Goal: Task Accomplishment & Management: Complete application form

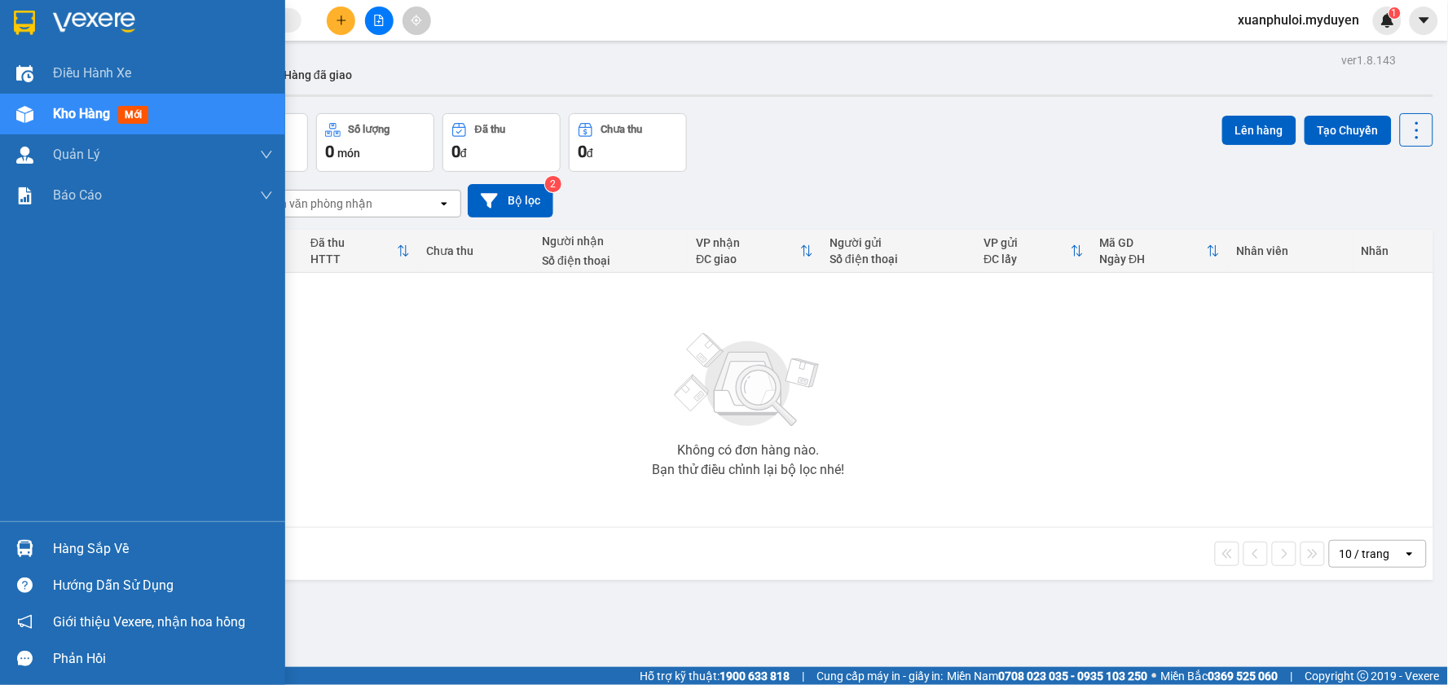
click at [87, 111] on span "Kho hàng" at bounding box center [81, 113] width 57 height 15
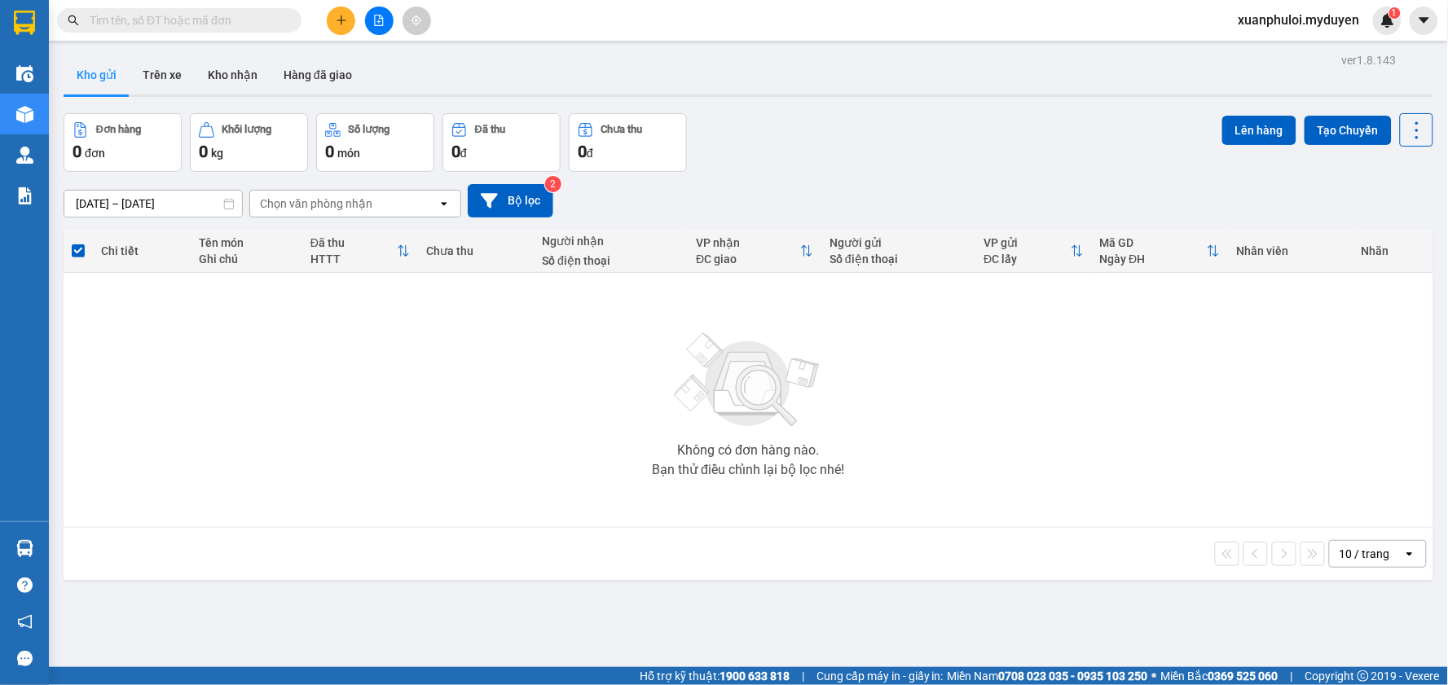
click at [70, 255] on th at bounding box center [78, 251] width 29 height 43
click at [76, 254] on span at bounding box center [78, 250] width 13 height 13
click at [78, 243] on input "checkbox" at bounding box center [78, 243] width 0 height 0
click at [329, 17] on button at bounding box center [341, 21] width 29 height 29
click at [362, 66] on div "Tạo đơn hàng" at bounding box center [397, 61] width 122 height 31
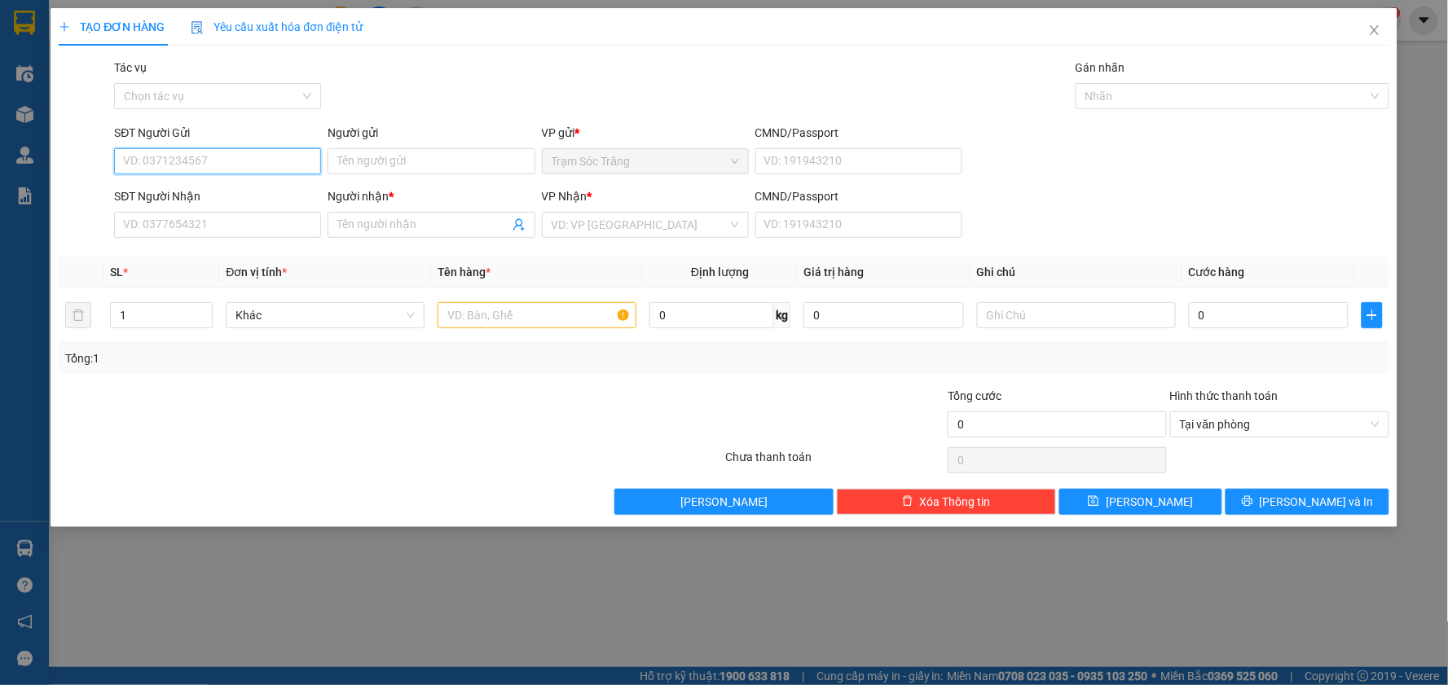
click at [217, 157] on input "SĐT Người Gửi" at bounding box center [217, 161] width 207 height 26
type input "0968840851"
click at [206, 191] on div "0968840851 - PHI" at bounding box center [217, 194] width 187 height 18
type input "PHI"
type input "0862550254"
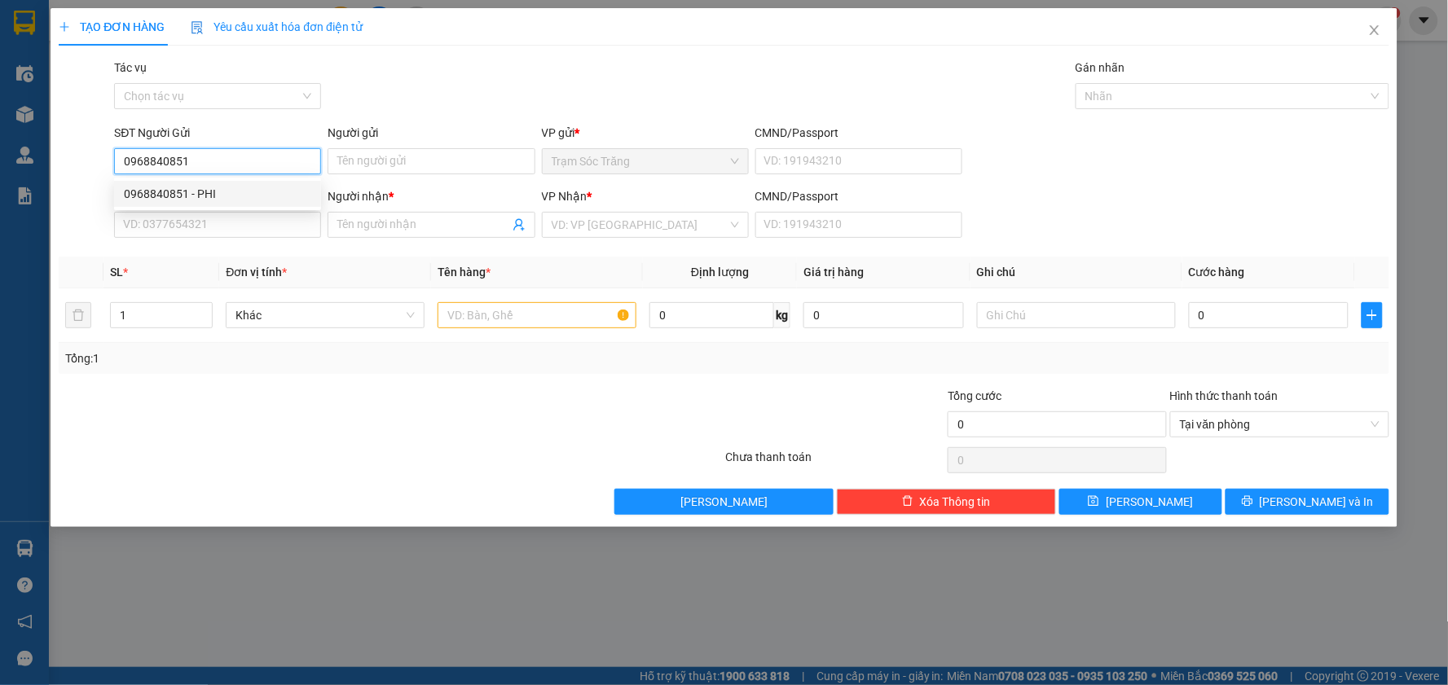
type input "XUYÊN"
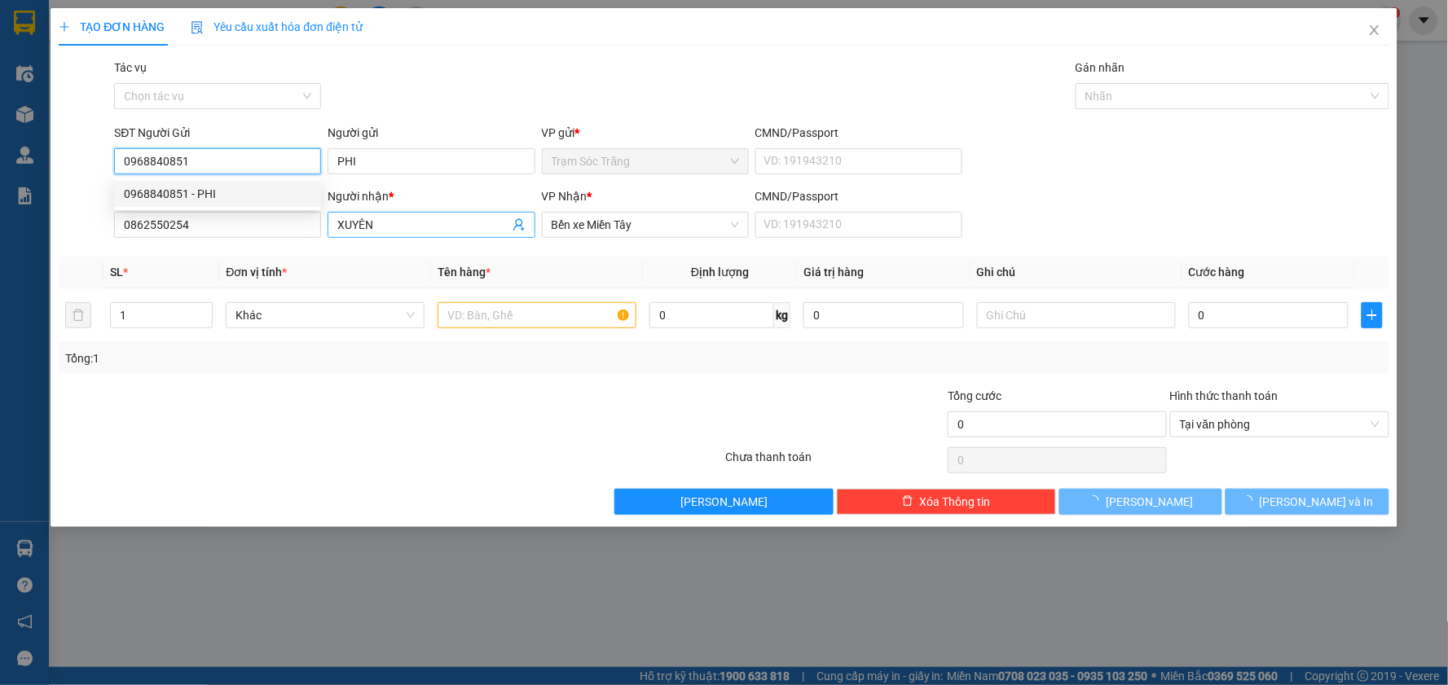
type input "30.000"
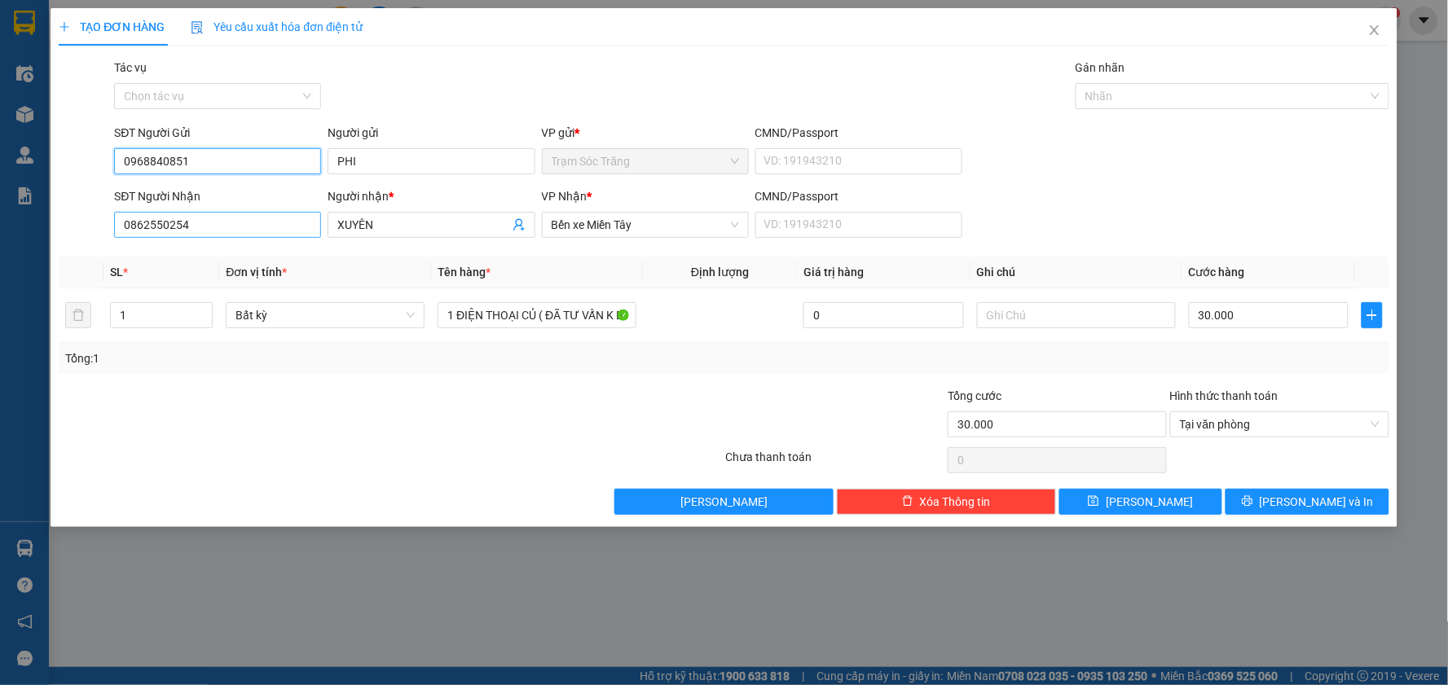
type input "0968840851"
click at [247, 230] on input "0862550254" at bounding box center [217, 225] width 207 height 26
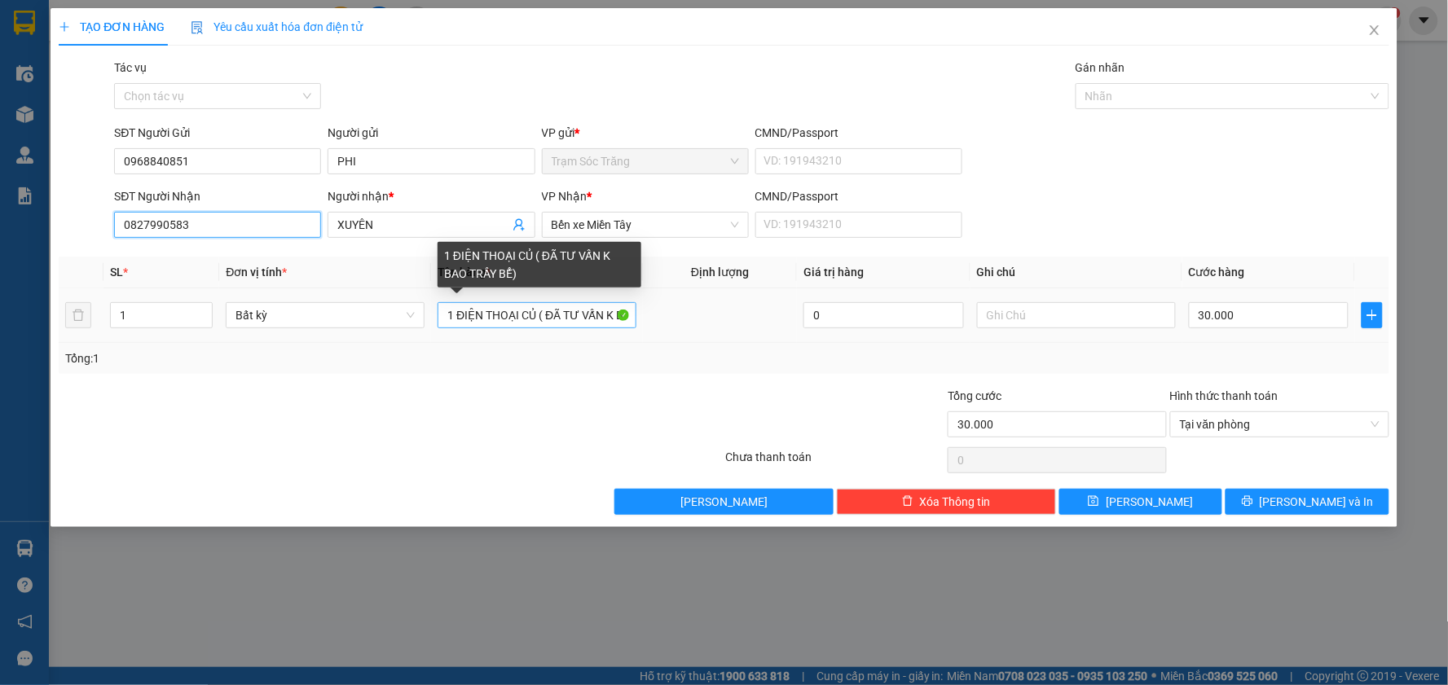
type input "0827990583"
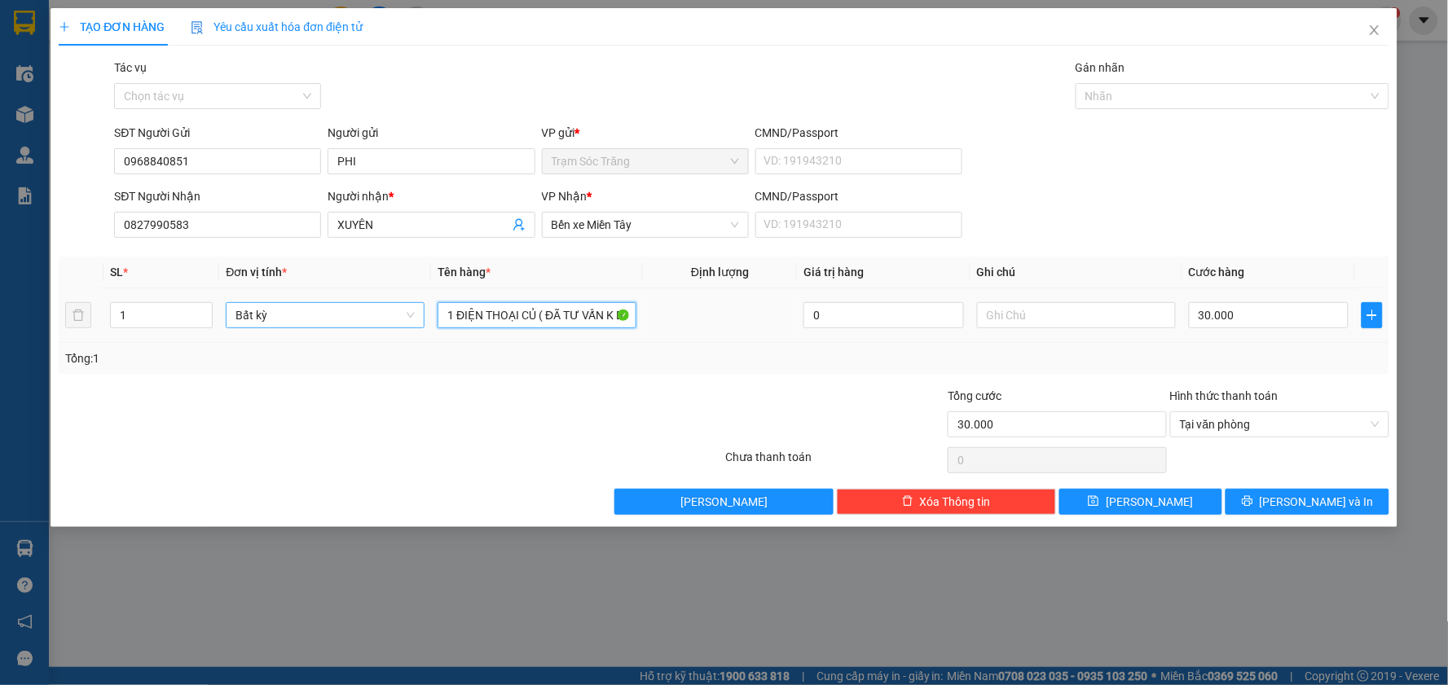
drag, startPoint x: 535, startPoint y: 314, endPoint x: 397, endPoint y: 311, distance: 138.5
click at [397, 311] on tr "1 Bất kỳ 1 ĐIỆN THOẠI CỦ ( ĐÃ TƯ VẤN K BAO TRẦY BỂ) 0 30.000" at bounding box center [724, 315] width 1330 height 55
type input "1CCCD ( ĐÃ TƯ VẤN K BAO TRẦY BỂ)"
click at [1252, 319] on input "30.000" at bounding box center [1268, 315] width 160 height 26
type input "2"
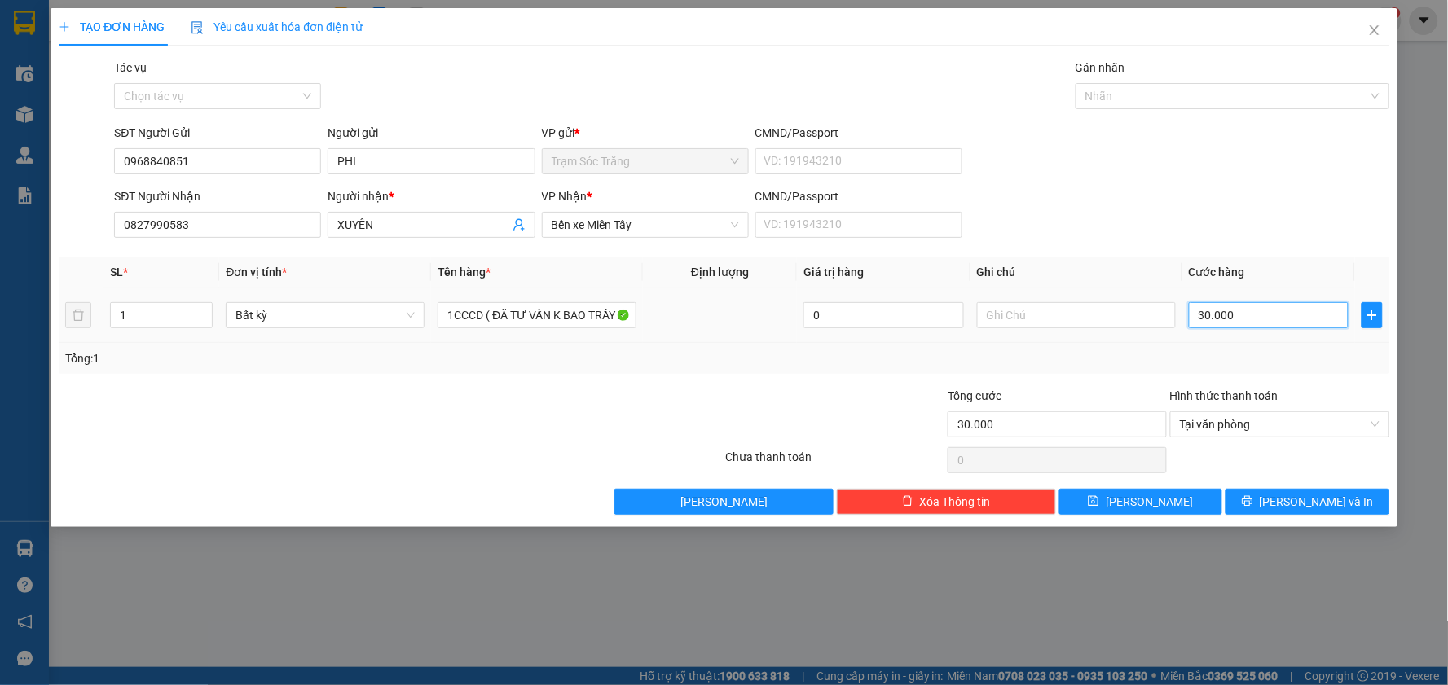
type input "2"
type input "20"
type input "200"
type input "2.000"
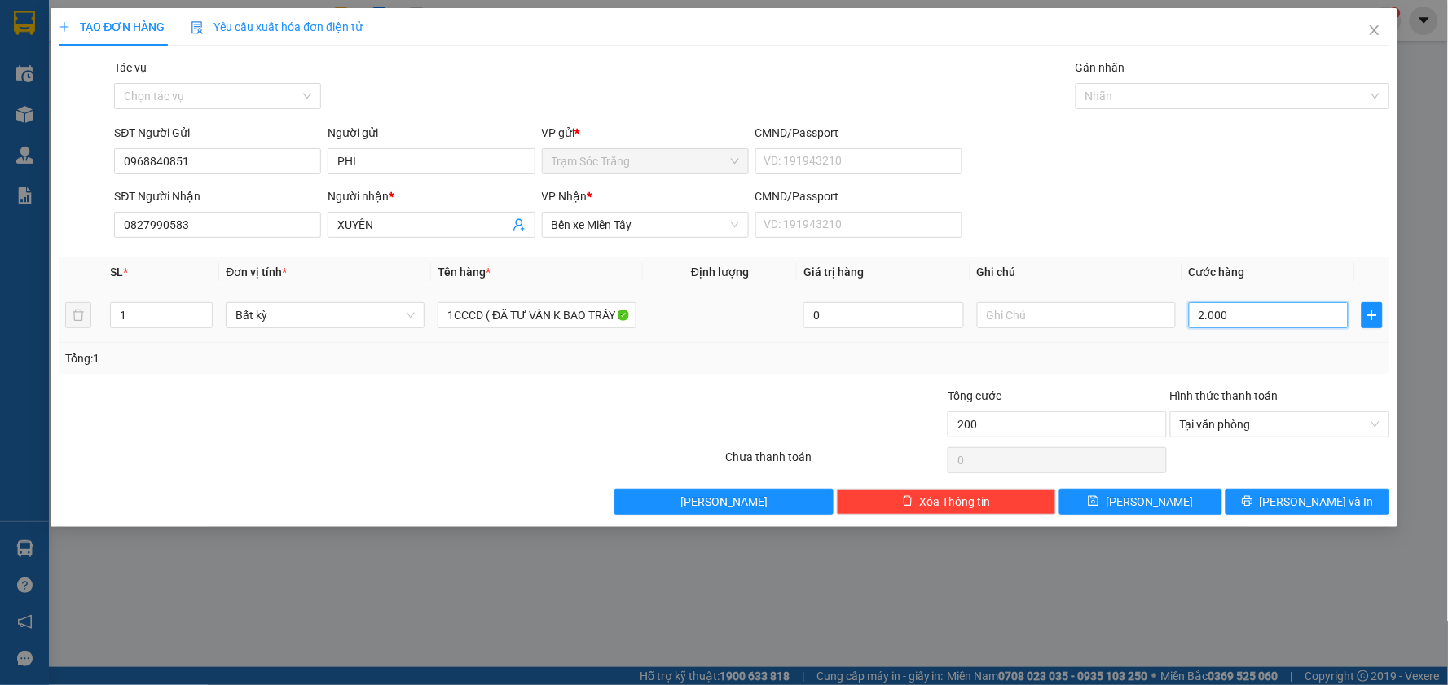
type input "2.000"
type input "20.000"
click at [1303, 502] on span "[PERSON_NAME] và In" at bounding box center [1316, 502] width 114 height 18
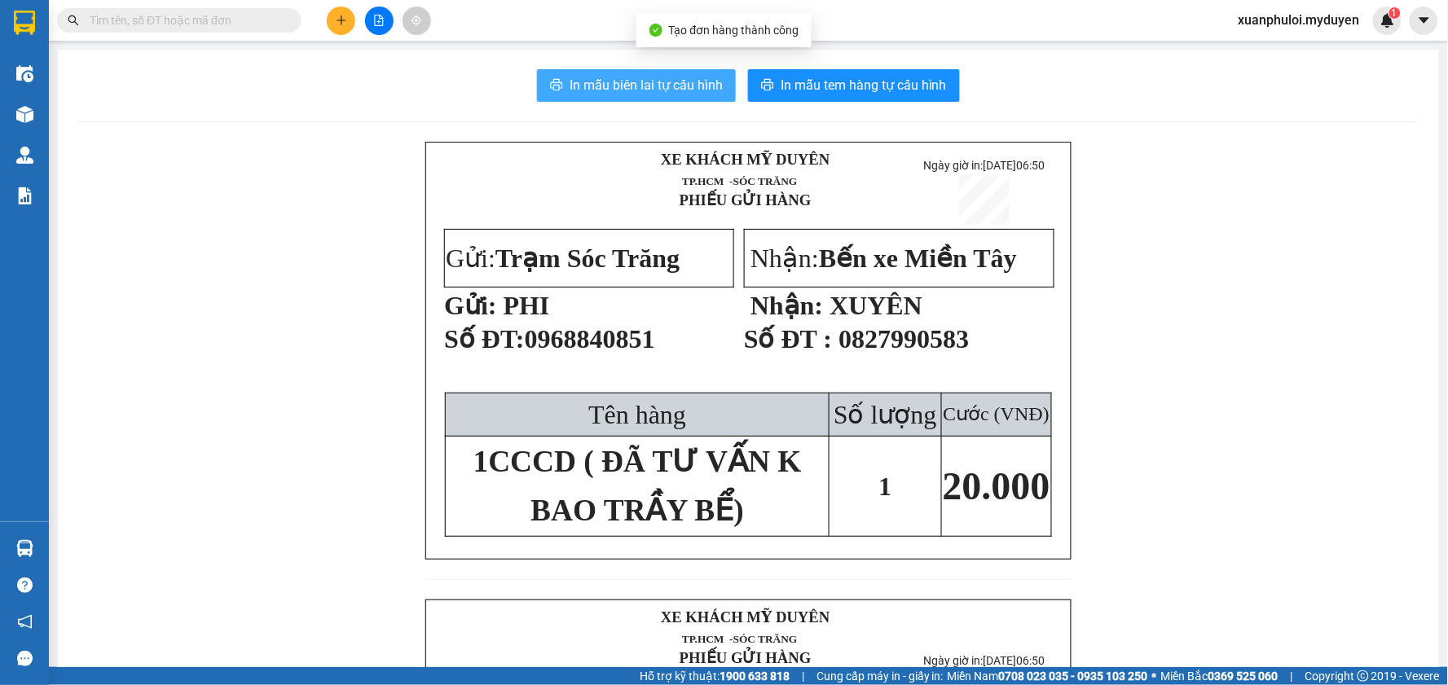
click at [679, 92] on span "In mẫu biên lai tự cấu hình" at bounding box center [645, 85] width 153 height 20
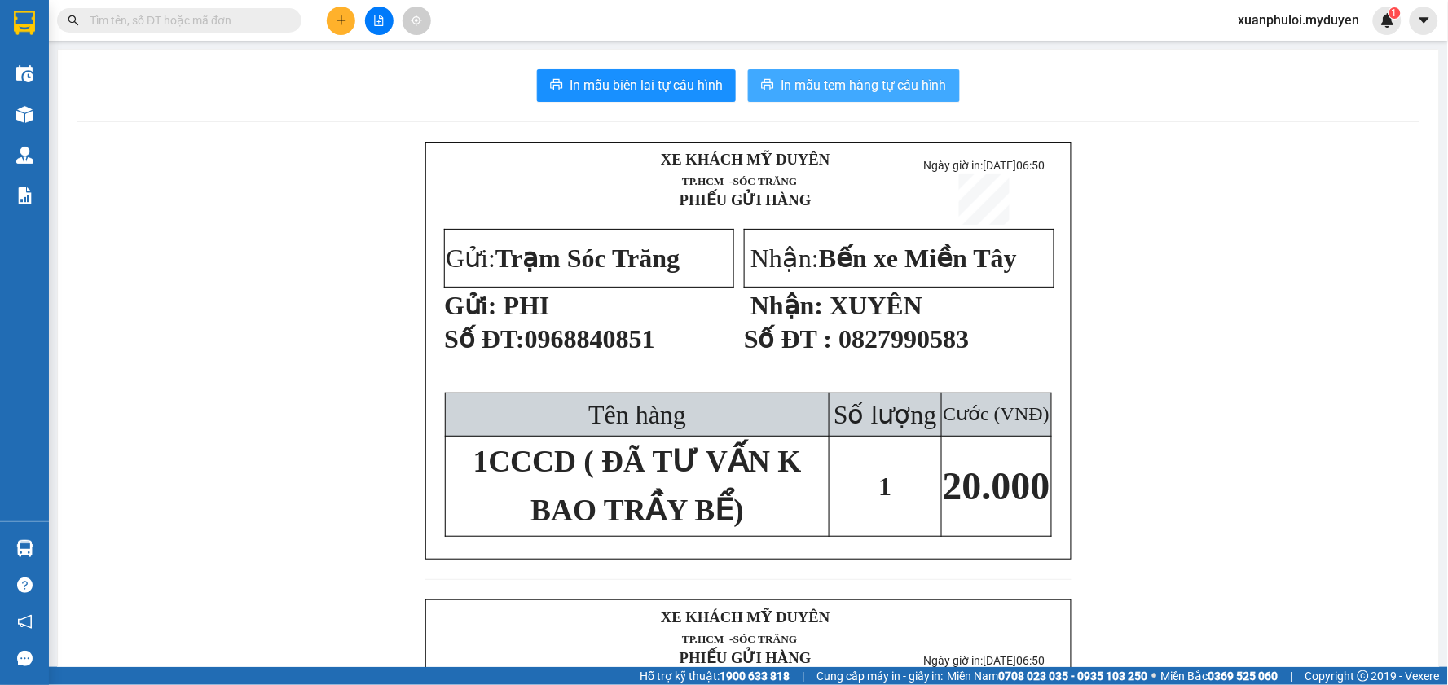
click at [856, 90] on span "In mẫu tem hàng tự cấu hình" at bounding box center [863, 85] width 166 height 20
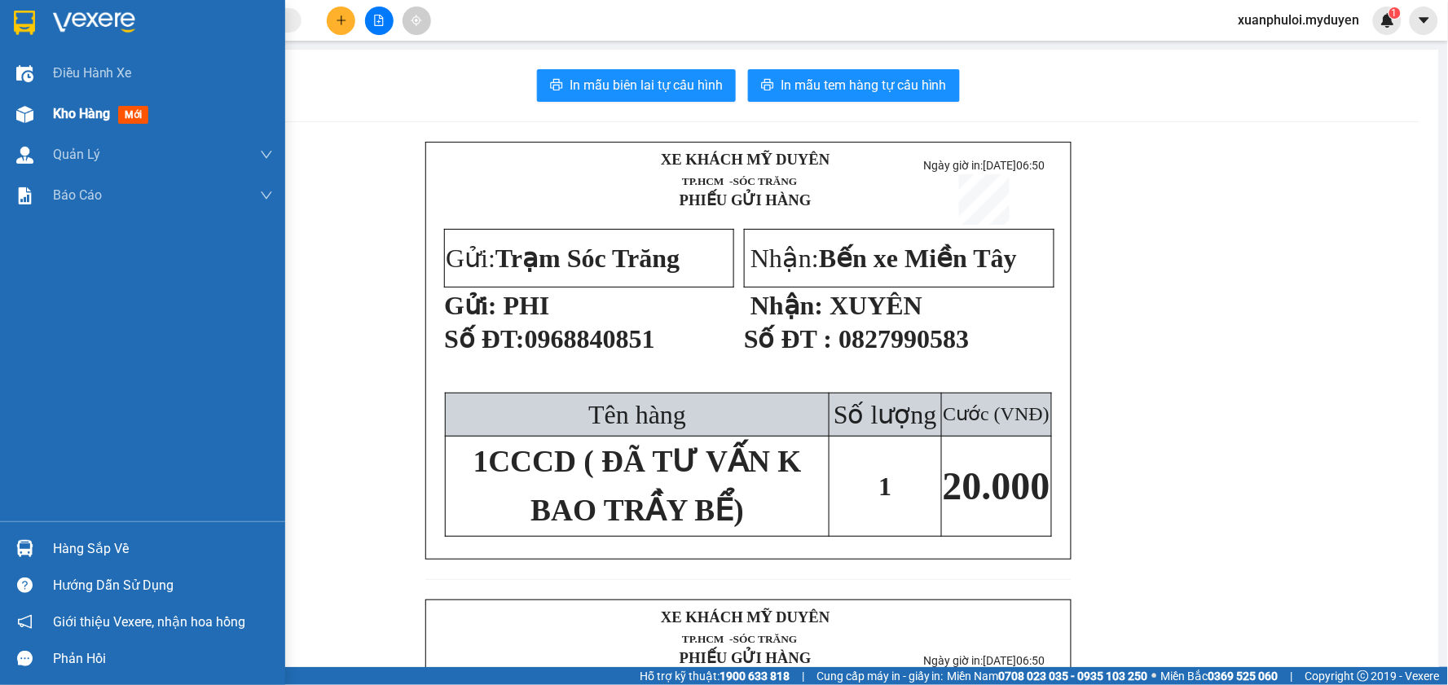
click at [55, 112] on span "Kho hàng" at bounding box center [81, 113] width 57 height 15
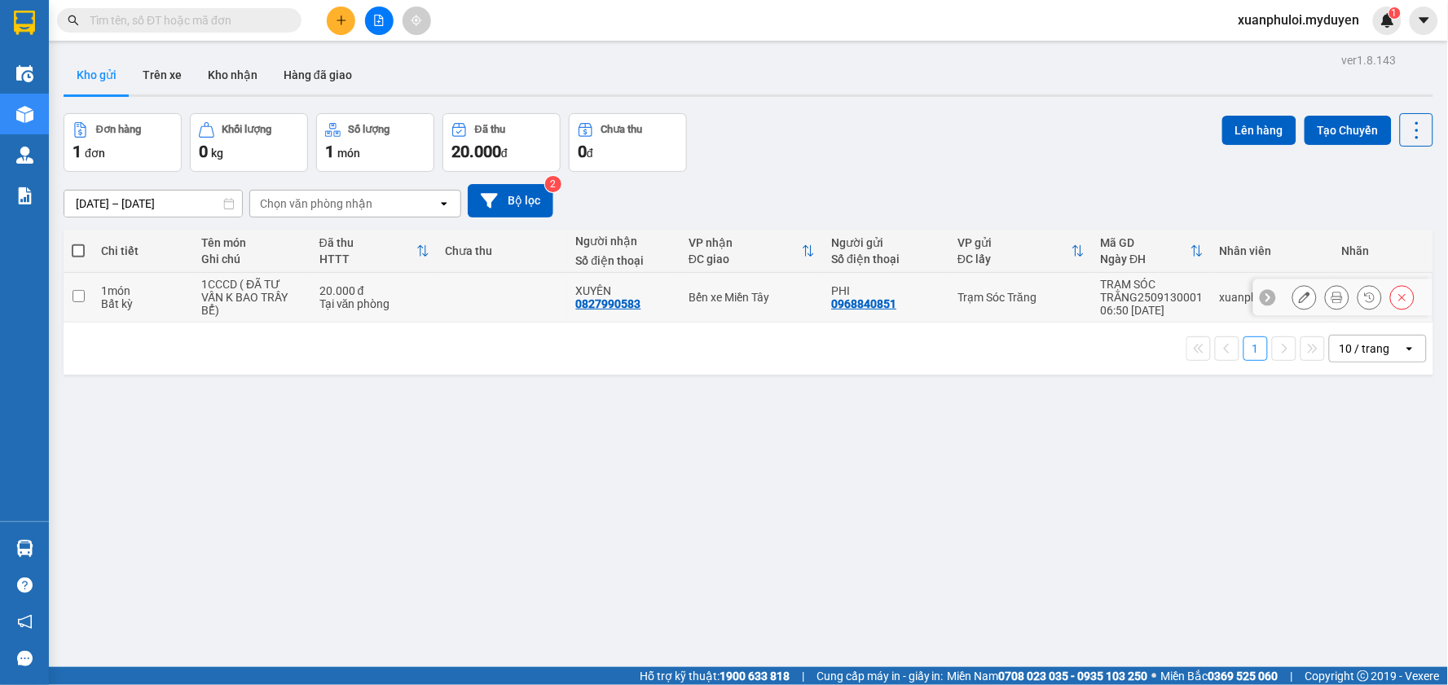
click at [76, 297] on input "checkbox" at bounding box center [78, 296] width 12 height 12
checkbox input "true"
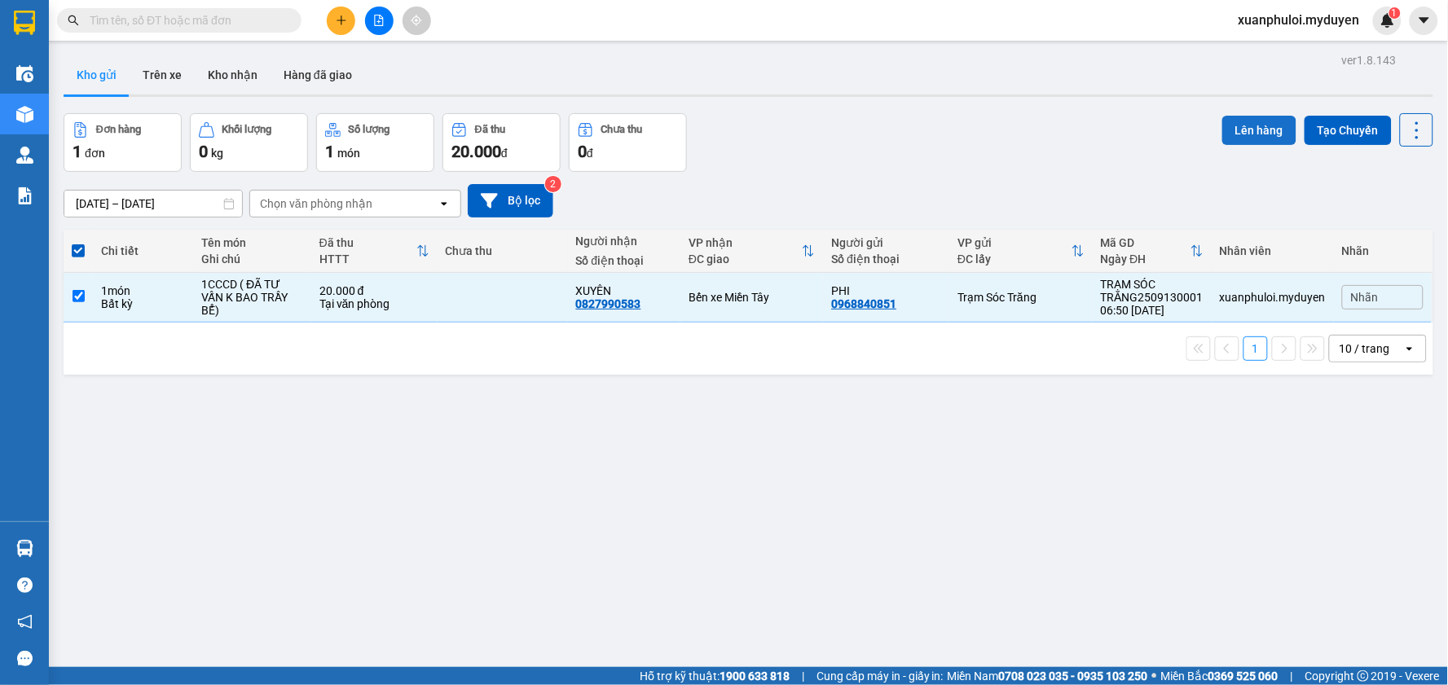
click at [1247, 134] on button "Lên hàng" at bounding box center [1259, 130] width 74 height 29
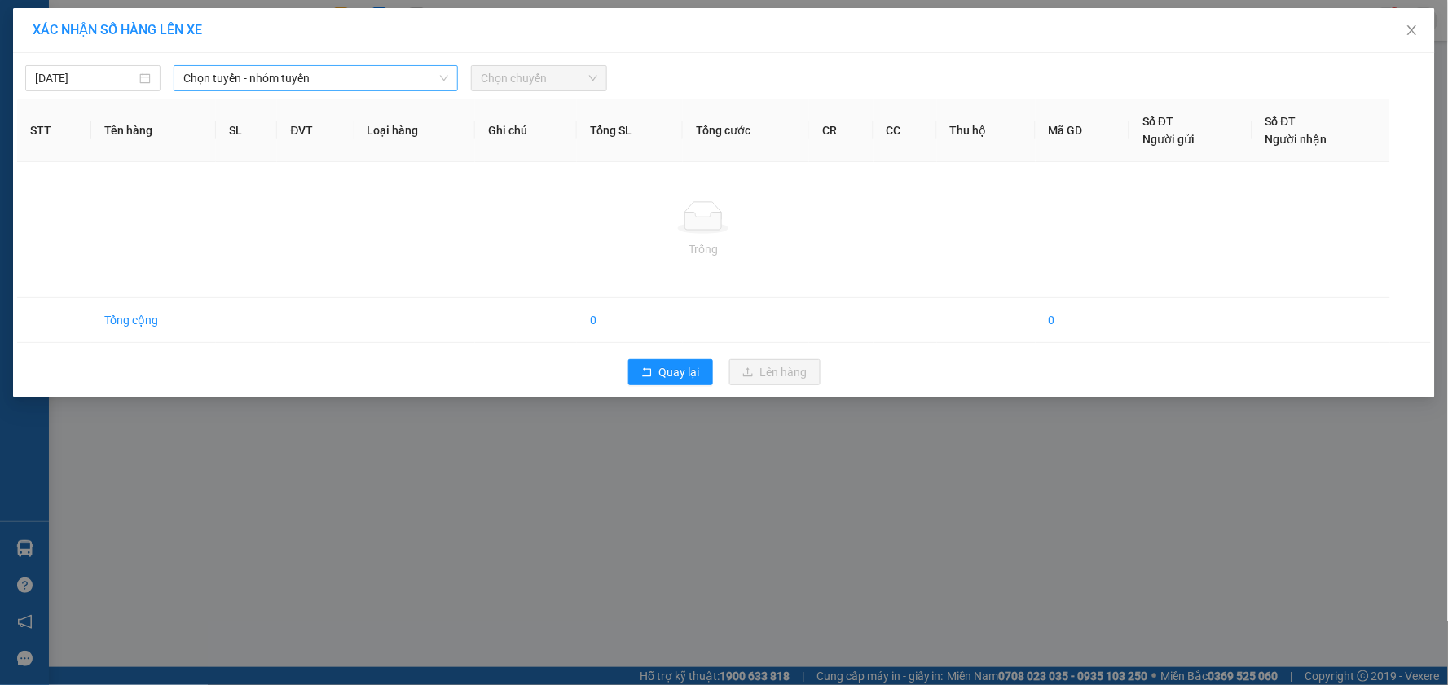
click at [266, 74] on span "Chọn tuyến - nhóm tuyến" at bounding box center [315, 78] width 265 height 24
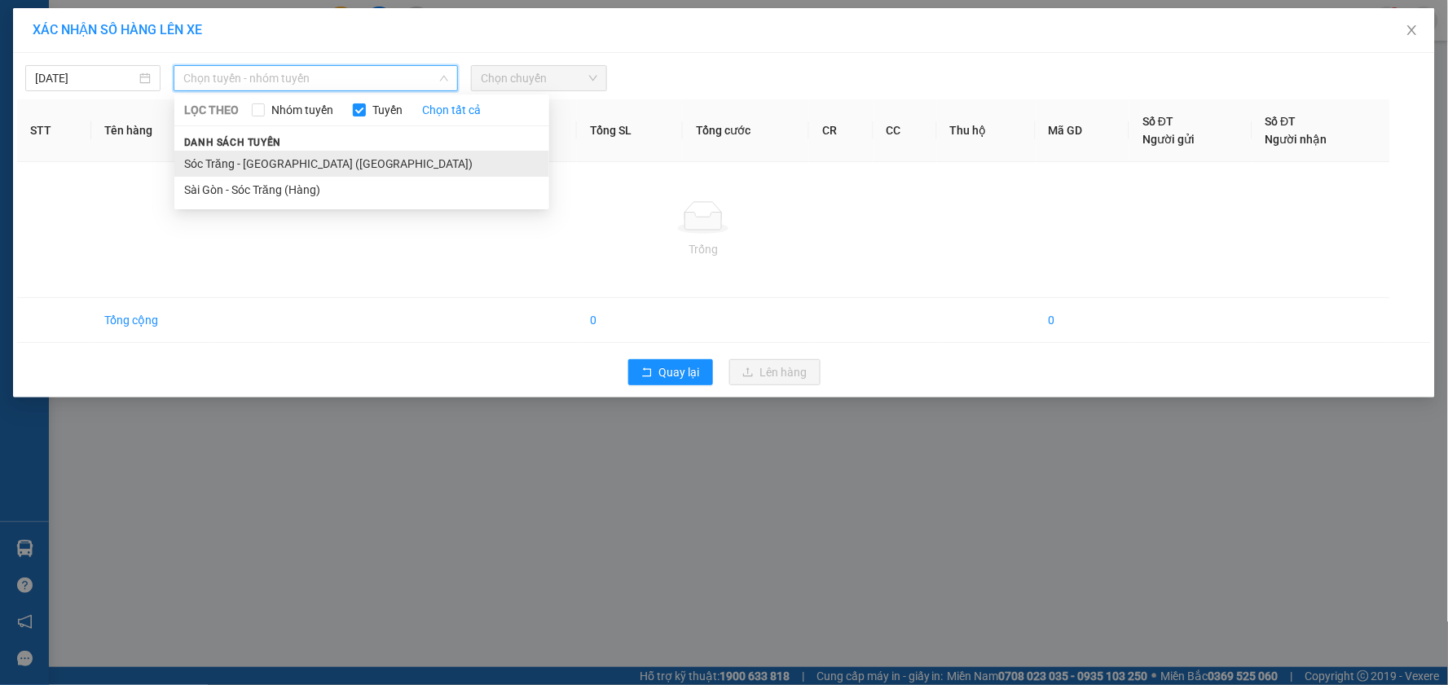
click at [323, 155] on li "Sóc Trăng - [GEOGRAPHIC_DATA] ([GEOGRAPHIC_DATA])" at bounding box center [361, 164] width 375 height 26
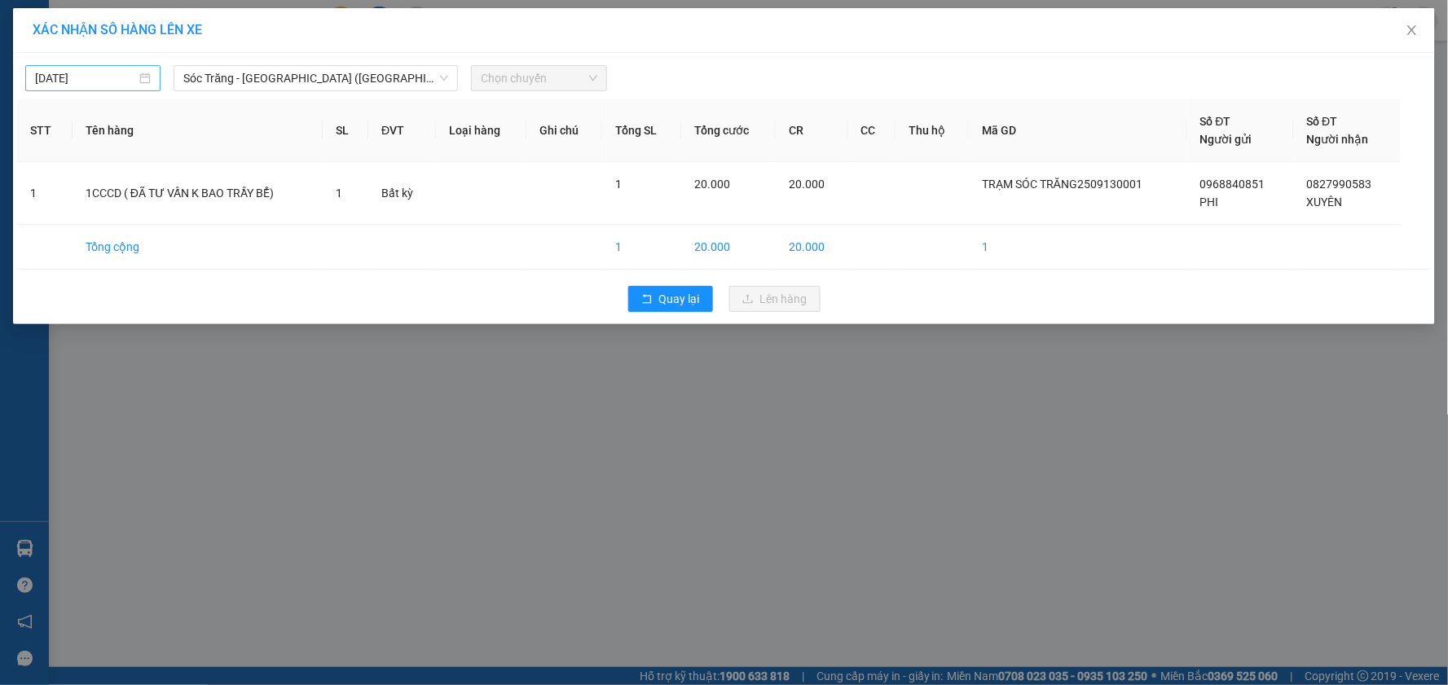
click at [95, 67] on div "[DATE]" at bounding box center [92, 78] width 135 height 26
click at [99, 74] on input "[DATE]" at bounding box center [85, 78] width 101 height 18
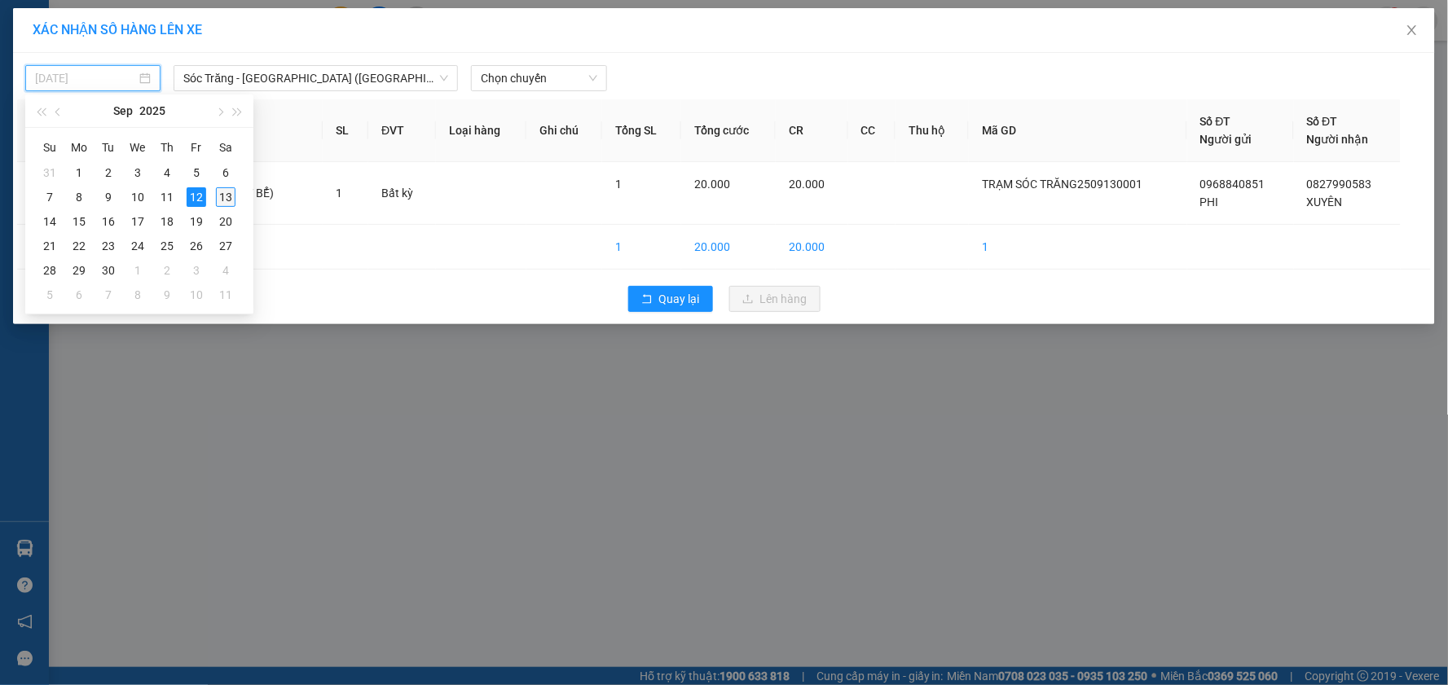
click at [228, 198] on div "13" at bounding box center [226, 197] width 20 height 20
type input "[DATE]"
click at [552, 84] on span "Chọn chuyến" at bounding box center [539, 78] width 116 height 24
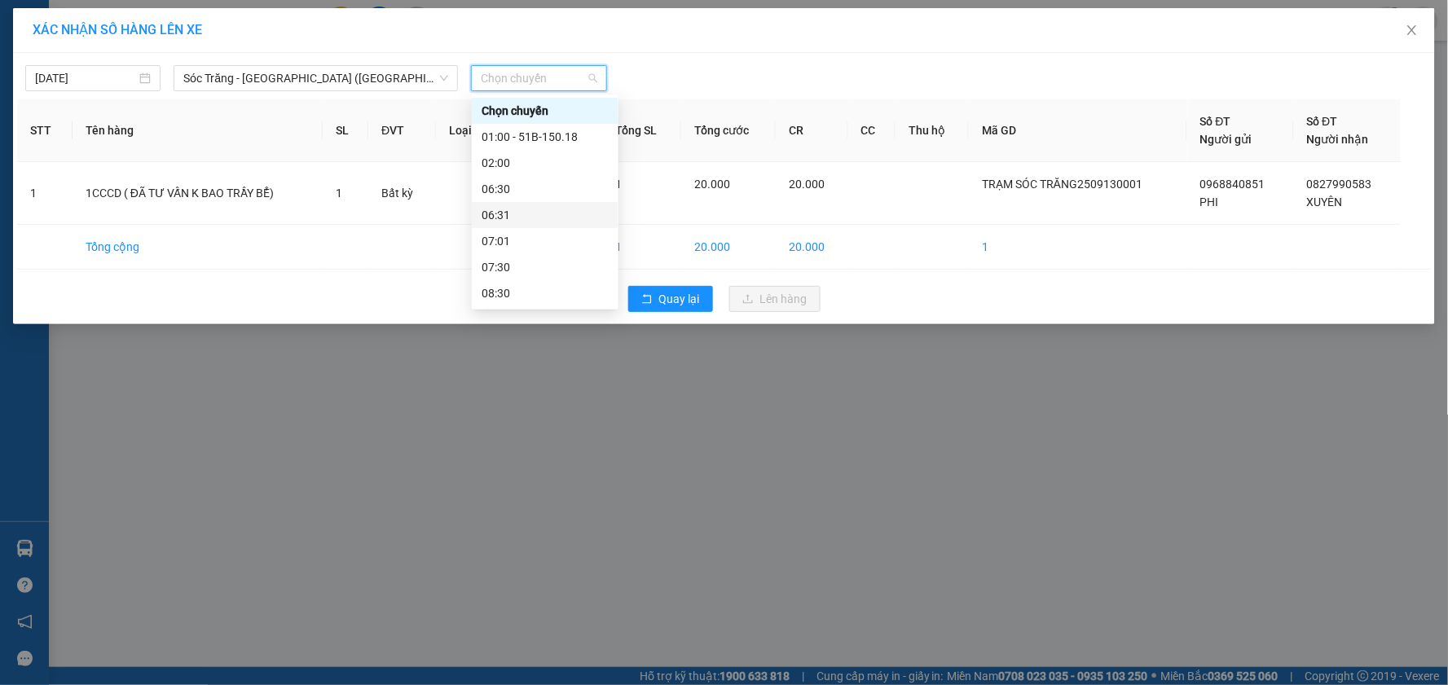
click at [532, 209] on div "06:31" at bounding box center [544, 215] width 127 height 18
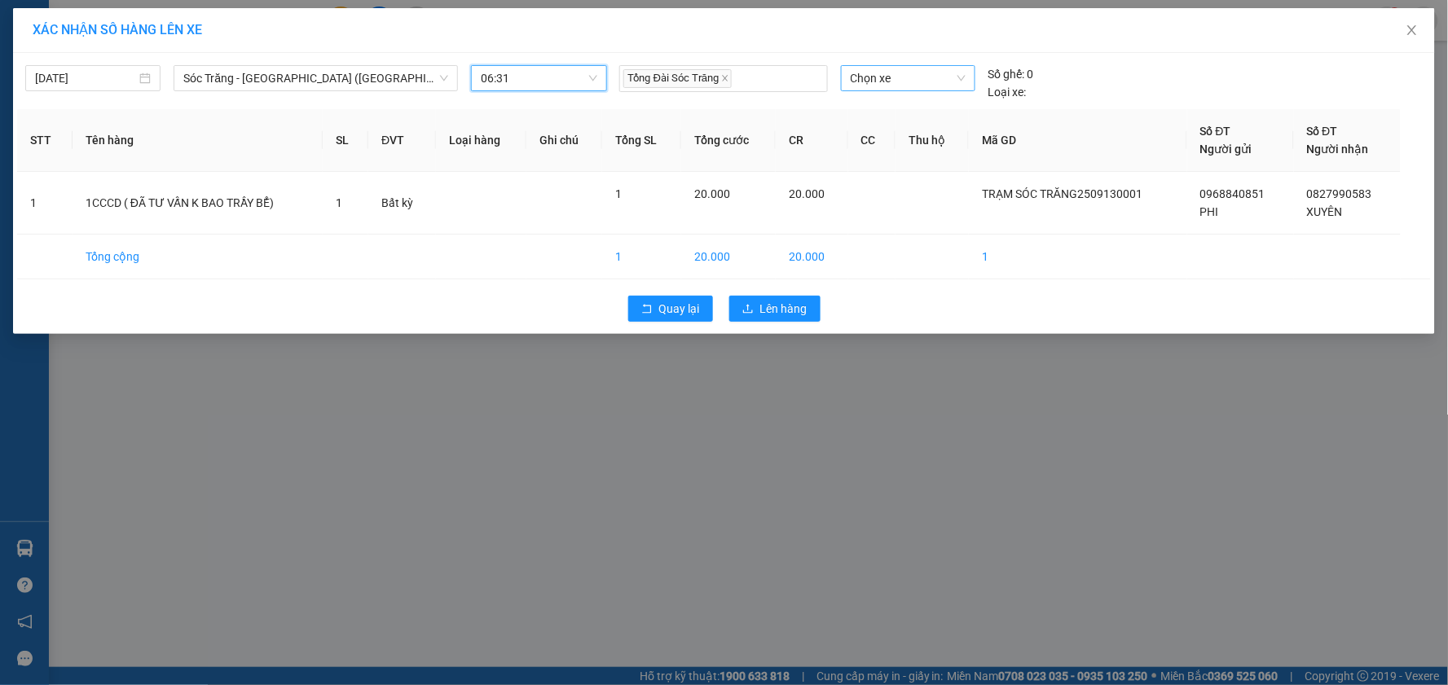
click at [947, 80] on span "Chọn xe" at bounding box center [907, 78] width 115 height 24
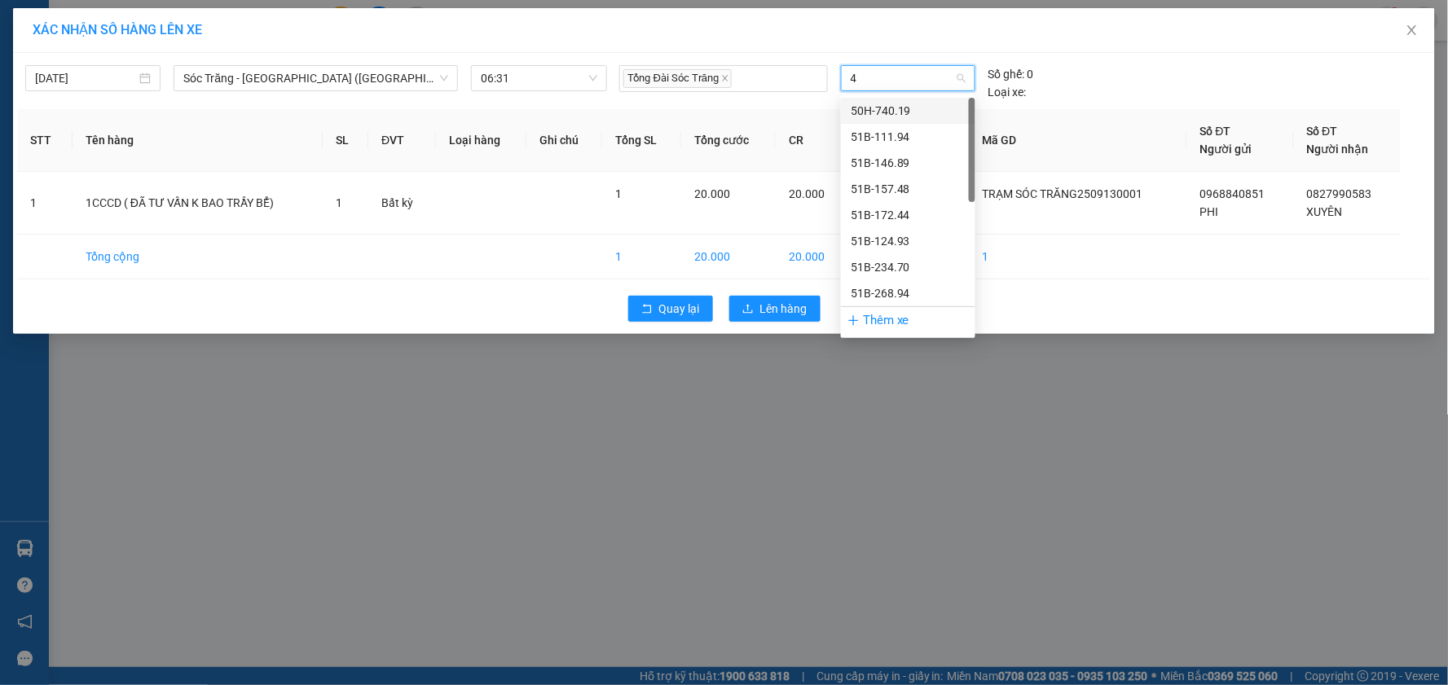
type input "49"
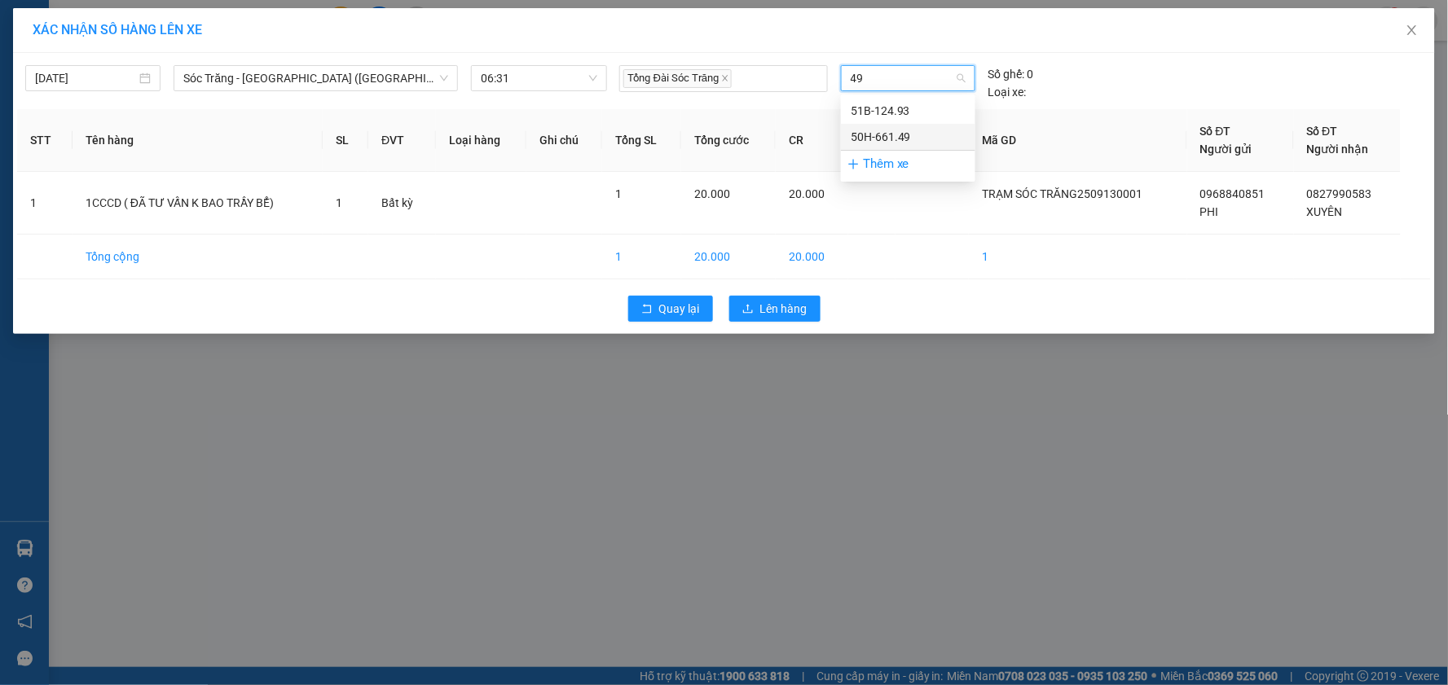
click at [901, 141] on div "50H-661.49" at bounding box center [907, 137] width 115 height 18
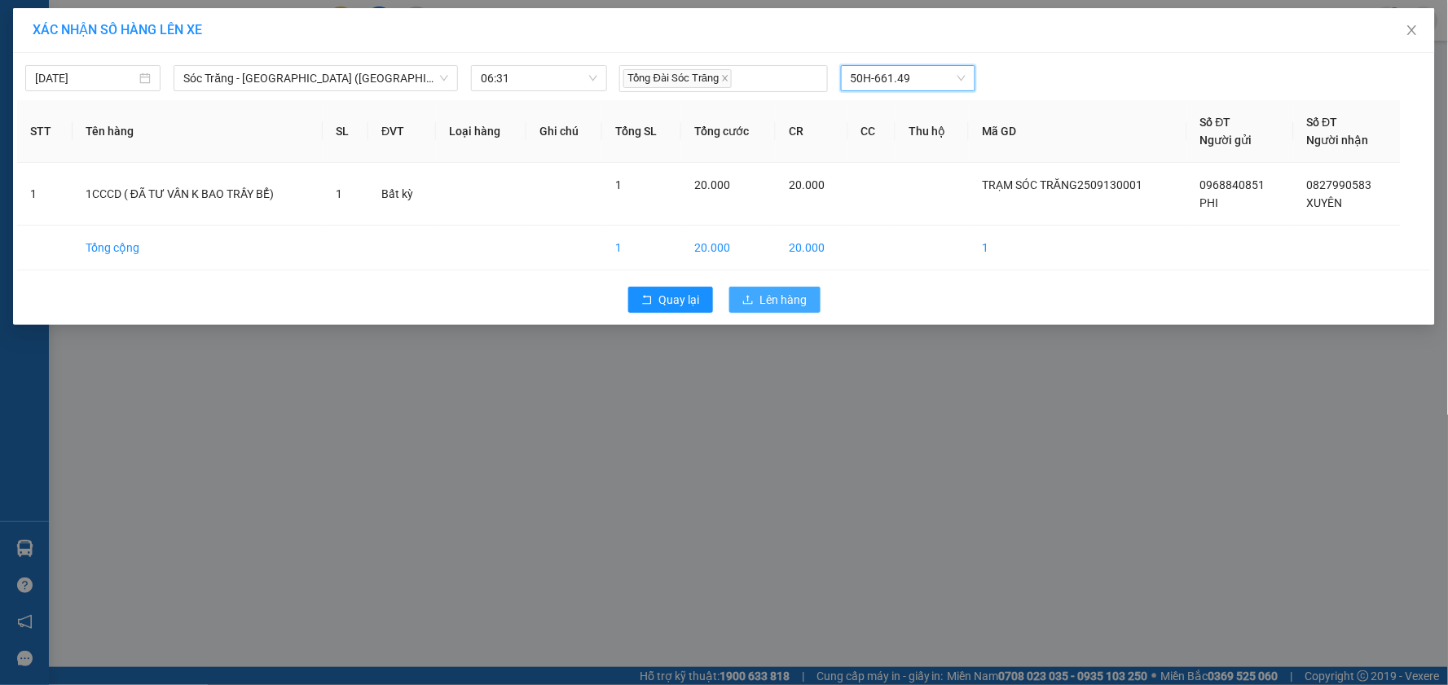
click at [787, 304] on span "Lên hàng" at bounding box center [783, 300] width 47 height 18
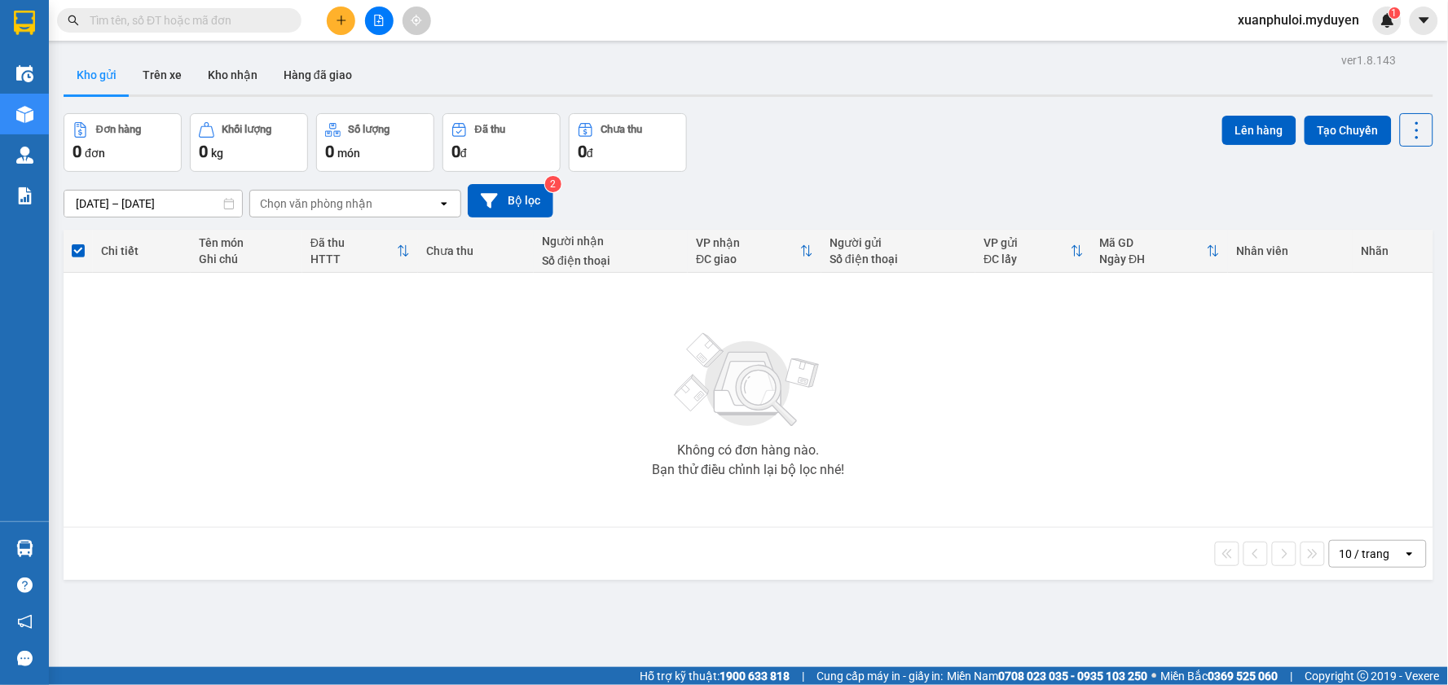
click at [343, 17] on icon "plus" at bounding box center [341, 20] width 11 height 11
click at [376, 62] on div "Tạo đơn hàng" at bounding box center [405, 61] width 71 height 18
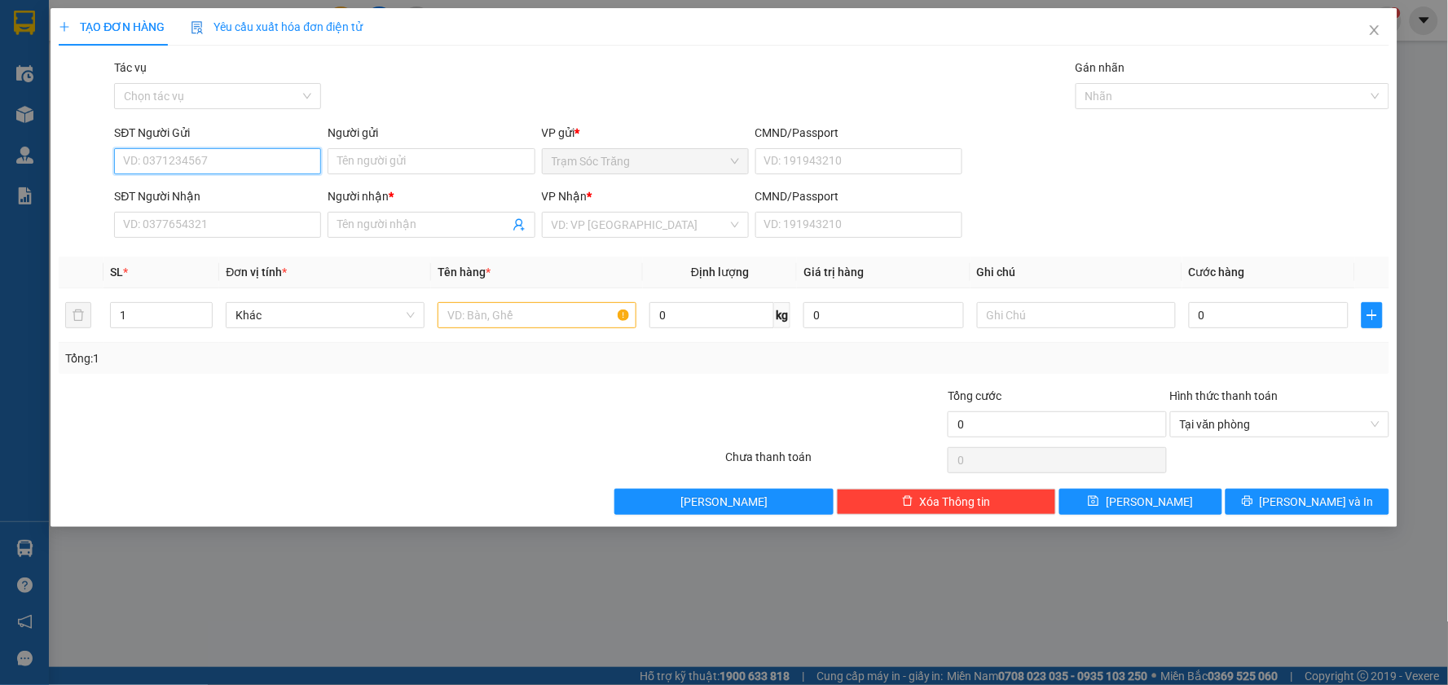
click at [217, 156] on input "SĐT Người Gửi" at bounding box center [217, 161] width 207 height 26
type input "0901858457"
click at [204, 191] on div "0901858457 - LỘC" at bounding box center [217, 194] width 187 height 18
type input "LỘC"
type input "0901858457"
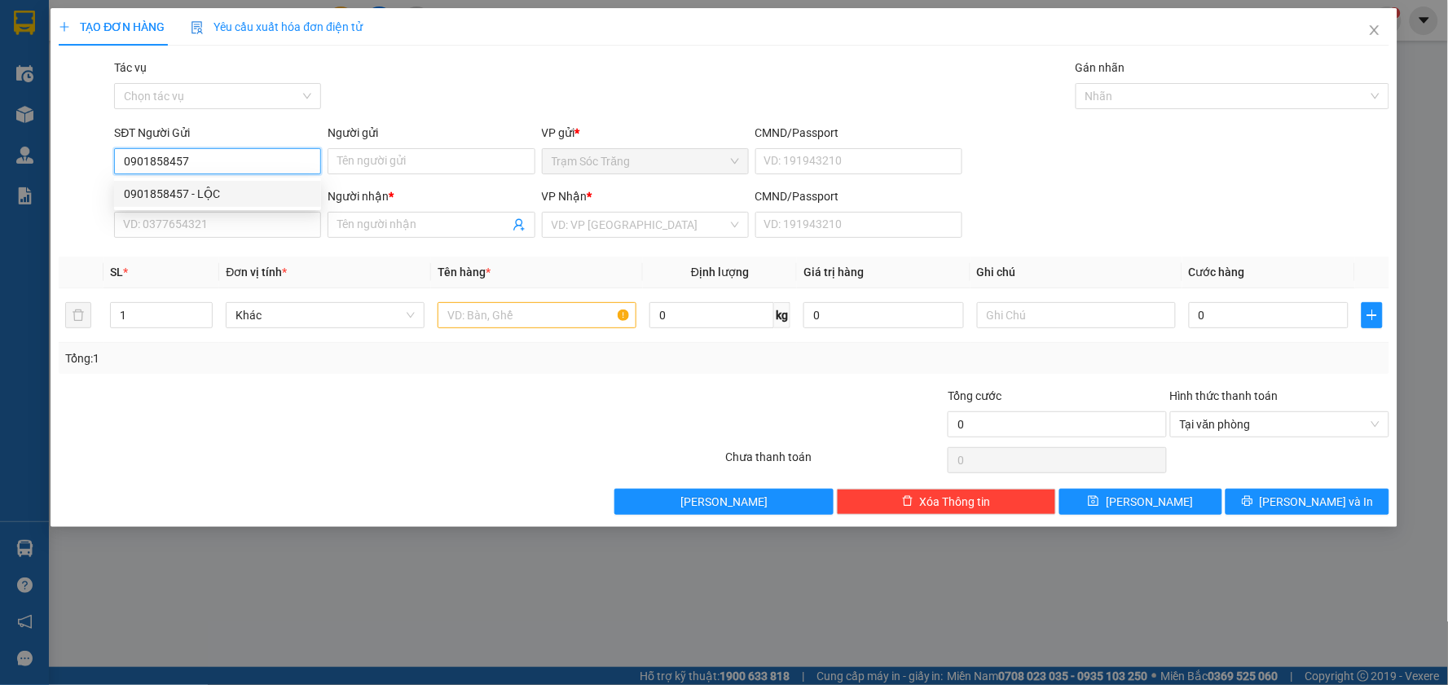
type input "LỘC"
type input "30.000"
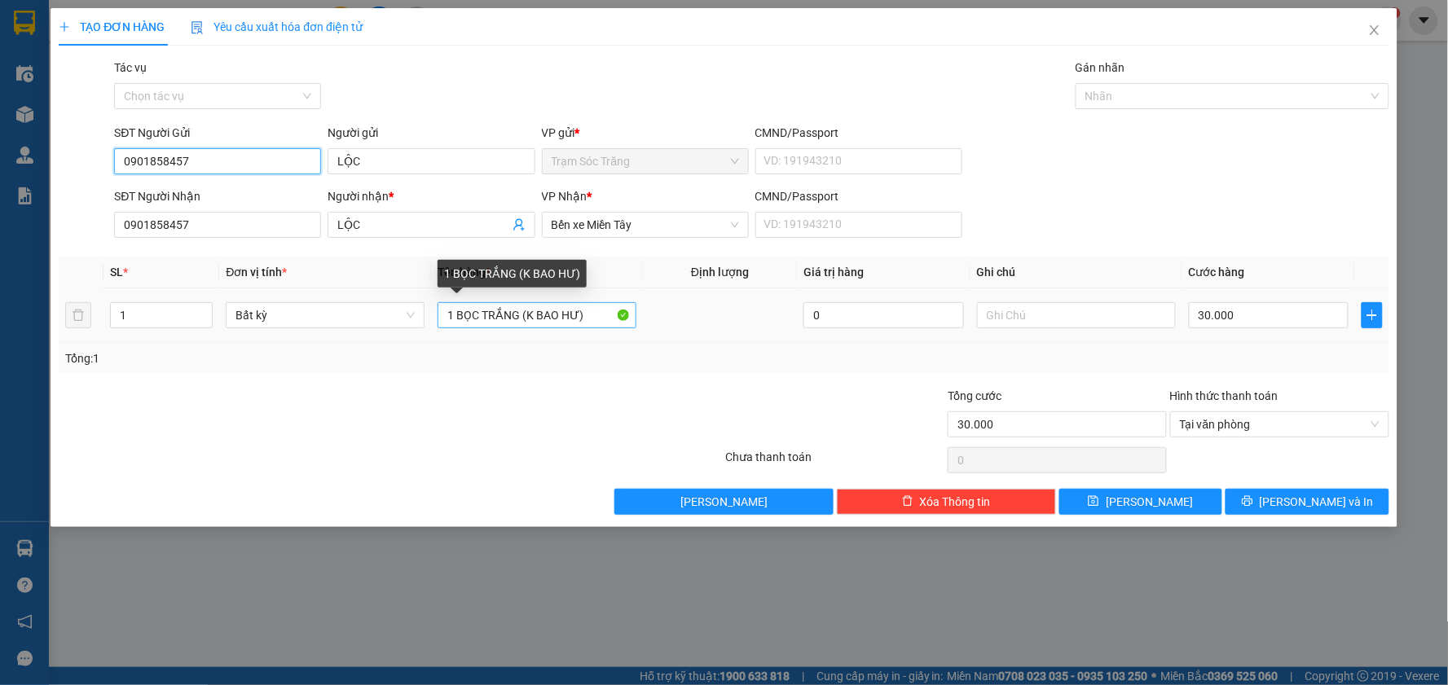
type input "0901858457"
click at [516, 311] on input "1 BỌC TRẮNG (K BAO HƯ)" at bounding box center [536, 315] width 199 height 26
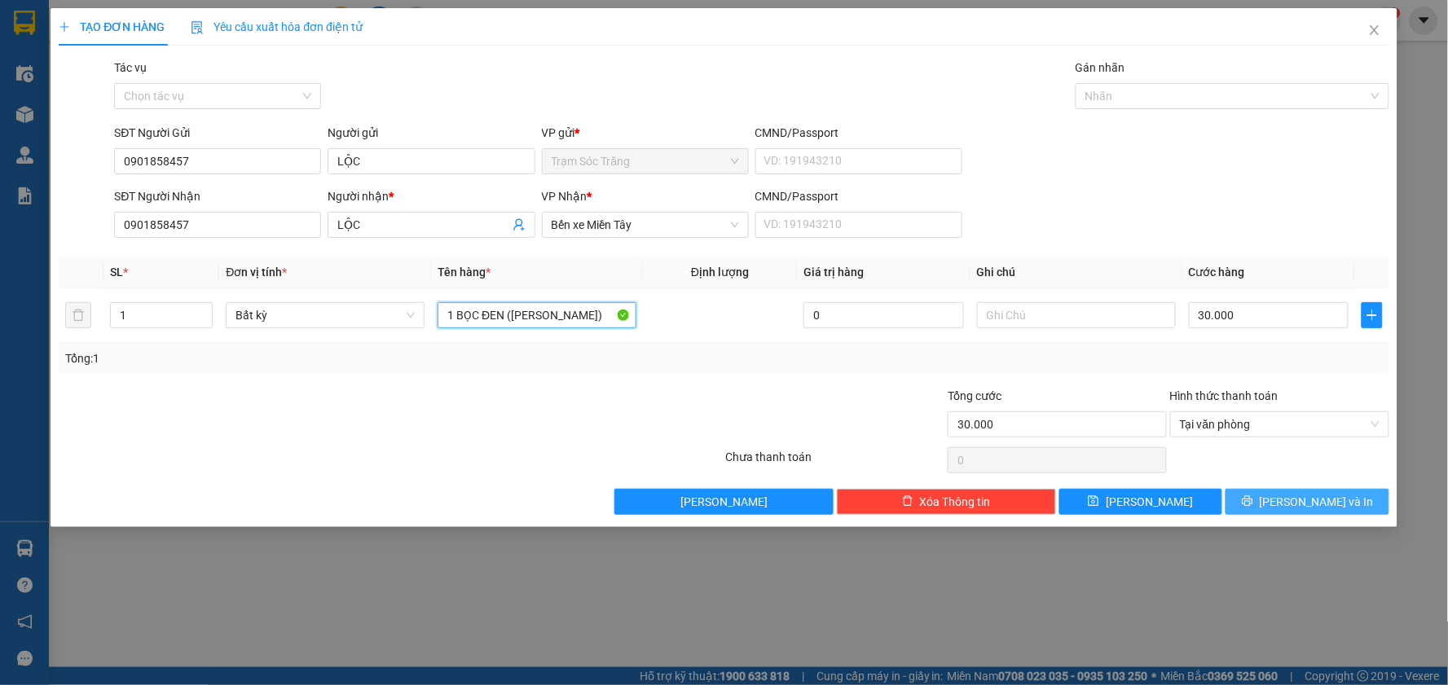
type input "1 BỌC ĐEN ([PERSON_NAME])"
click at [1288, 503] on button "[PERSON_NAME] và In" at bounding box center [1307, 502] width 164 height 26
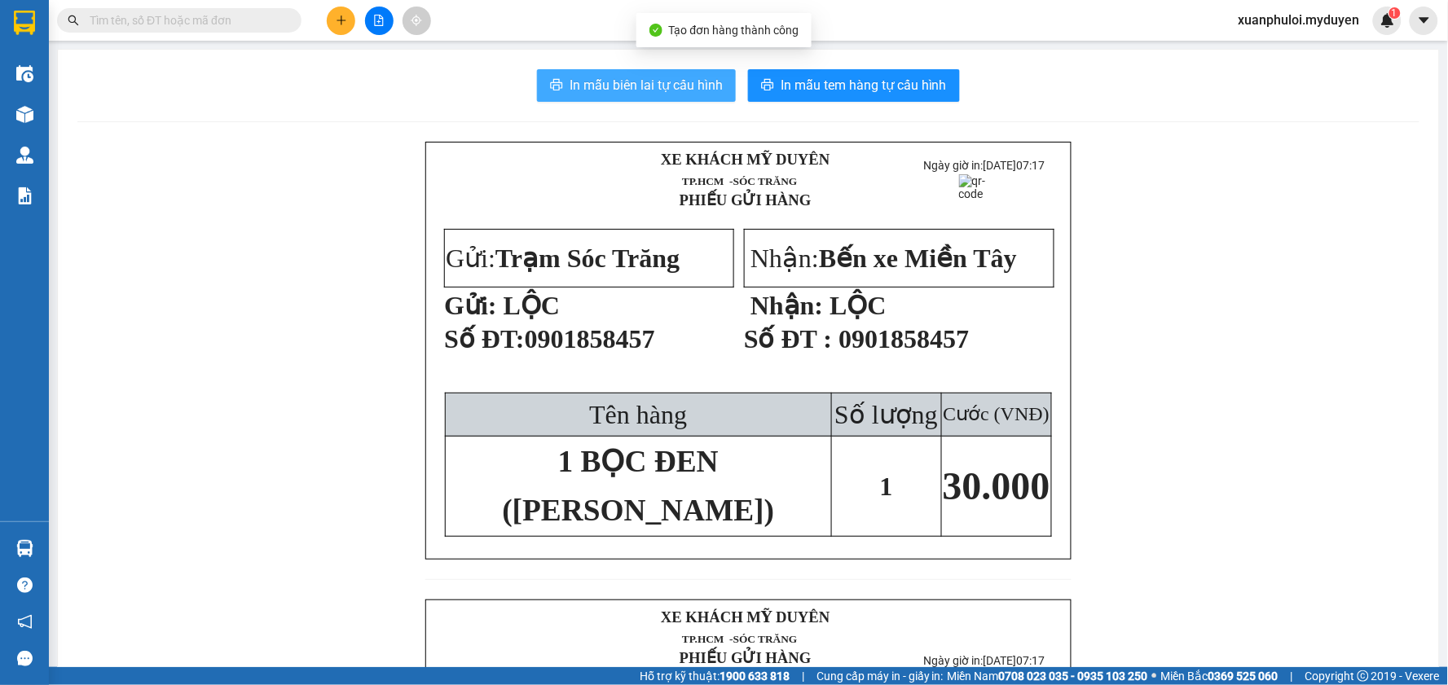
click at [674, 85] on span "In mẫu biên lai tự cấu hình" at bounding box center [645, 85] width 153 height 20
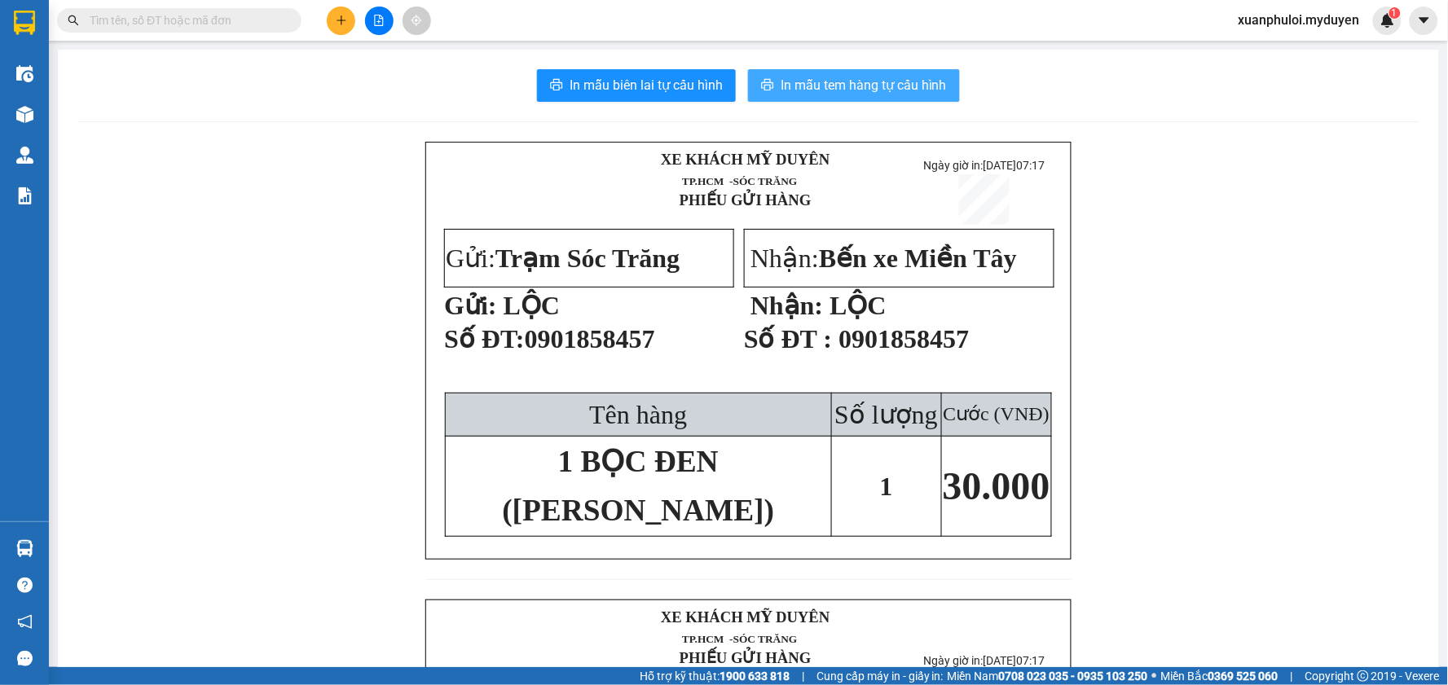
click at [813, 94] on span "In mẫu tem hàng tự cấu hình" at bounding box center [863, 85] width 166 height 20
click at [337, 20] on icon "plus" at bounding box center [340, 20] width 9 height 1
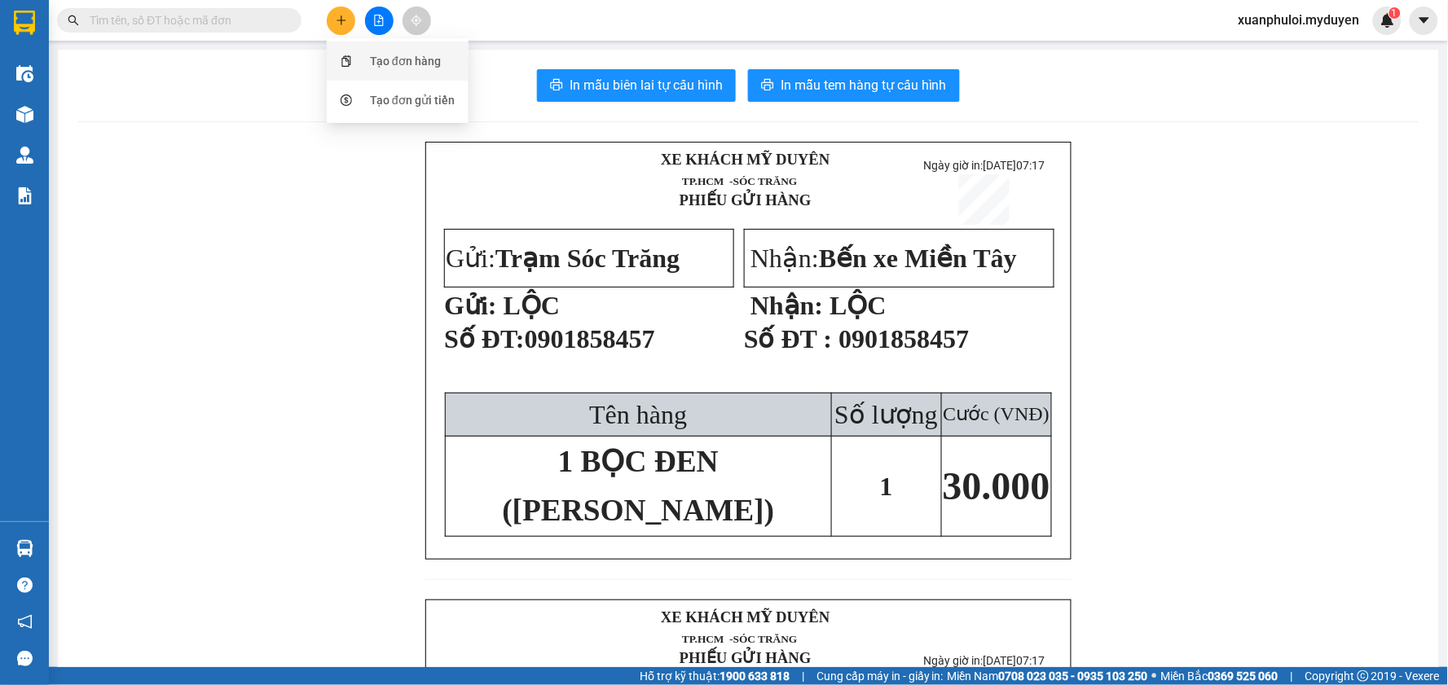
click at [376, 60] on div "Tạo đơn hàng" at bounding box center [405, 61] width 71 height 18
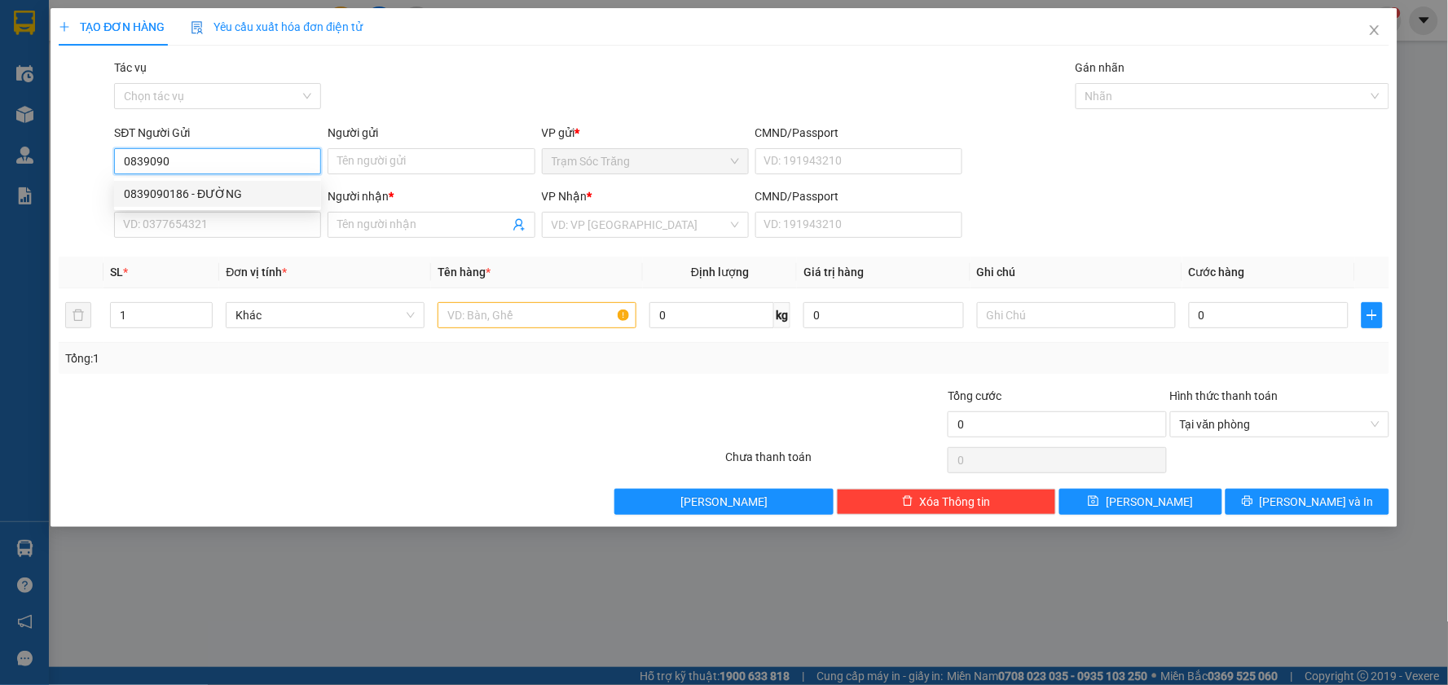
click at [217, 186] on div "0839090186 - ĐƯỜNG" at bounding box center [217, 194] width 187 height 18
type input "0839090186"
type input "ĐƯỜNG"
type input "0918384712"
type input "HẢI"
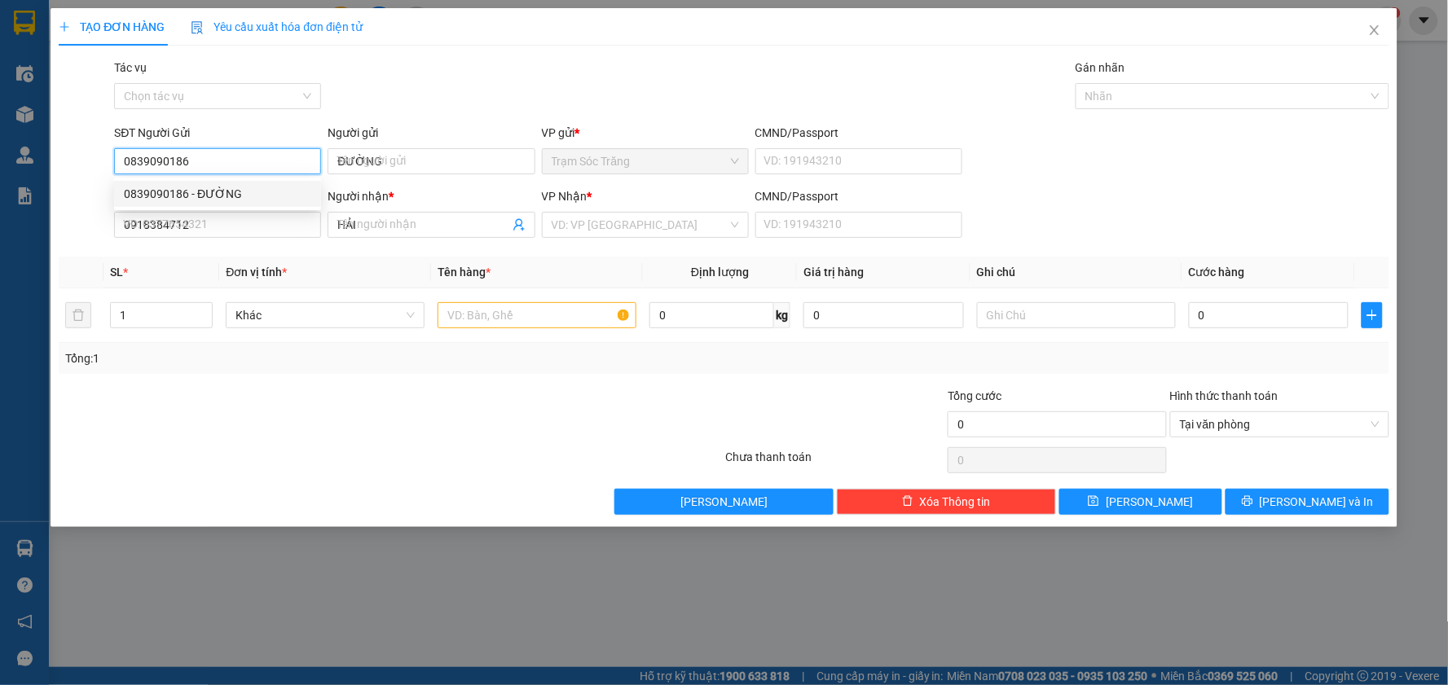
type input "360.000"
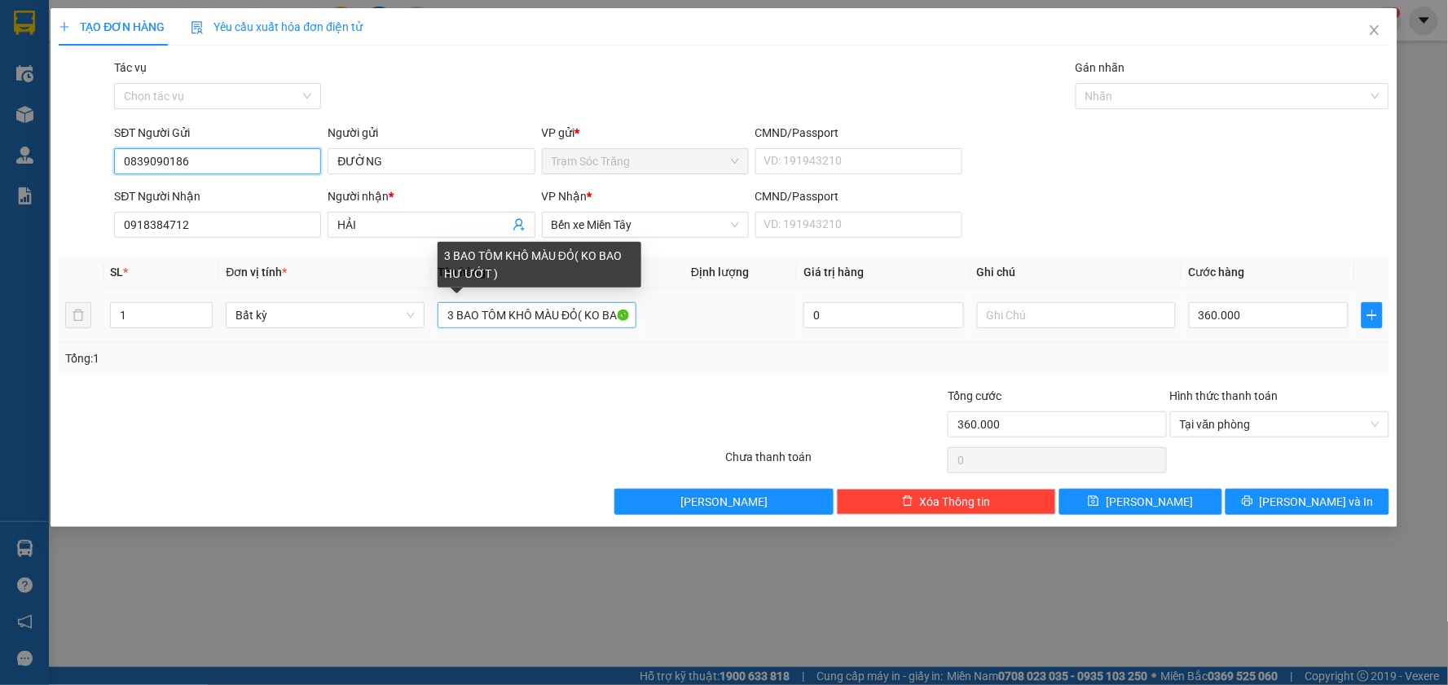
type input "0839090186"
click at [454, 312] on input "3 BAO TÔM KHÔ MÀU ĐỎ( KO BAO HƯ ƯỚT )" at bounding box center [536, 315] width 199 height 26
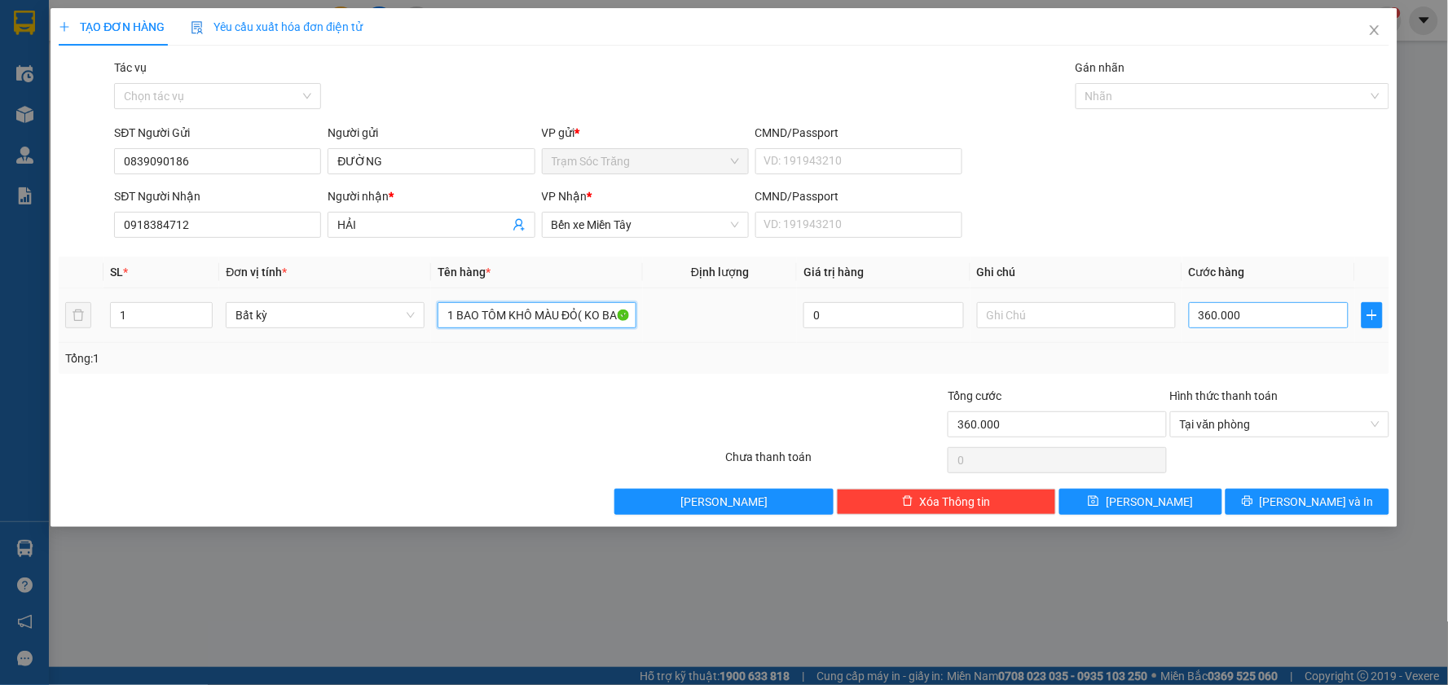
type input "1 BAO TÔM KHÔ MÀU ĐỎ( KO BAO HƯ ƯỚT )"
click at [1317, 310] on input "360.000" at bounding box center [1268, 315] width 160 height 26
type input "1"
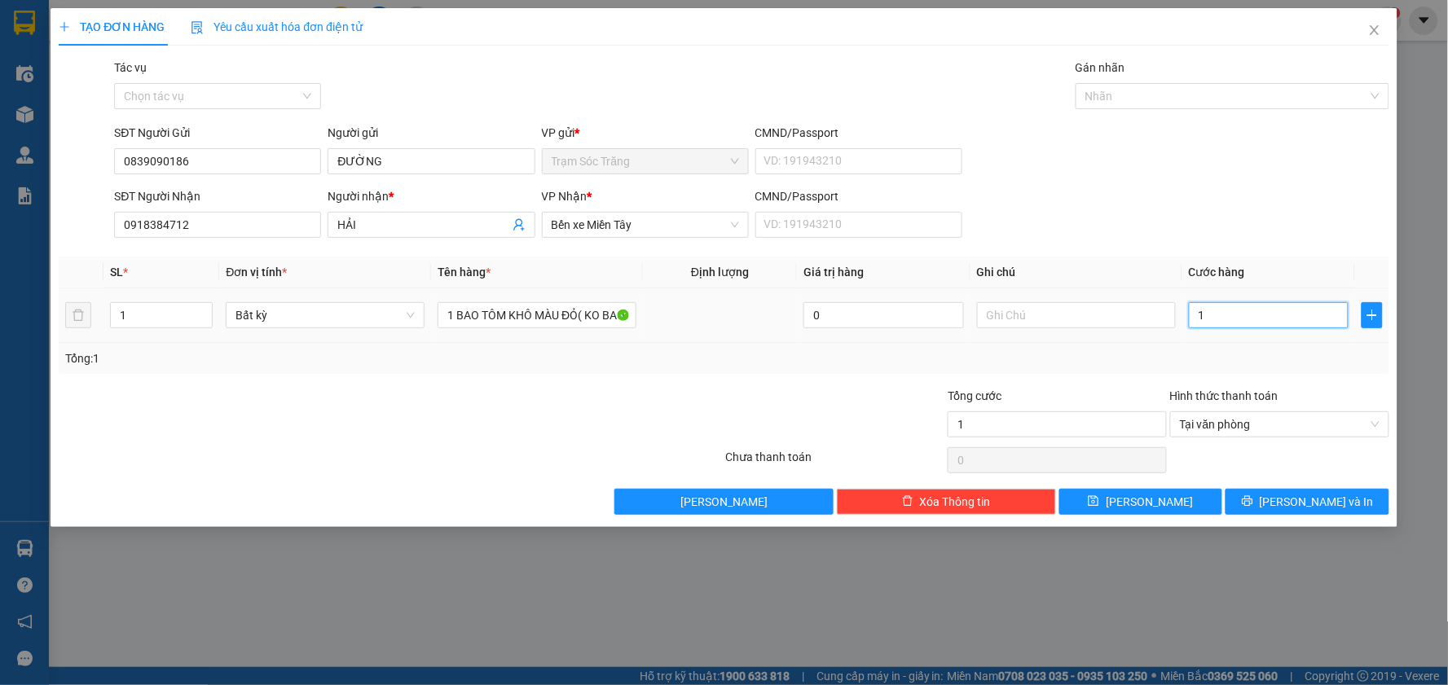
type input "12"
type input "120"
type input "1.200"
type input "12.000"
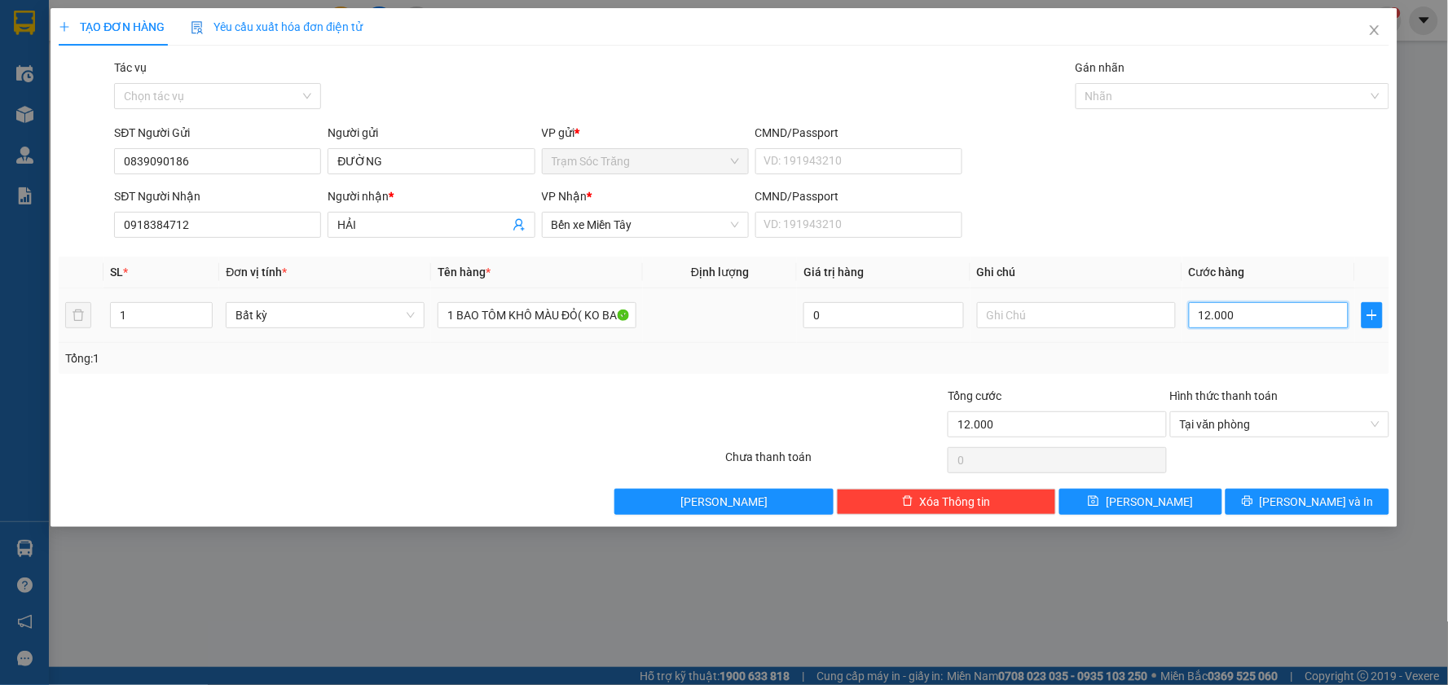
type input "120.000"
click at [1345, 499] on button "[PERSON_NAME] và In" at bounding box center [1307, 502] width 164 height 26
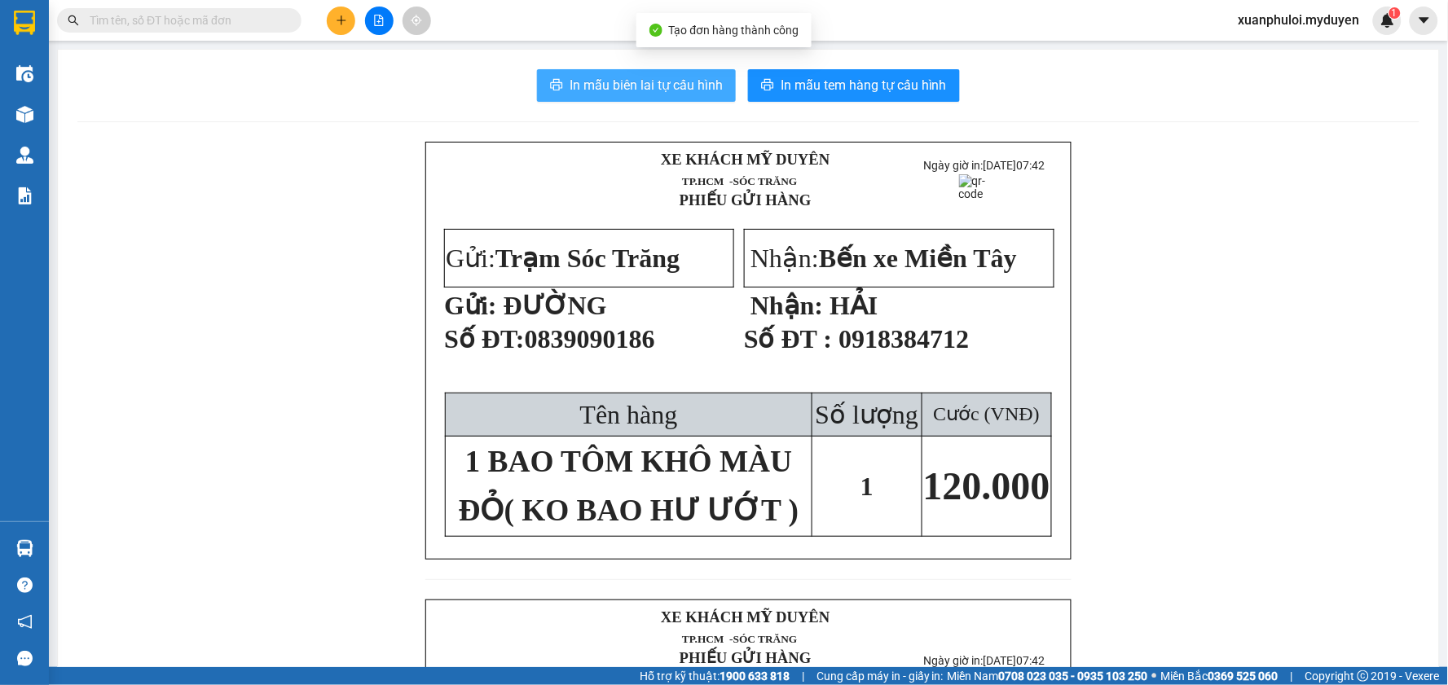
click at [551, 90] on icon "printer" at bounding box center [557, 84] width 12 height 11
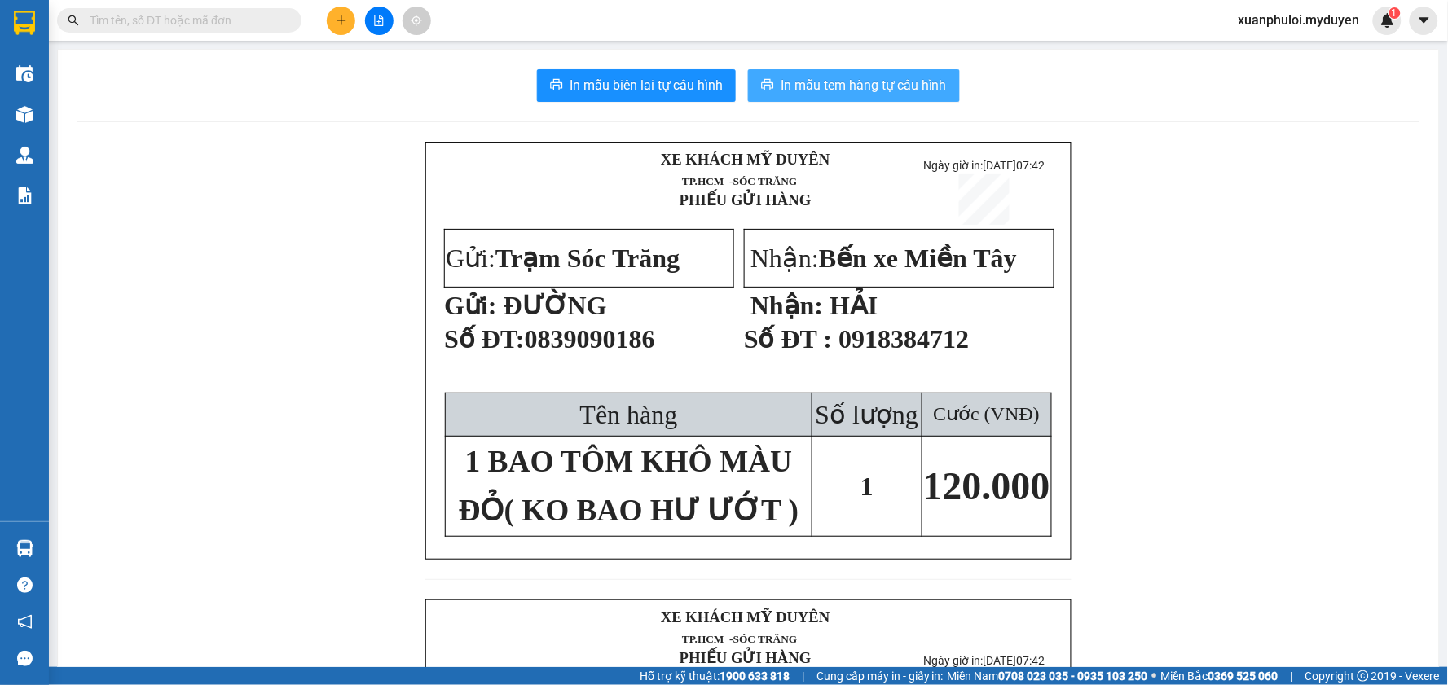
click at [816, 80] on span "In mẫu tem hàng tự cấu hình" at bounding box center [863, 85] width 166 height 20
click at [334, 27] on button at bounding box center [341, 21] width 29 height 29
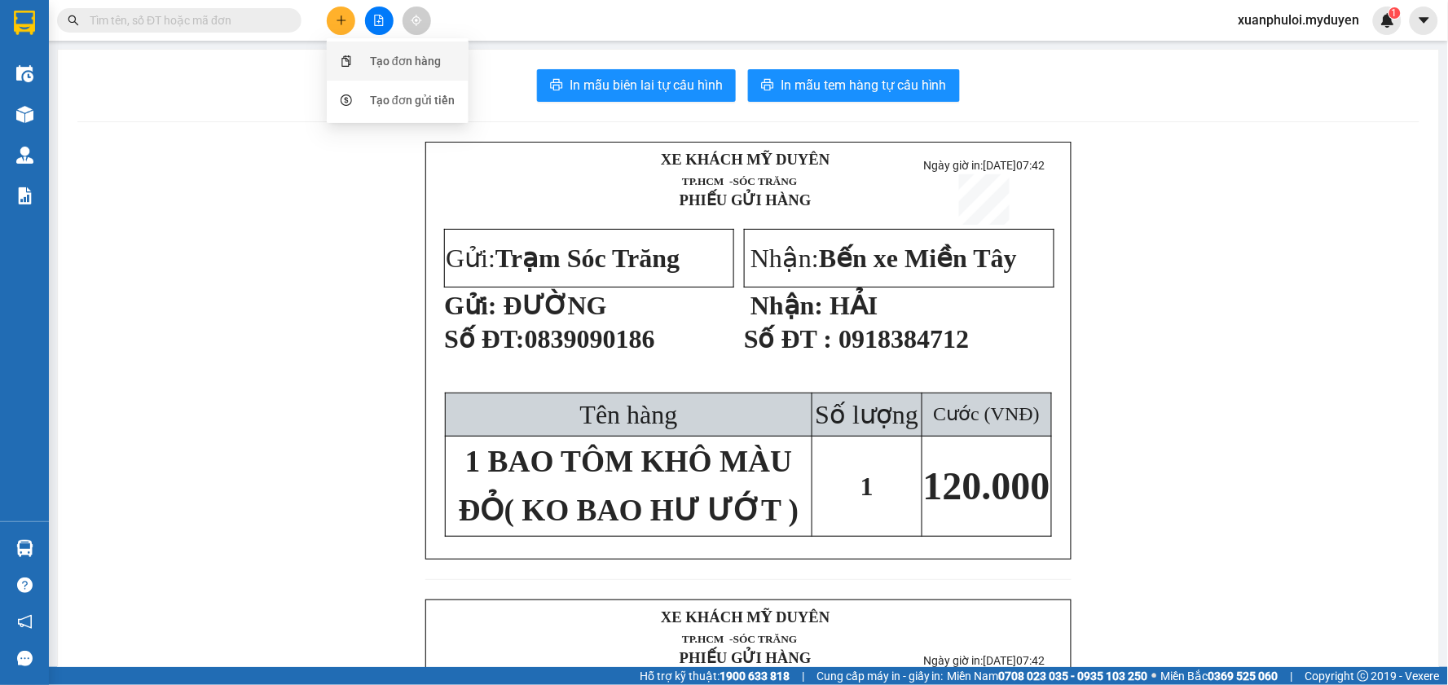
click at [394, 52] on div "Tạo đơn hàng" at bounding box center [405, 61] width 71 height 18
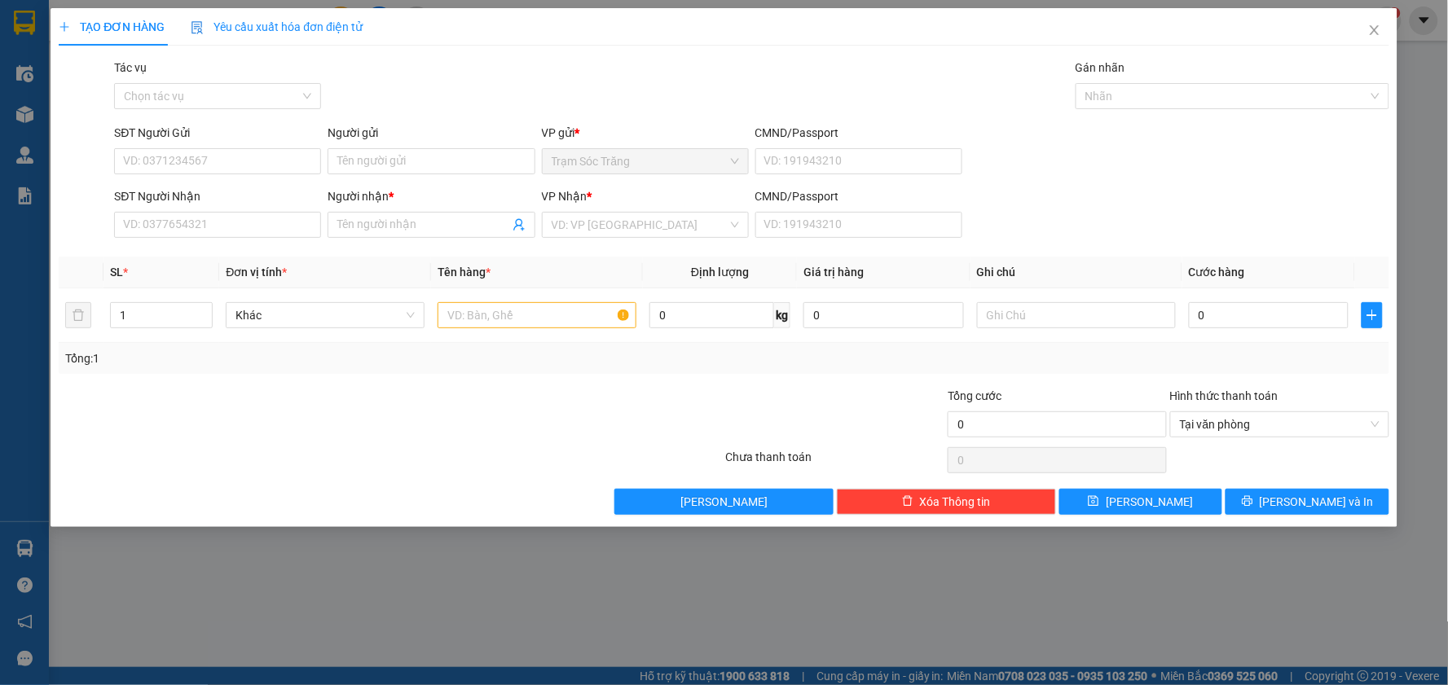
click at [261, 177] on div "SĐT Người Gửi VD: 0371234567" at bounding box center [217, 152] width 207 height 57
click at [259, 165] on input "SĐT Người Gửi" at bounding box center [217, 161] width 207 height 26
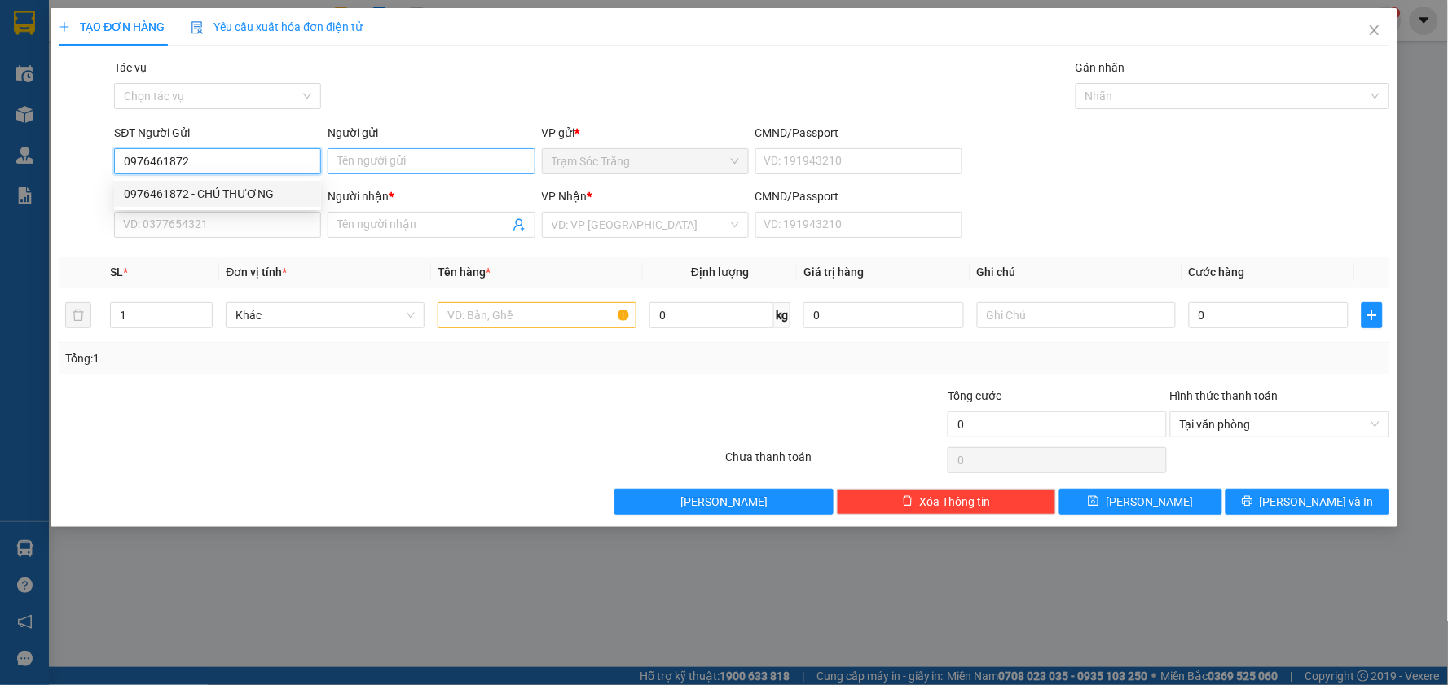
type input "0976461872"
click at [364, 165] on input "Người gửi" at bounding box center [430, 161] width 207 height 26
click at [258, 167] on input "0976461872" at bounding box center [217, 161] width 207 height 26
click at [257, 185] on div "0976461872 - CHÚ THƯƠNG" at bounding box center [217, 194] width 187 height 18
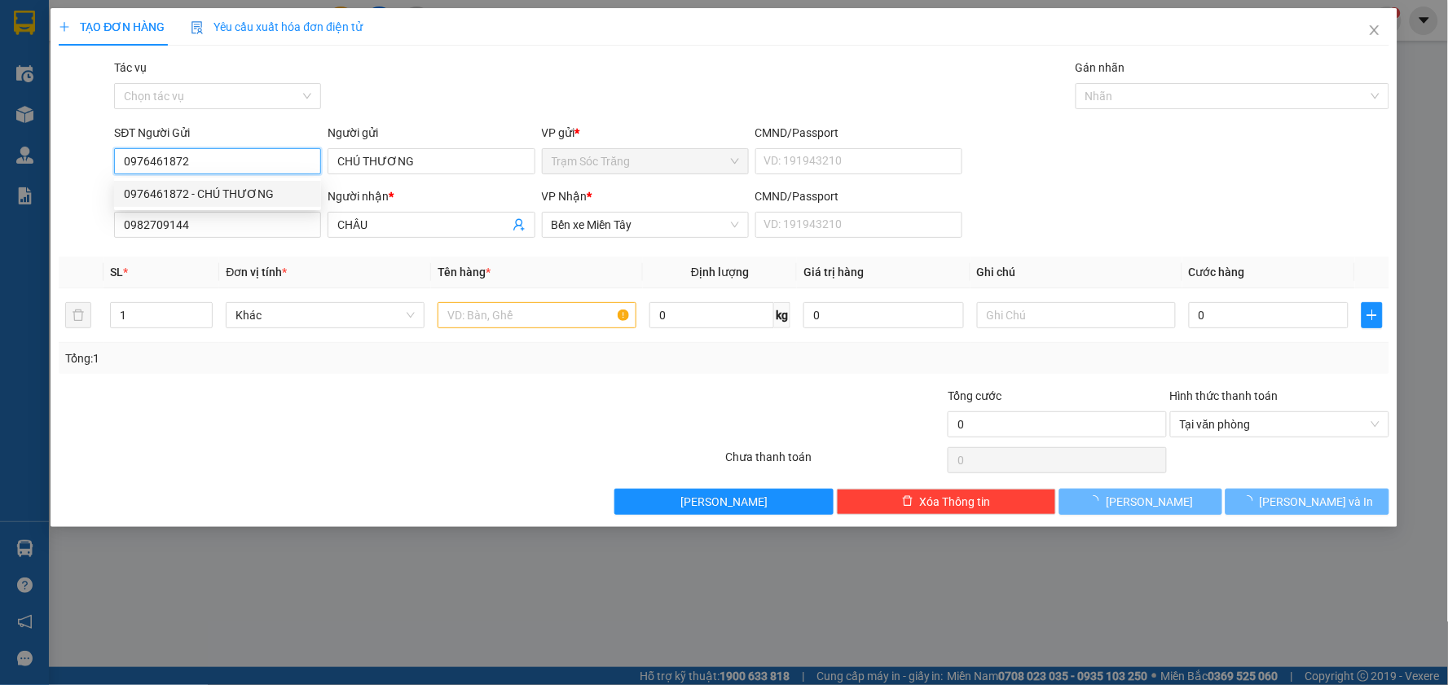
type input "CHÚ THƯƠNG"
type input "0982709144"
type input "CHÂU"
type input "30.000"
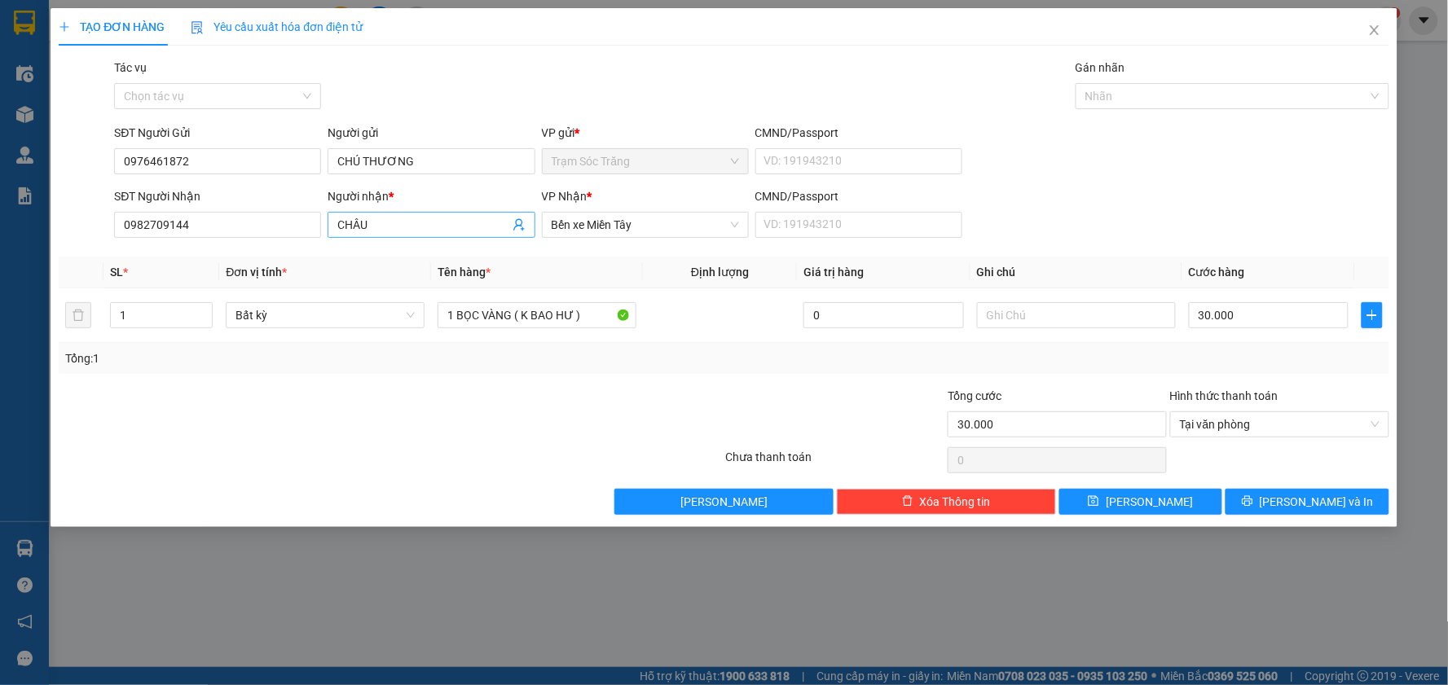
click at [402, 231] on input "CHÂU" at bounding box center [422, 225] width 171 height 18
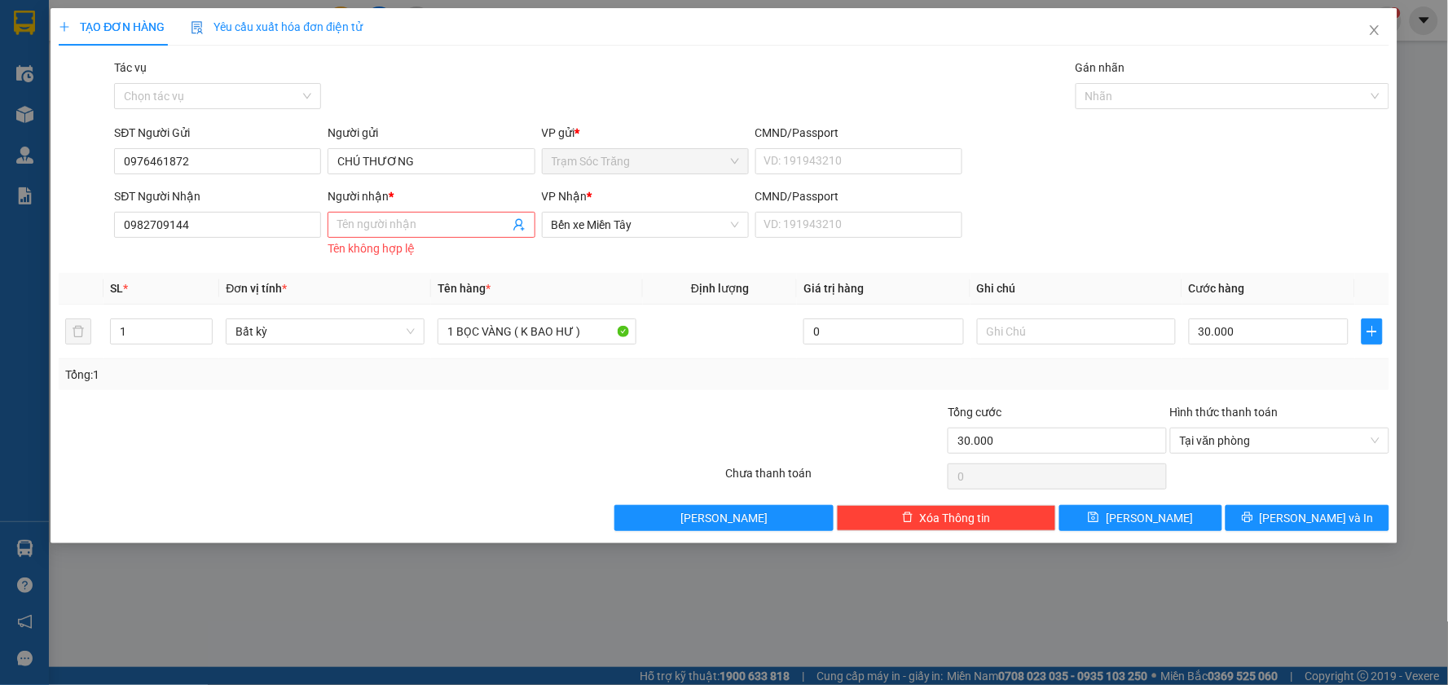
click at [282, 200] on div "SĐT Người Nhận" at bounding box center [217, 196] width 207 height 18
click at [282, 212] on input "0982709144" at bounding box center [217, 225] width 207 height 26
click at [282, 200] on div "SĐT Người Nhận" at bounding box center [217, 196] width 207 height 18
click at [282, 212] on input "0982709144" at bounding box center [217, 225] width 207 height 26
click at [277, 204] on div "SĐT Người Nhận" at bounding box center [217, 196] width 207 height 18
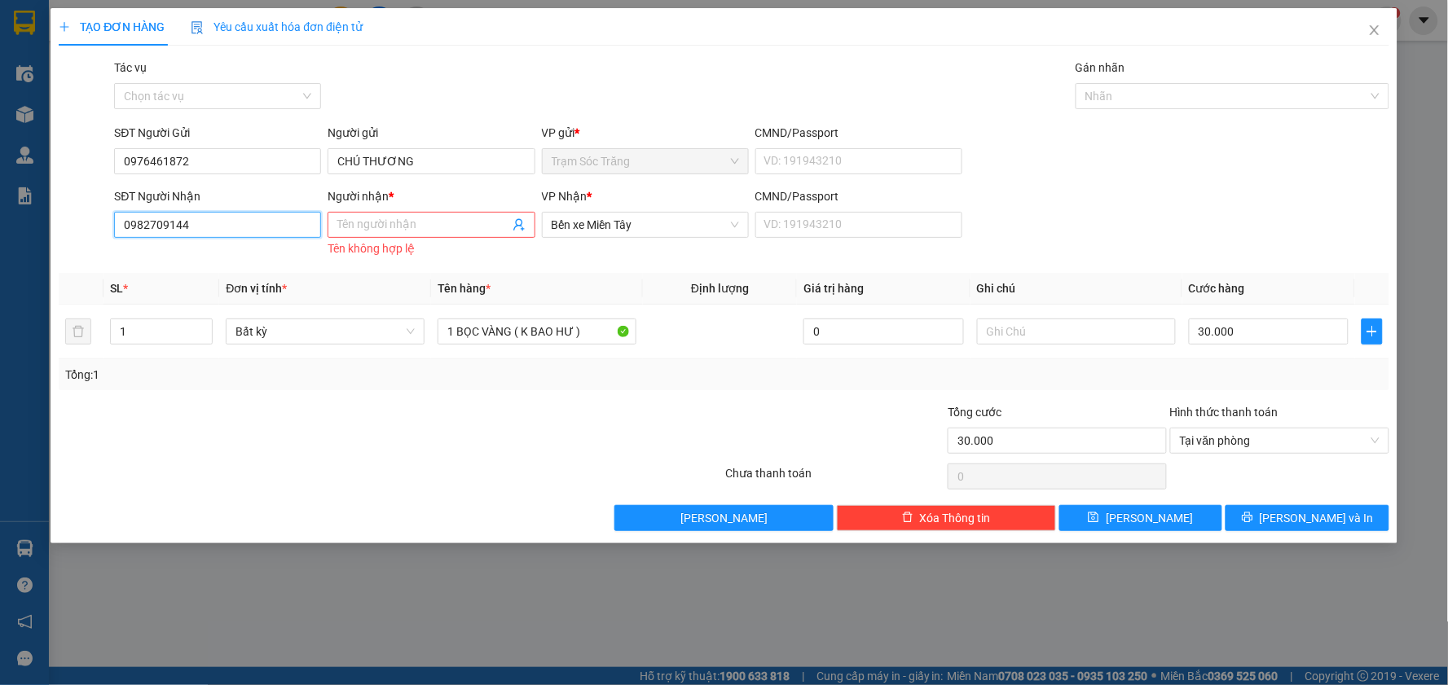
click at [277, 212] on input "0982709144" at bounding box center [217, 225] width 207 height 26
click at [271, 209] on div "SĐT Người Nhận" at bounding box center [217, 199] width 207 height 24
click at [266, 223] on input "0982709144" at bounding box center [217, 225] width 207 height 26
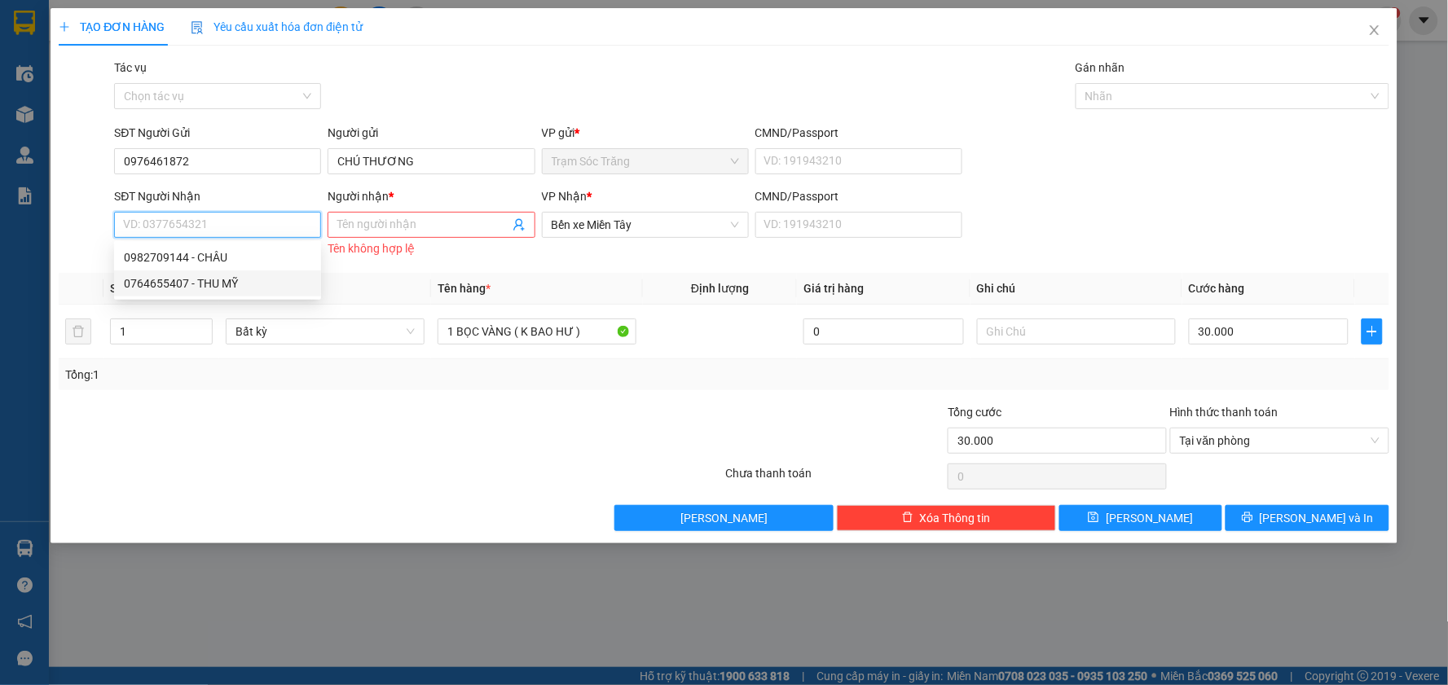
click at [239, 285] on div "0764655407 - THU MỸ" at bounding box center [217, 284] width 187 height 18
type input "0764655407"
type input "THU MỸ"
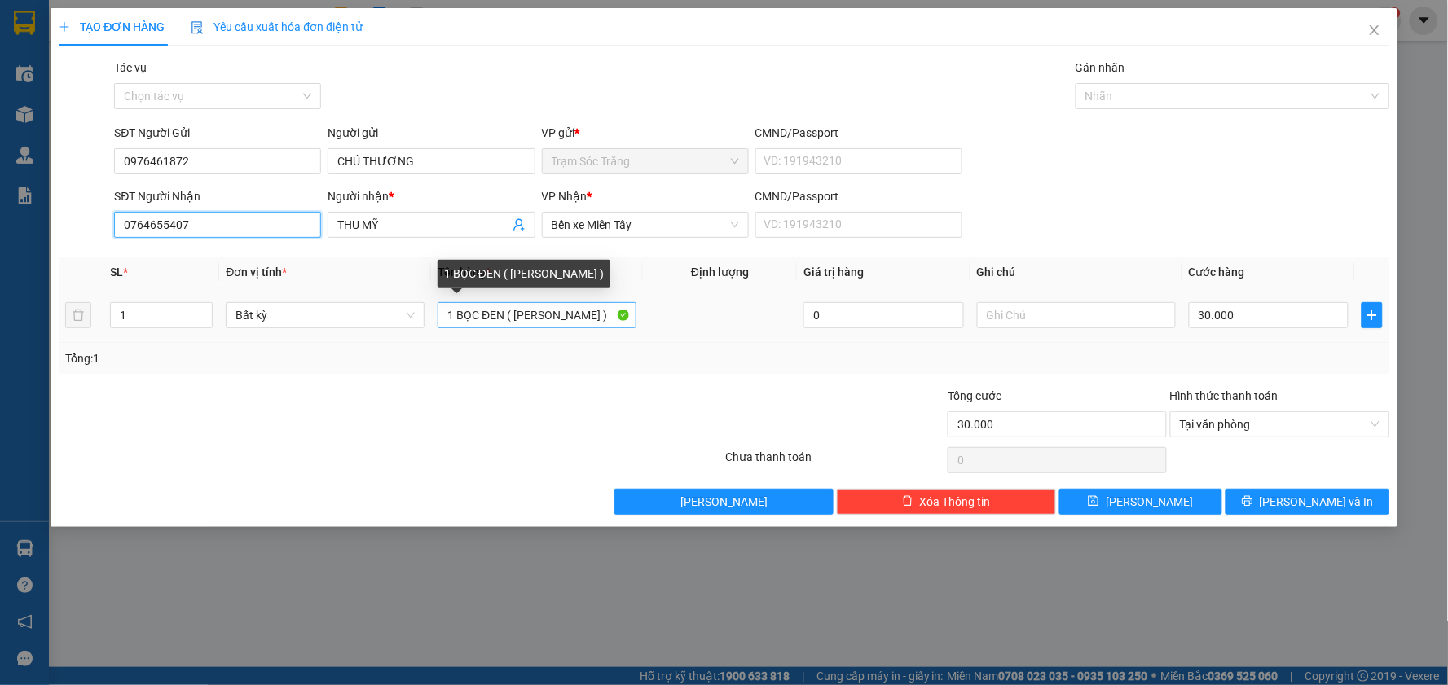
type input "0764655407"
click at [506, 310] on input "1 BỌC ĐEN ( [PERSON_NAME] )" at bounding box center [536, 315] width 199 height 26
type input "1 THÙNG MUS ( K BAO HƯ )"
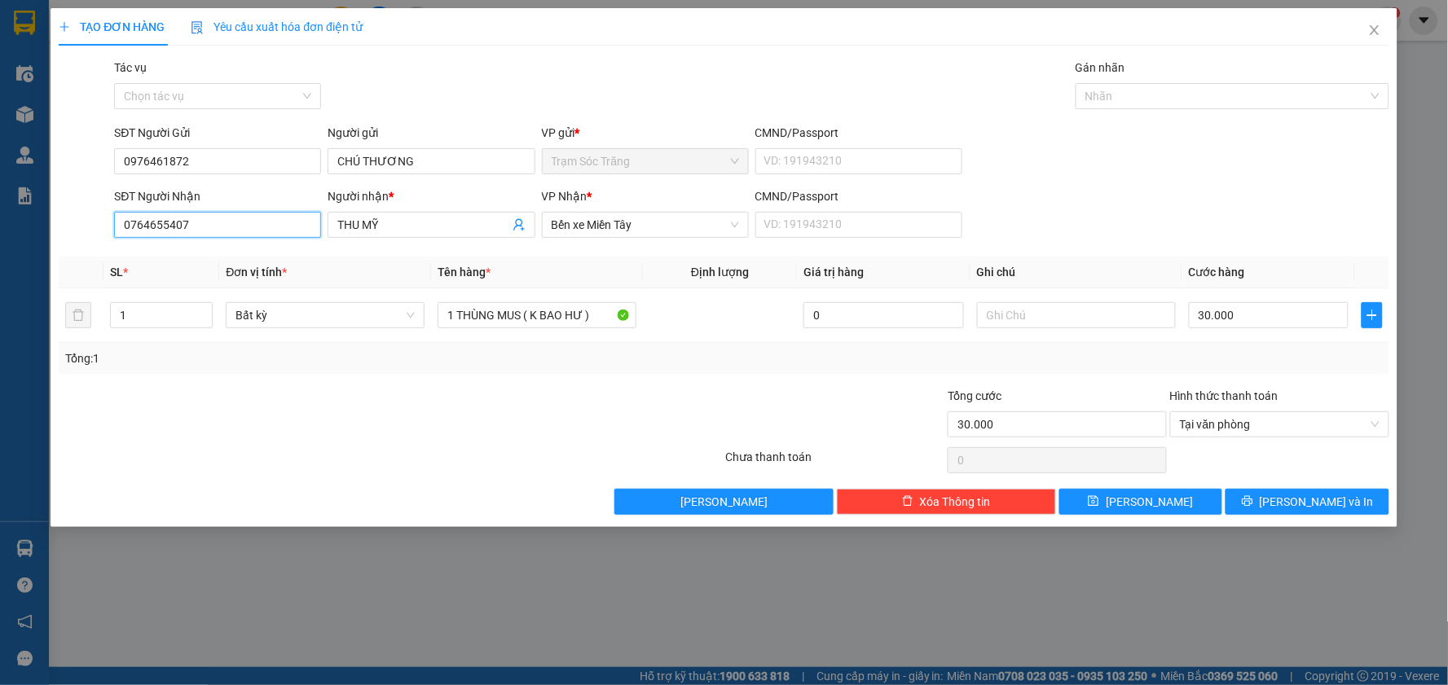
click at [263, 226] on input "0764655407" at bounding box center [217, 225] width 207 height 26
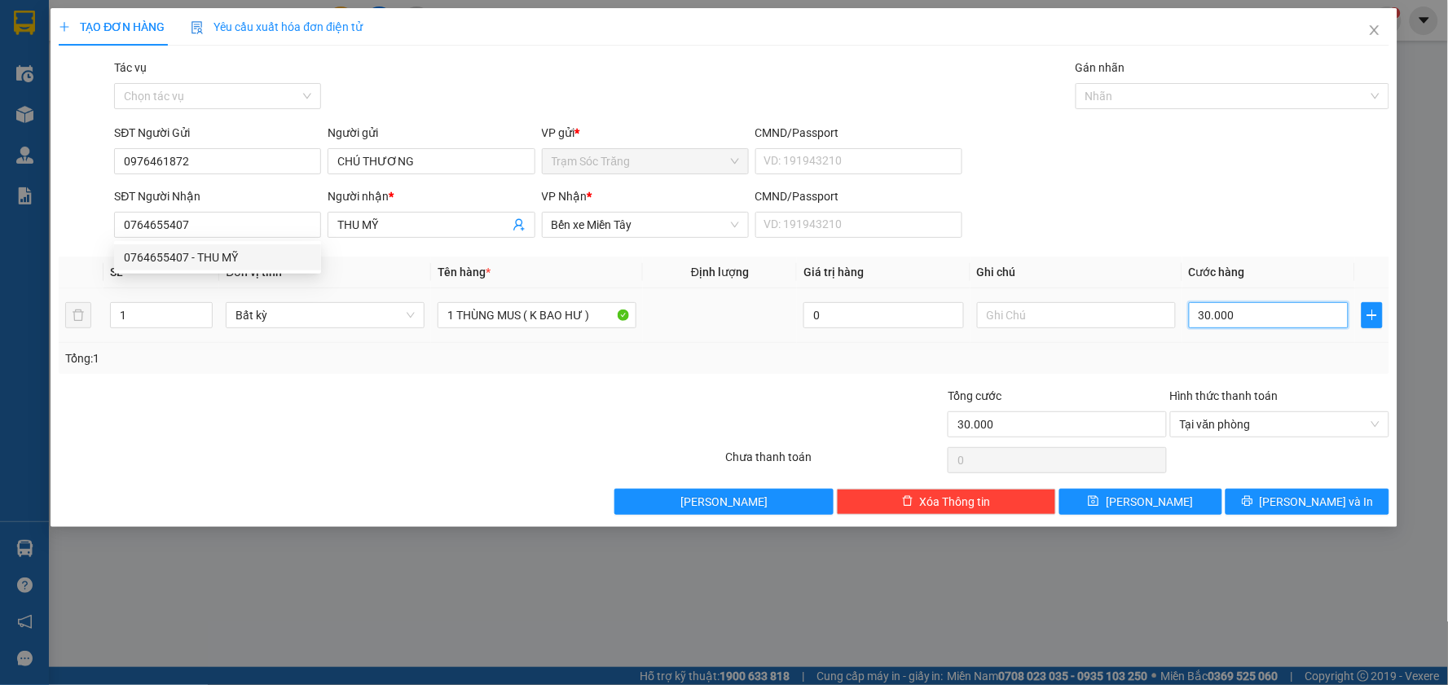
click at [1265, 310] on input "30.000" at bounding box center [1268, 315] width 160 height 26
type input "4"
type input "40"
type input "400"
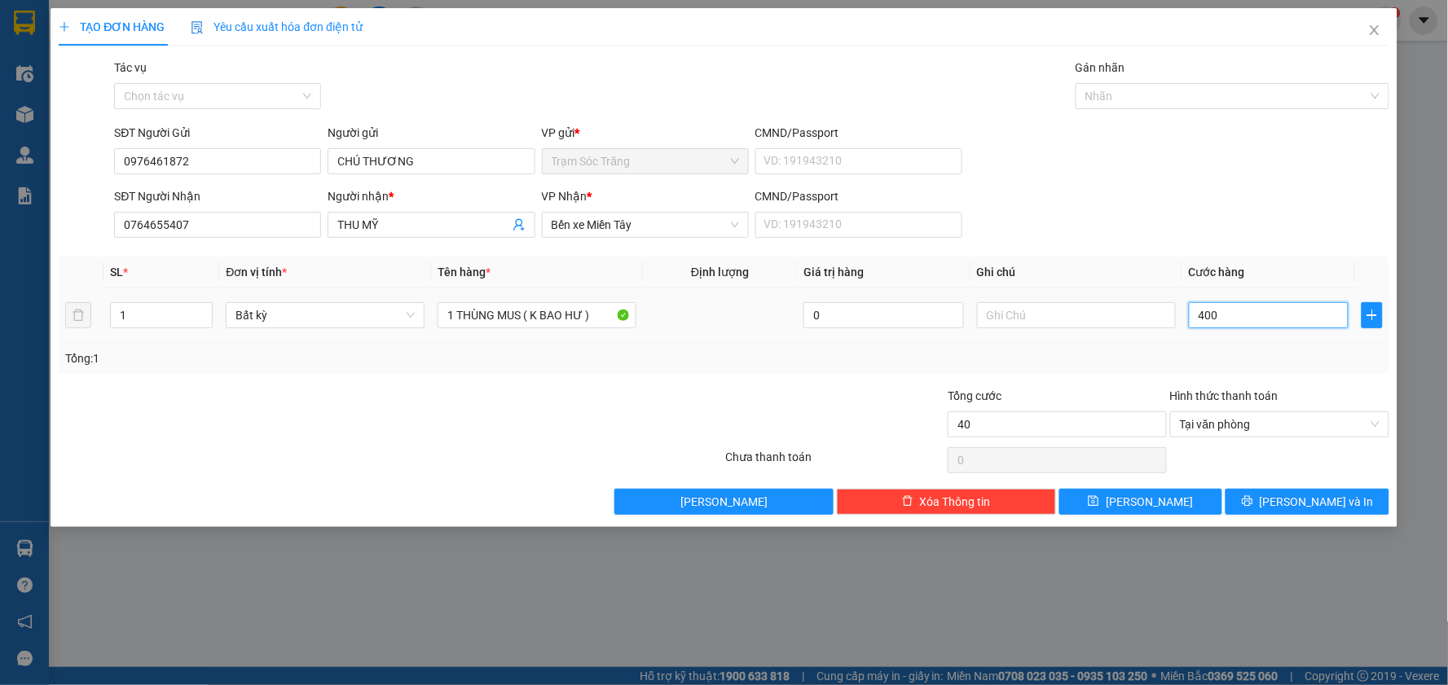
type input "400"
type input "4.000"
type input "40.000"
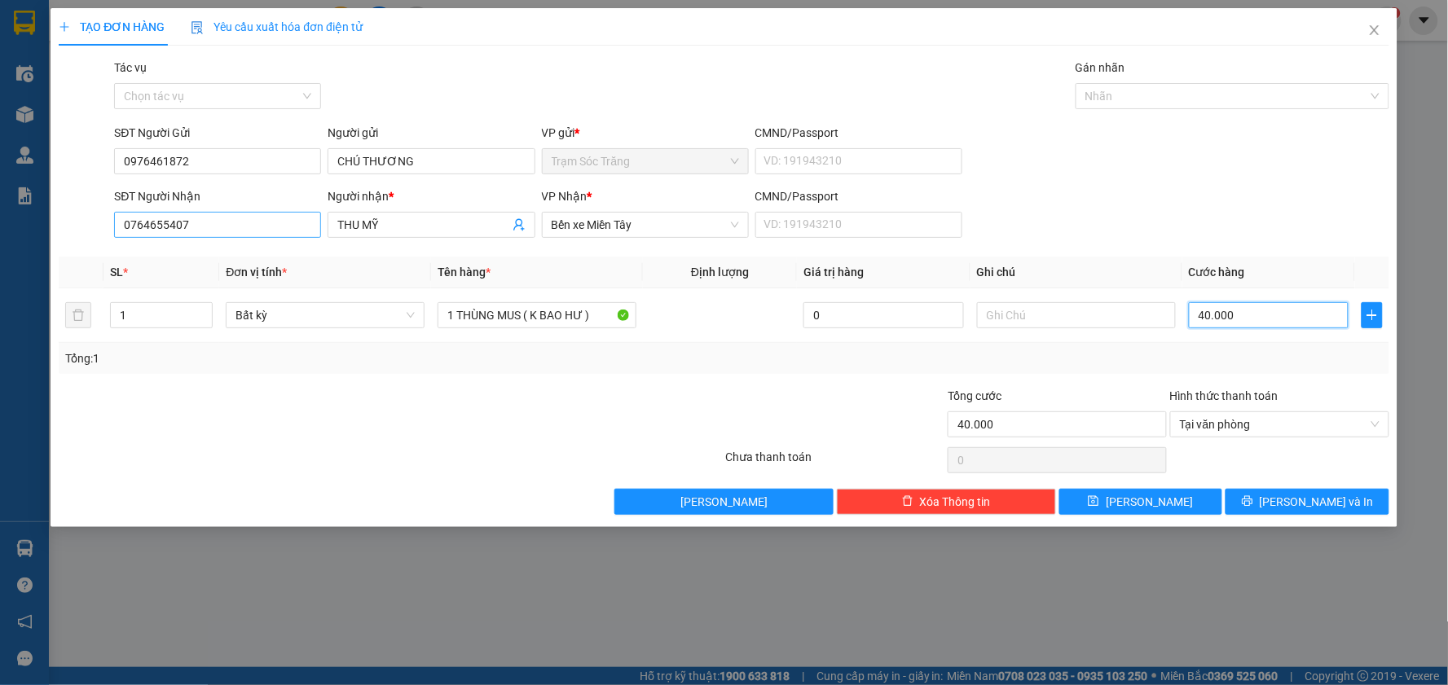
type input "40.000"
click at [226, 225] on input "0764655407" at bounding box center [217, 225] width 207 height 26
type input "0938675125"
click at [349, 257] on th "Đơn vị tính *" at bounding box center [325, 273] width 212 height 32
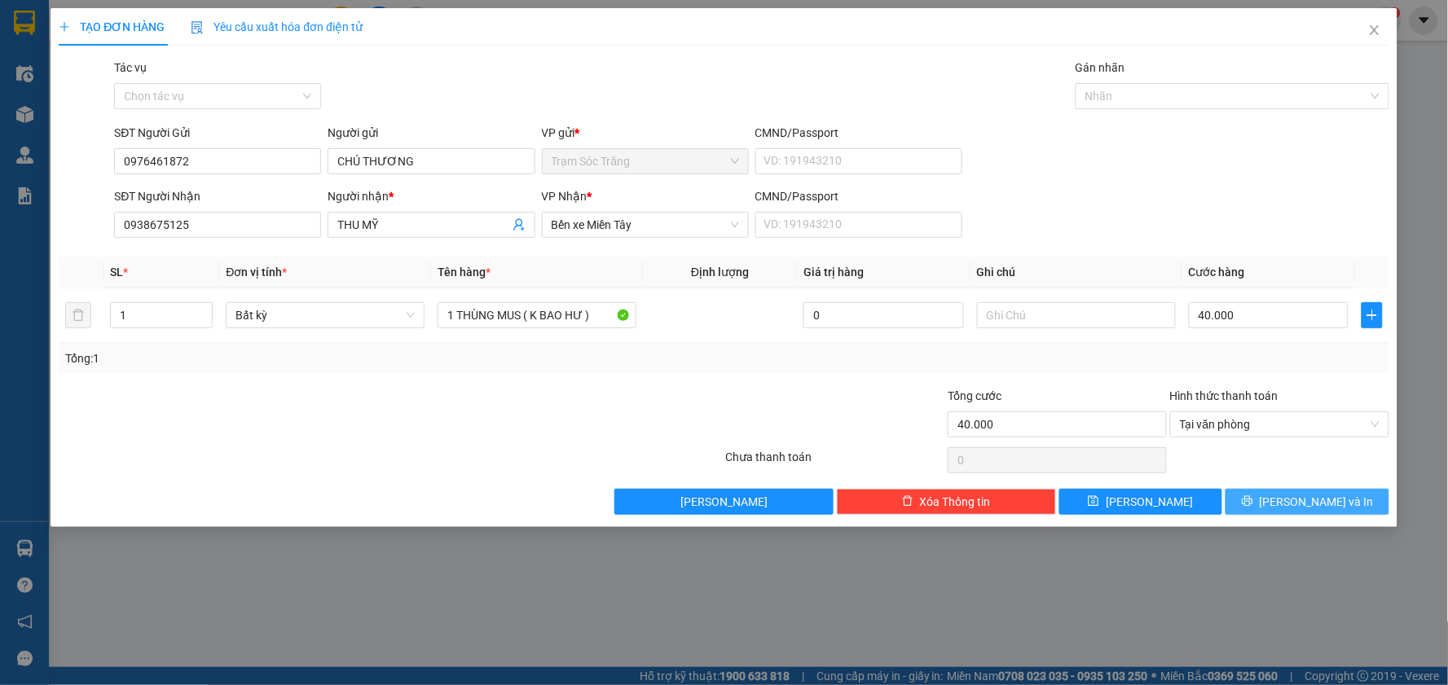
click at [1299, 497] on span "[PERSON_NAME] và In" at bounding box center [1316, 502] width 114 height 18
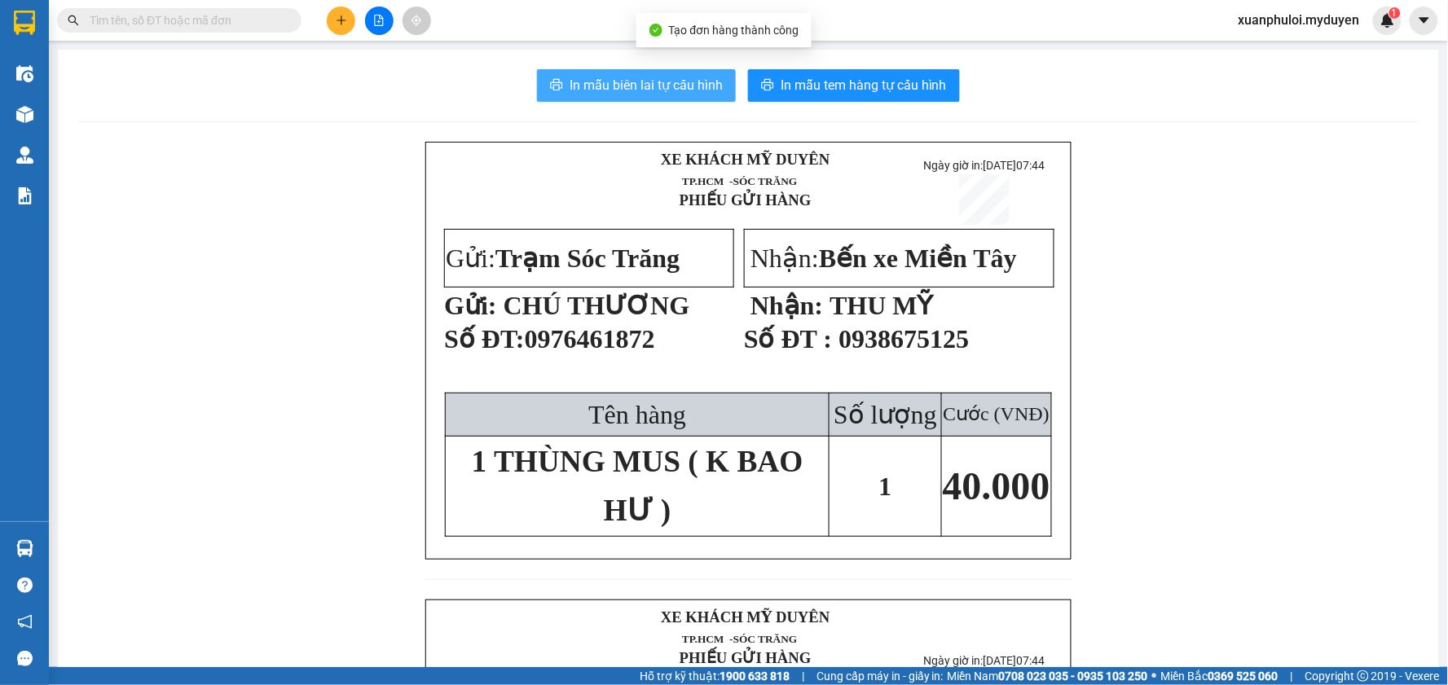
click at [644, 84] on span "In mẫu biên lai tự cấu hình" at bounding box center [645, 85] width 153 height 20
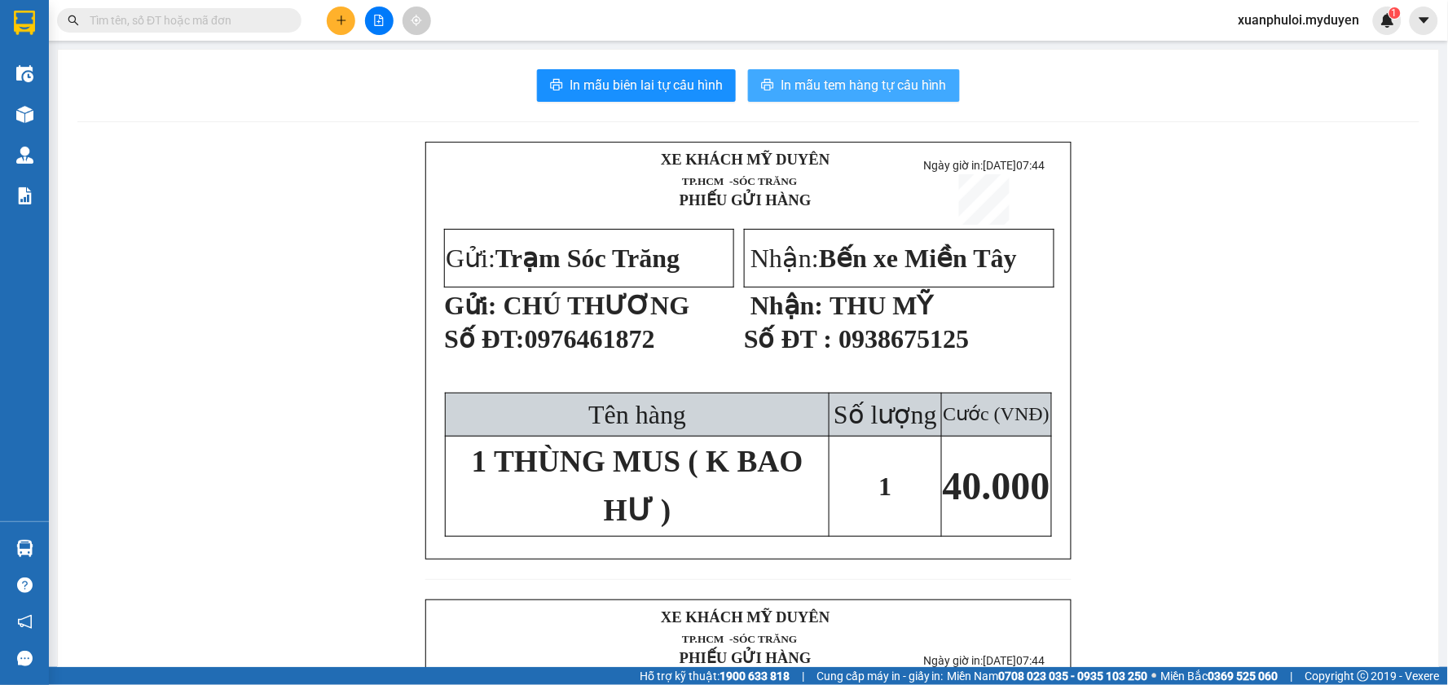
click at [856, 78] on span "In mẫu tem hàng tự cấu hình" at bounding box center [863, 85] width 166 height 20
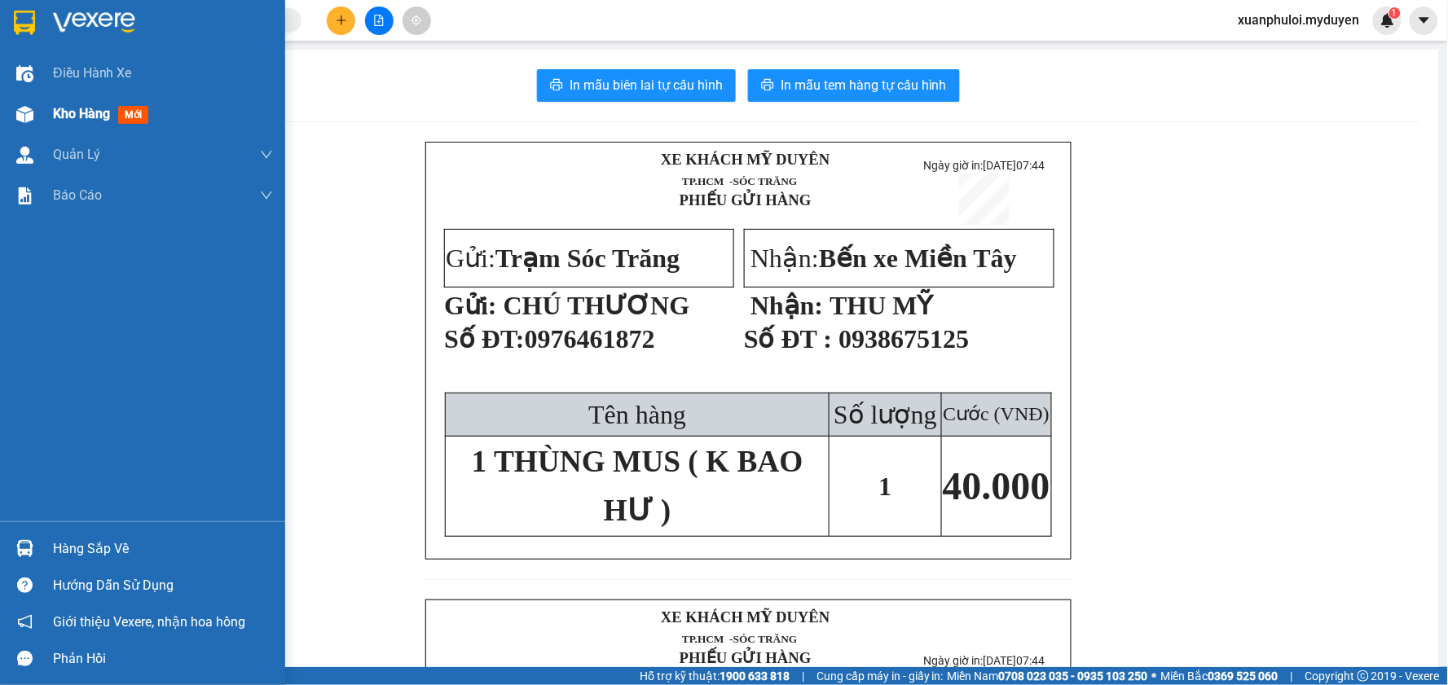
click at [93, 119] on span "Kho hàng" at bounding box center [81, 113] width 57 height 15
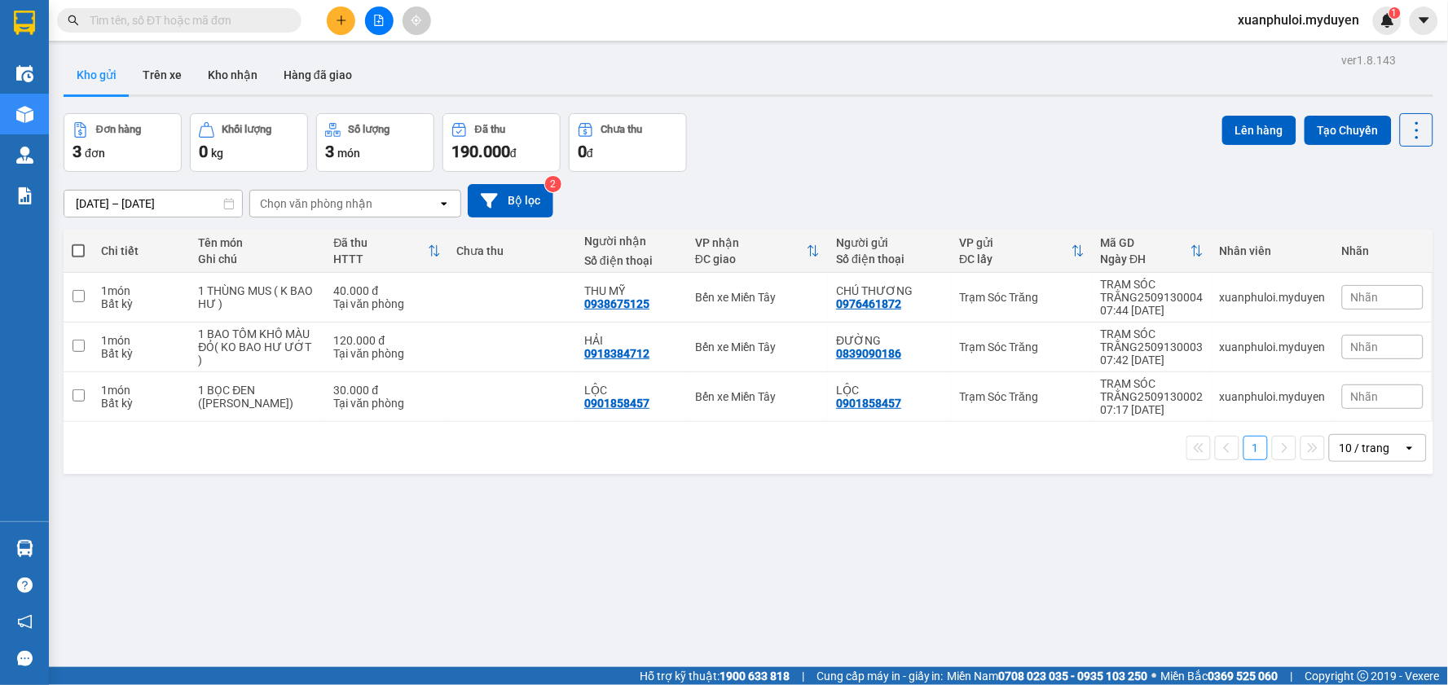
click at [347, 9] on button at bounding box center [341, 21] width 29 height 29
click at [379, 57] on div "Tạo đơn hàng" at bounding box center [405, 61] width 71 height 18
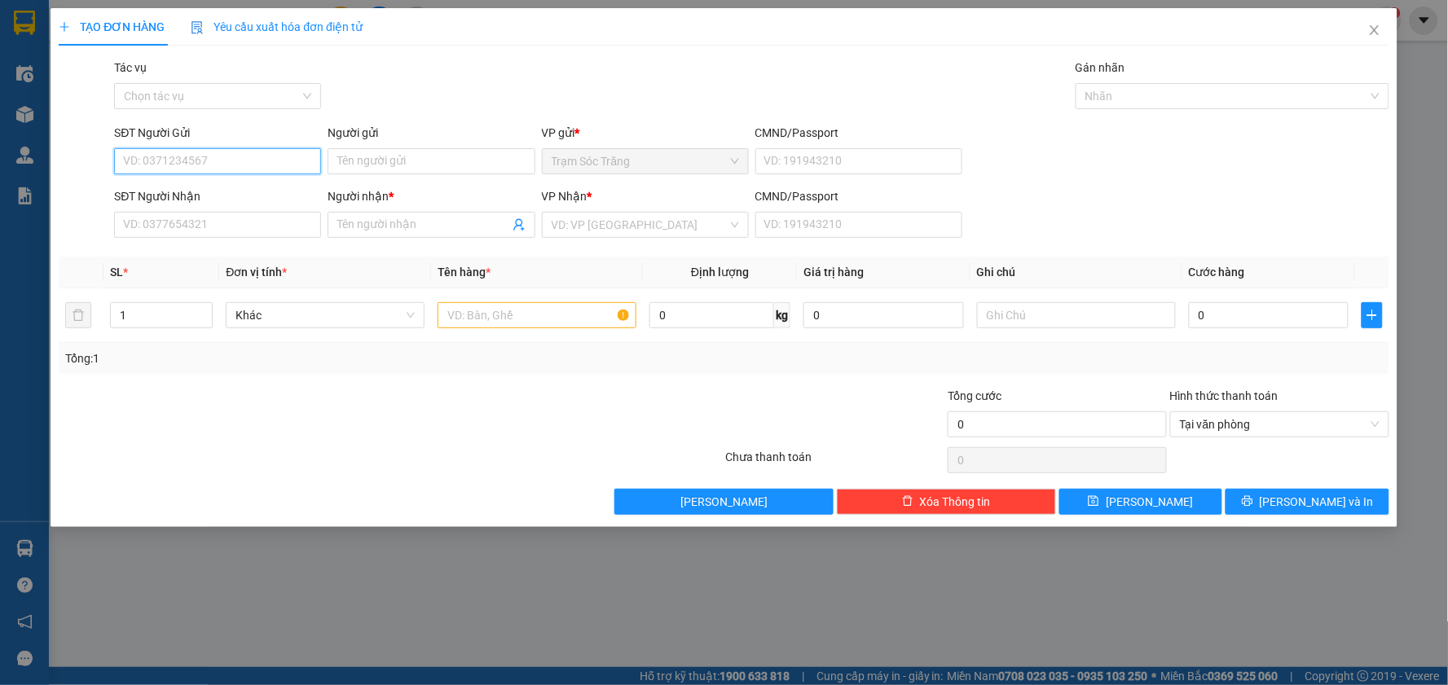
click at [193, 165] on input "SĐT Người Gửi" at bounding box center [217, 161] width 207 height 26
type input "0354973044"
click at [370, 160] on input "Người gửi" at bounding box center [430, 161] width 207 height 26
type input "SA MÂY"
click at [221, 221] on input "SĐT Người Nhận" at bounding box center [217, 225] width 207 height 26
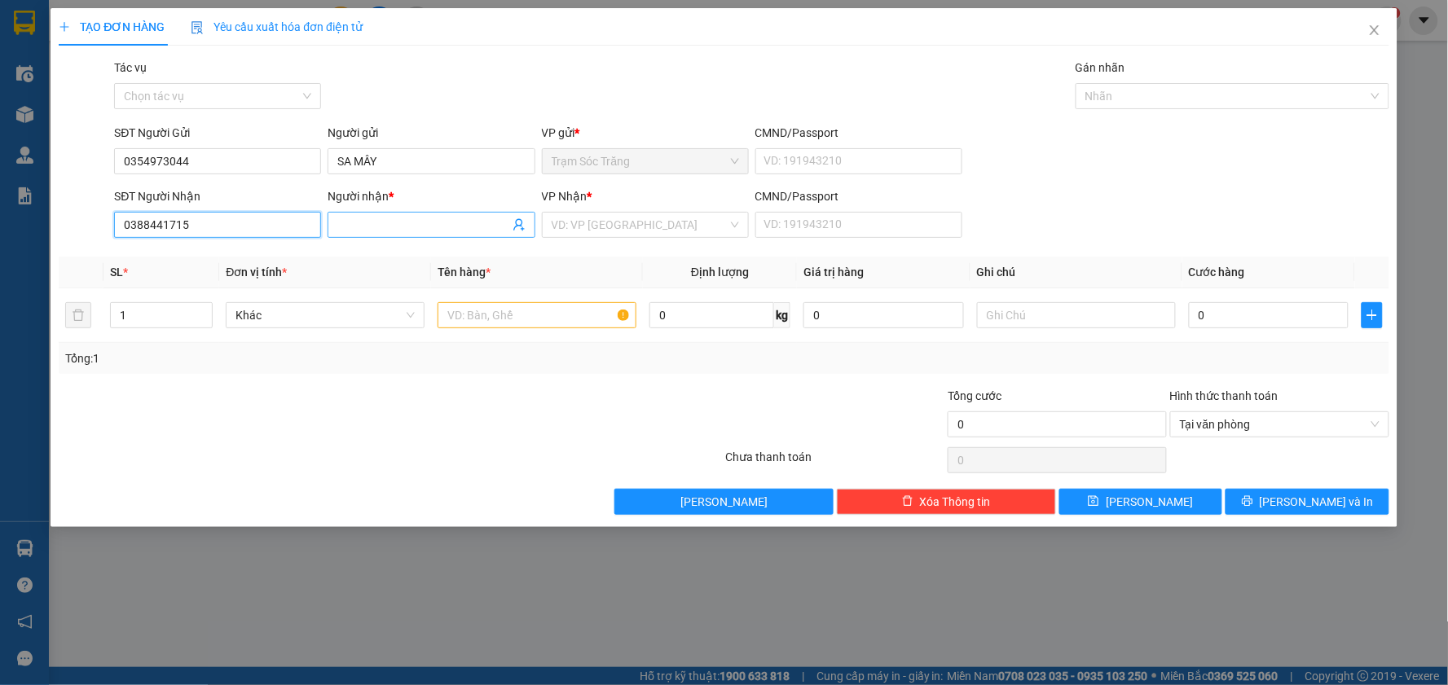
type input "0388441715"
click at [349, 228] on input "Người nhận *" at bounding box center [422, 225] width 171 height 18
type input "A"
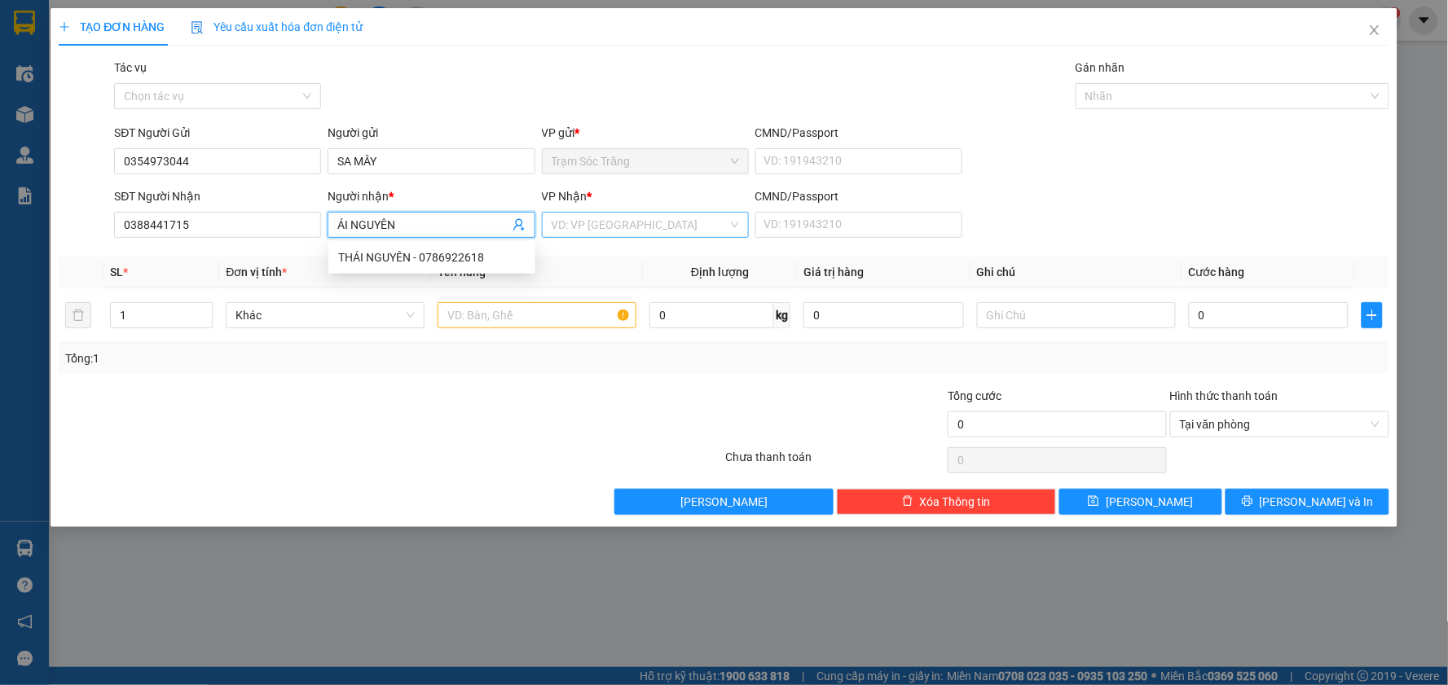
type input "ÁI NGUYÊN"
click at [642, 220] on input "search" at bounding box center [639, 225] width 176 height 24
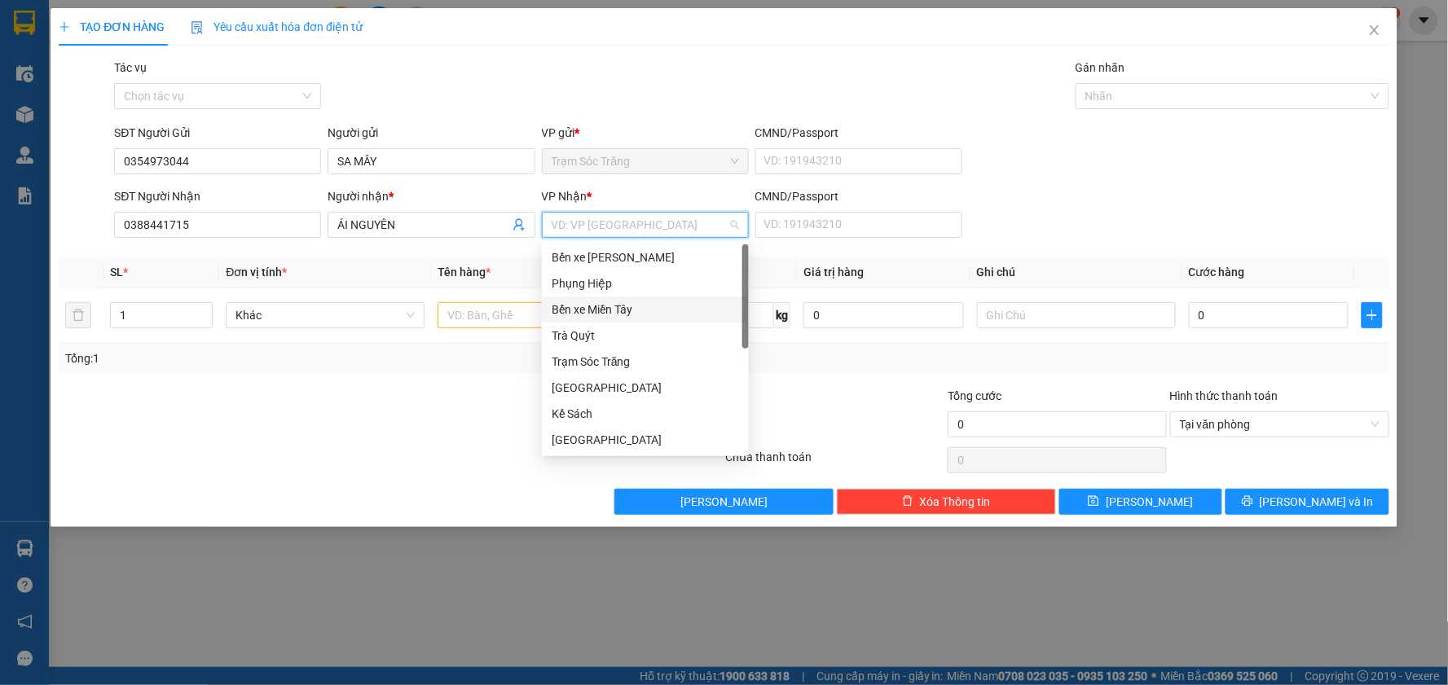
click at [649, 310] on div "Bến xe Miền Tây" at bounding box center [644, 310] width 187 height 18
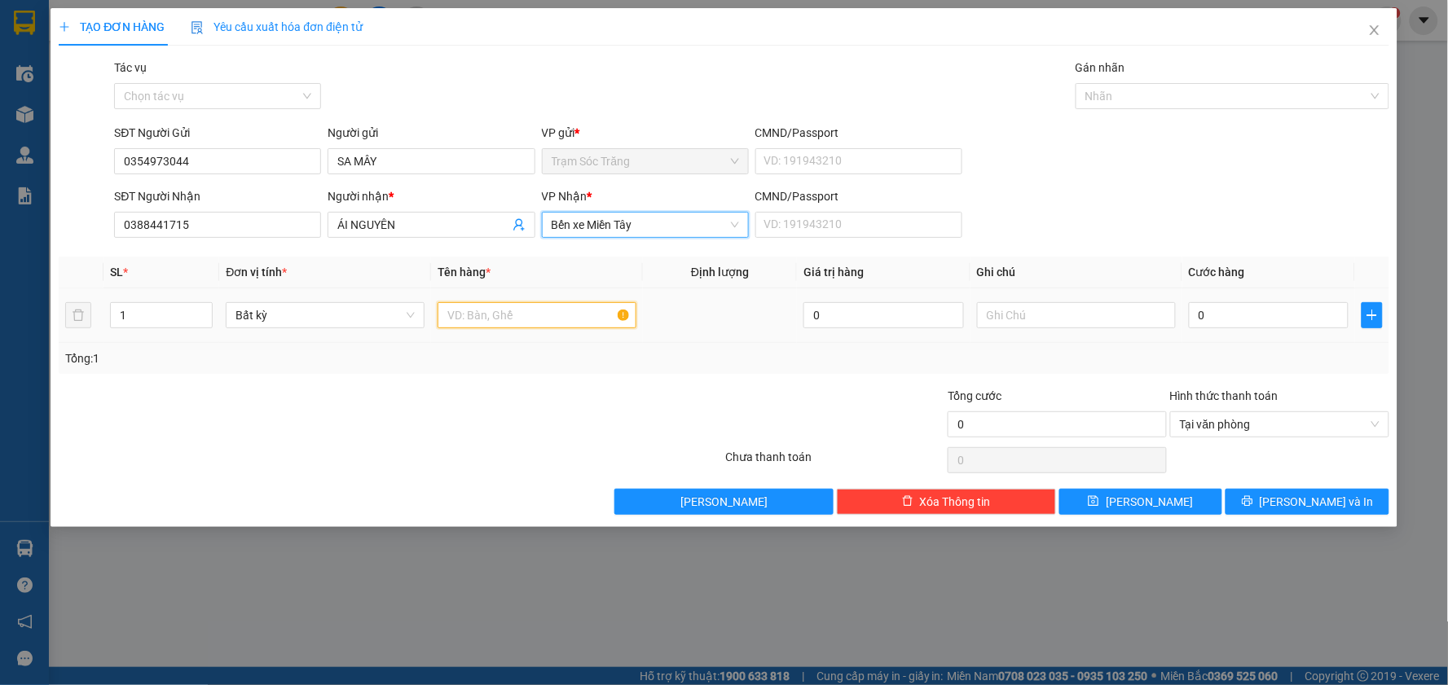
click at [589, 304] on input "text" at bounding box center [536, 315] width 199 height 26
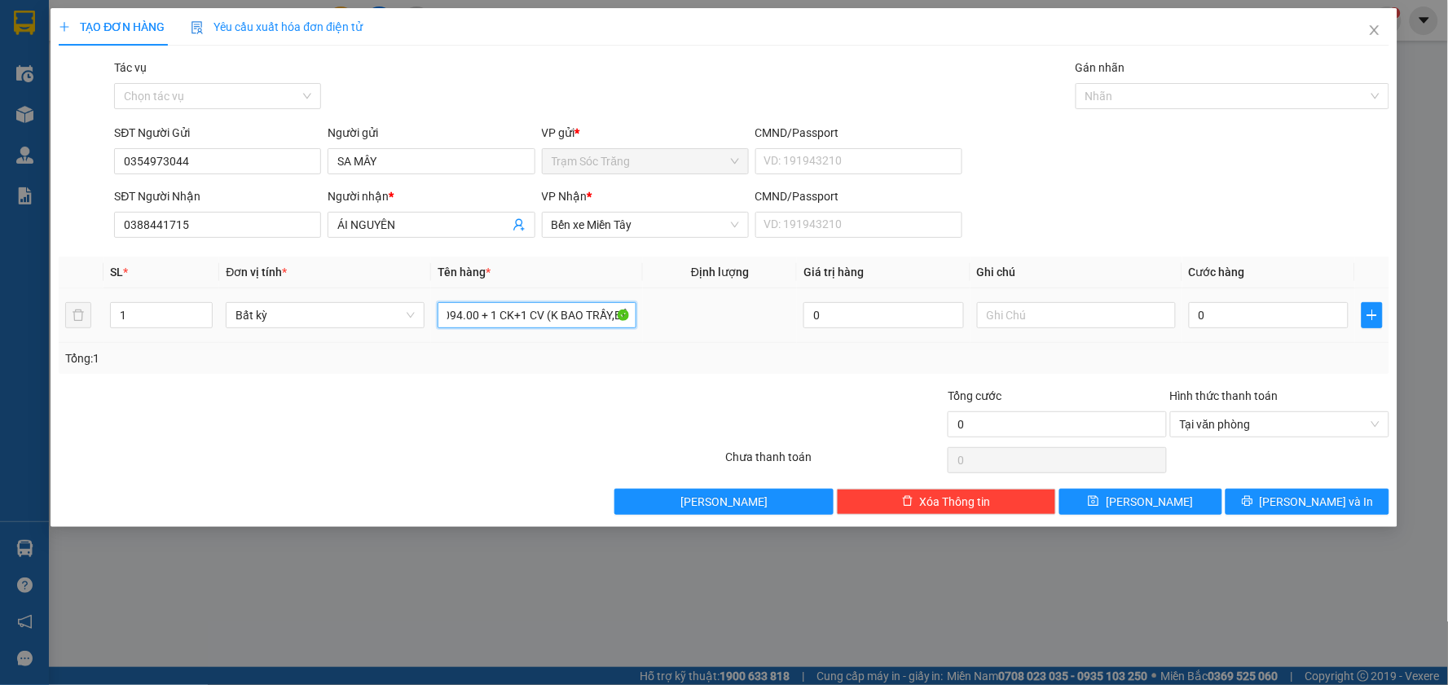
scroll to position [0, 87]
type input "1 XE MÁY 83Y1-094.00 + 1 CK+1 CV (K BAO TRẦY,BỂ)"
click at [1273, 314] on input "0" at bounding box center [1268, 315] width 160 height 26
type input "3"
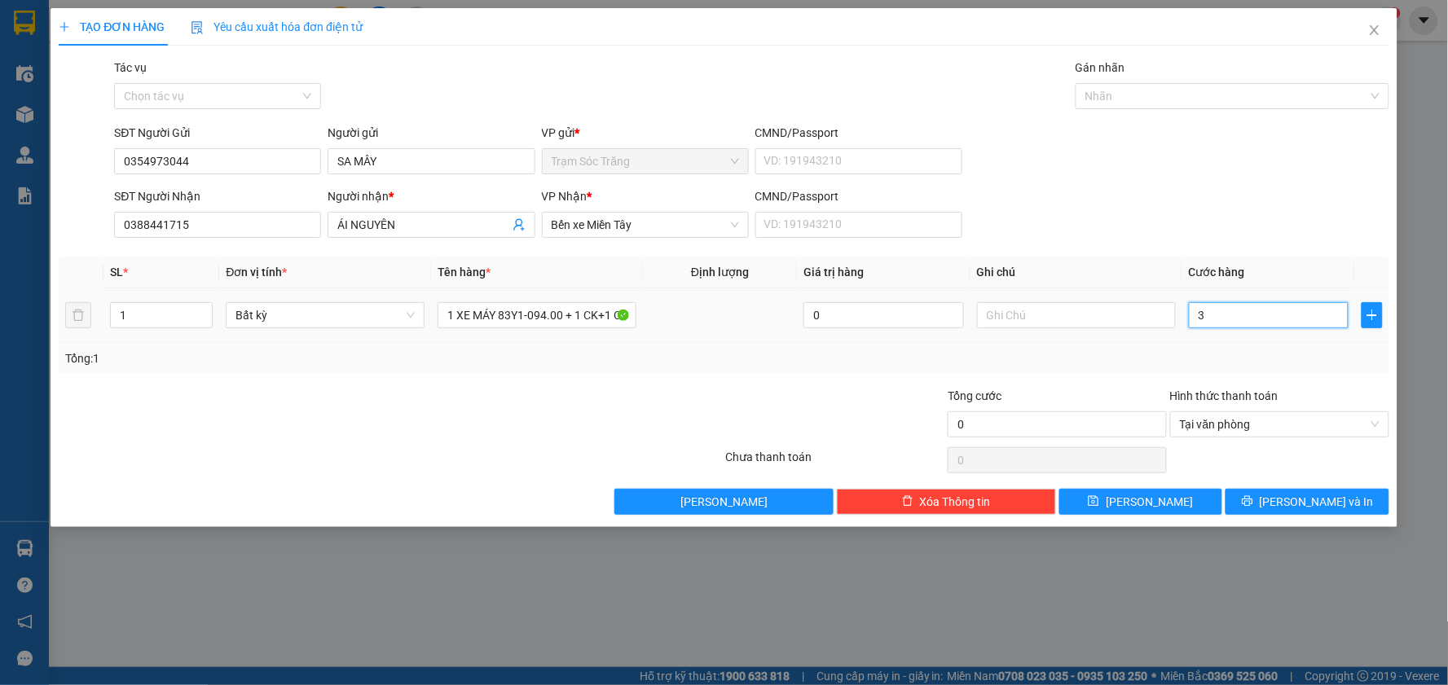
type input "3"
type input "30"
type input "300"
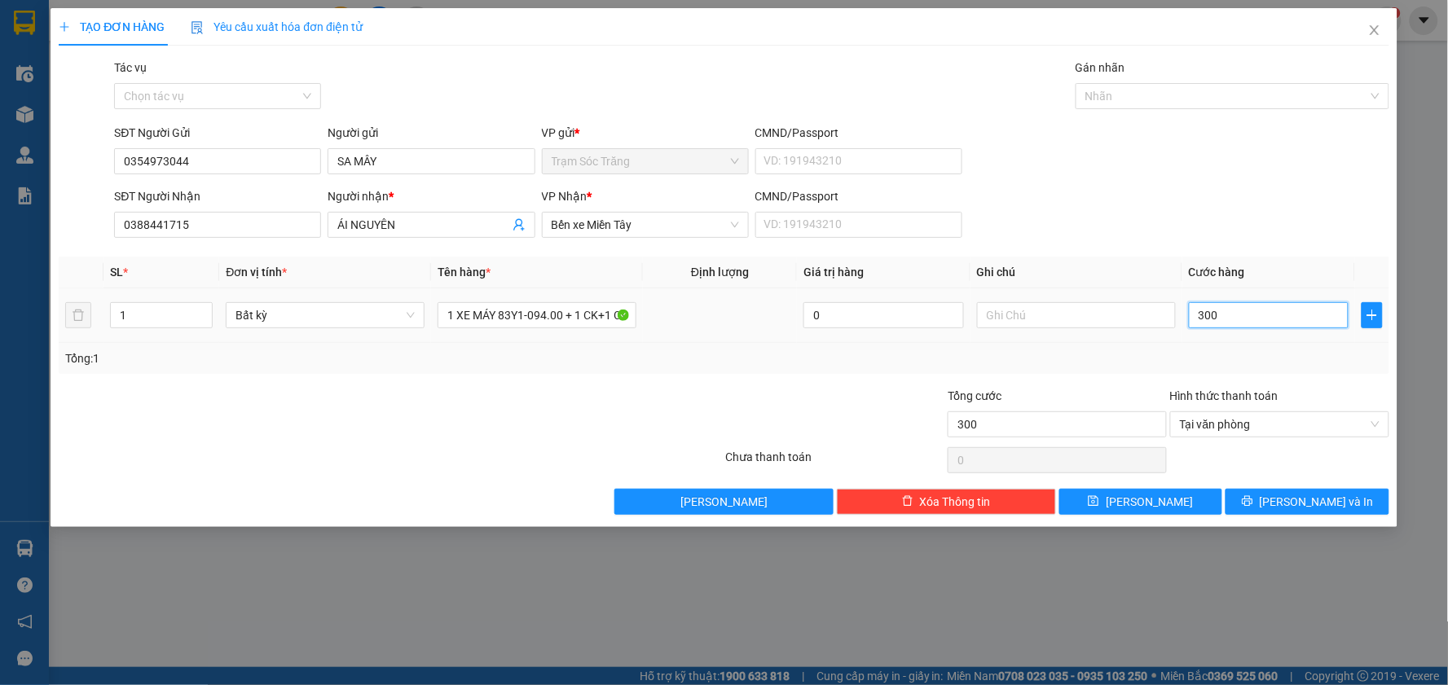
type input "3.000"
type input "30.000"
type input "300.000"
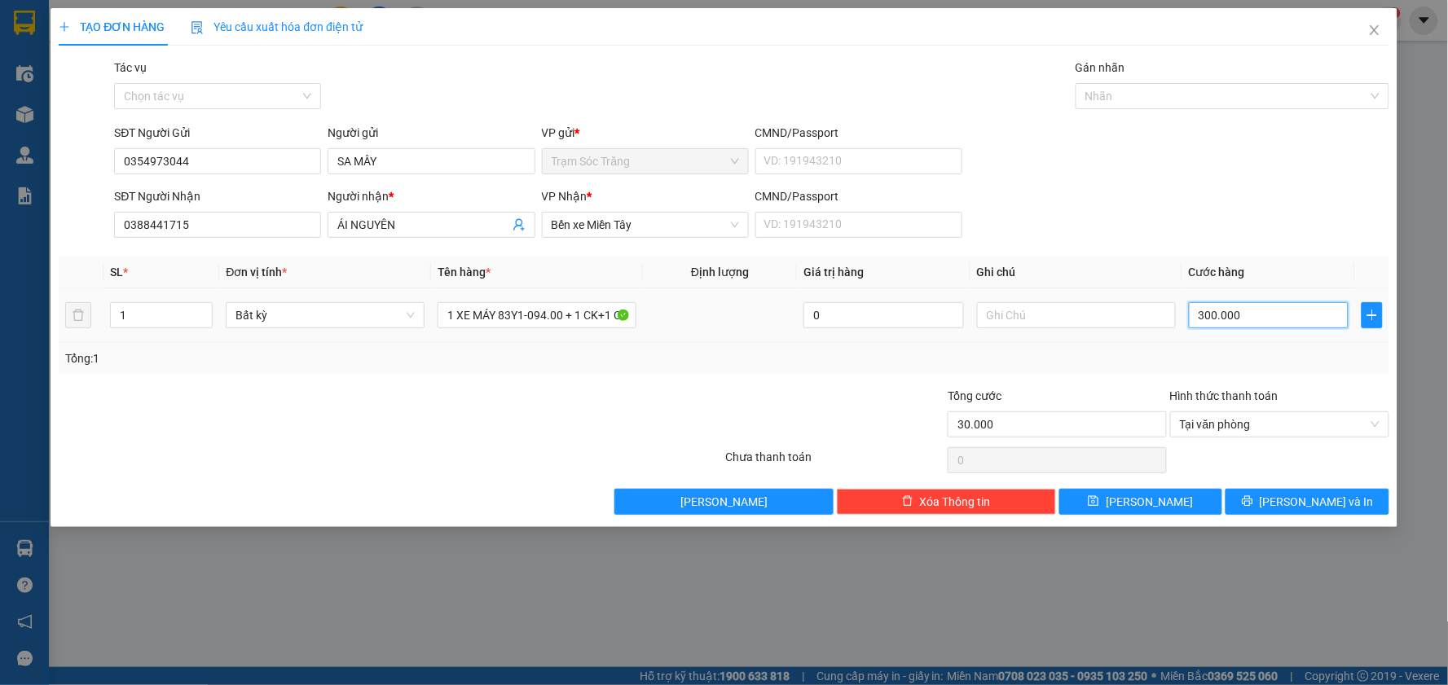
type input "300.000"
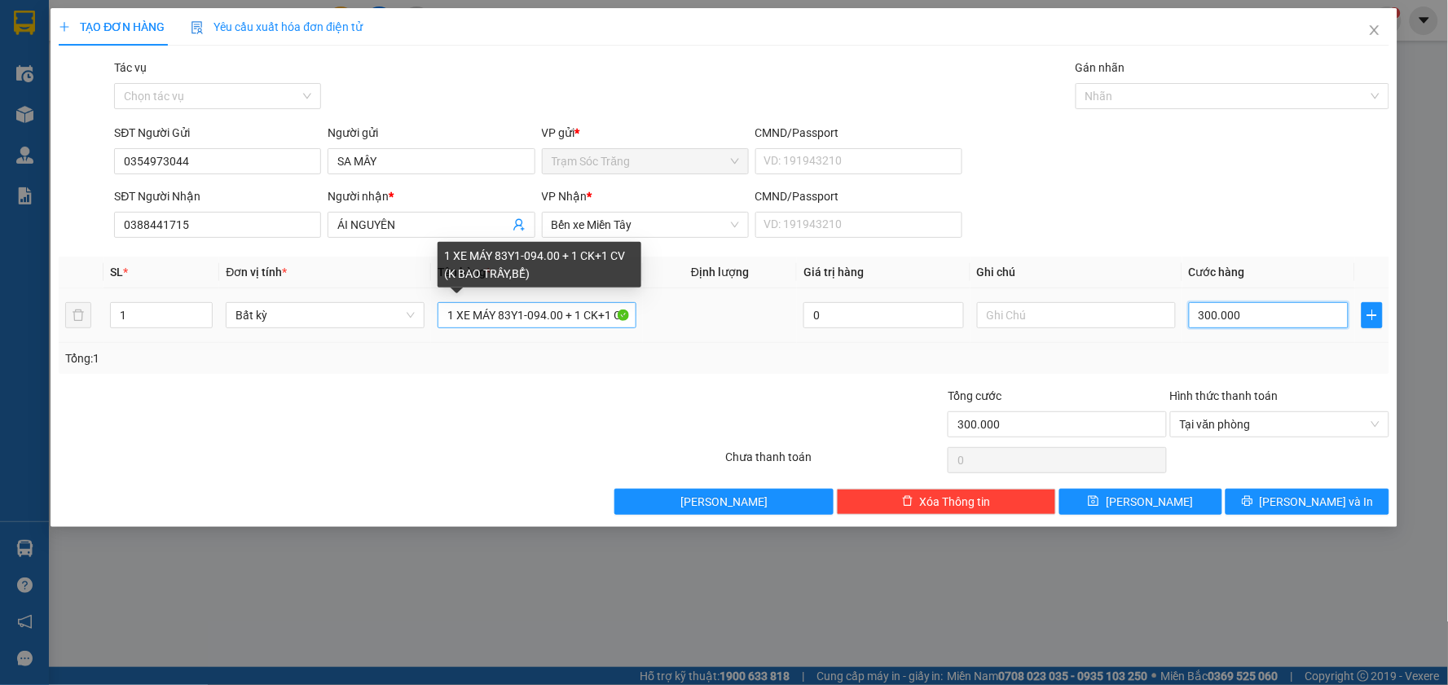
type input "300.000"
click at [574, 316] on input "1 XE MÁY 83Y1-094.00 + 1 CK+1 CV (K BAO TRẦY,BỂ)" at bounding box center [536, 315] width 199 height 26
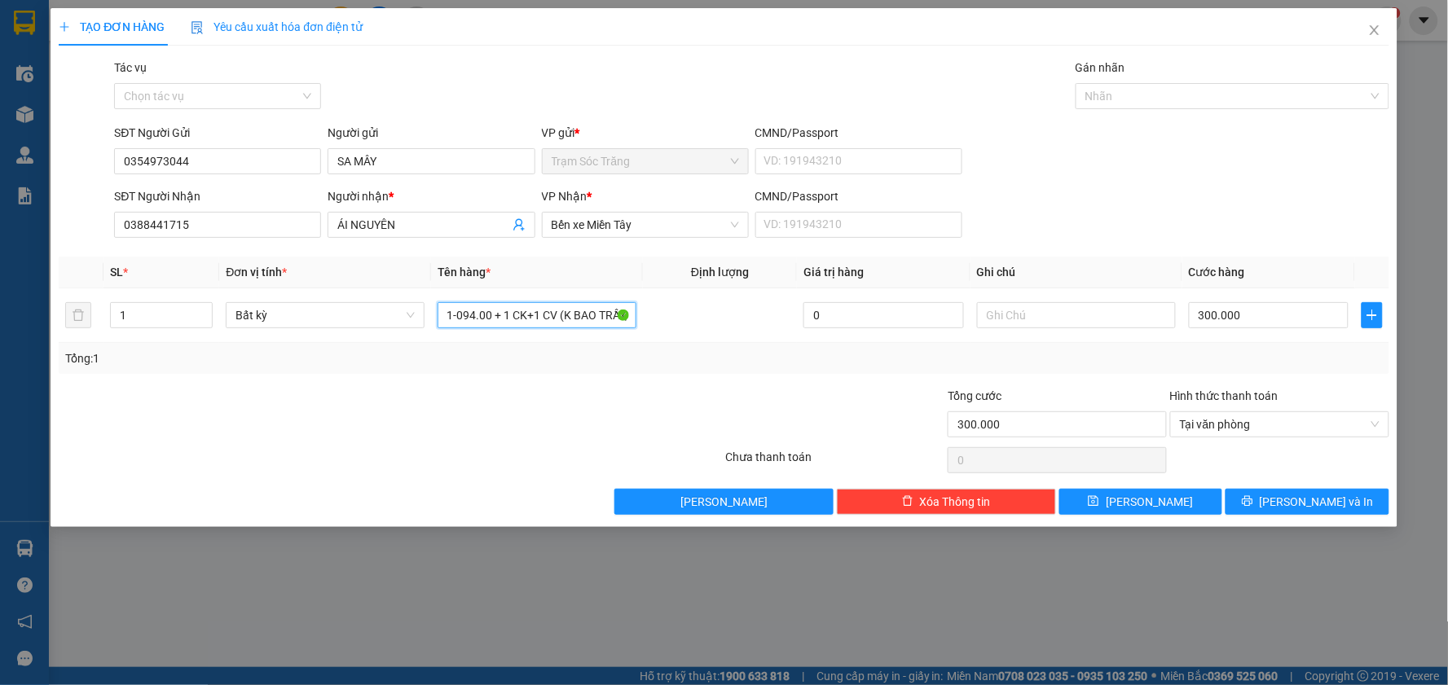
scroll to position [0, 73]
type input "1 XE MÁY 83Y1-094.00 + 1 CK+1 CV+ 1 BALO (K BAO TRẦY,BỂ)"
click at [1272, 315] on input "300.000" at bounding box center [1268, 315] width 160 height 26
type input "3"
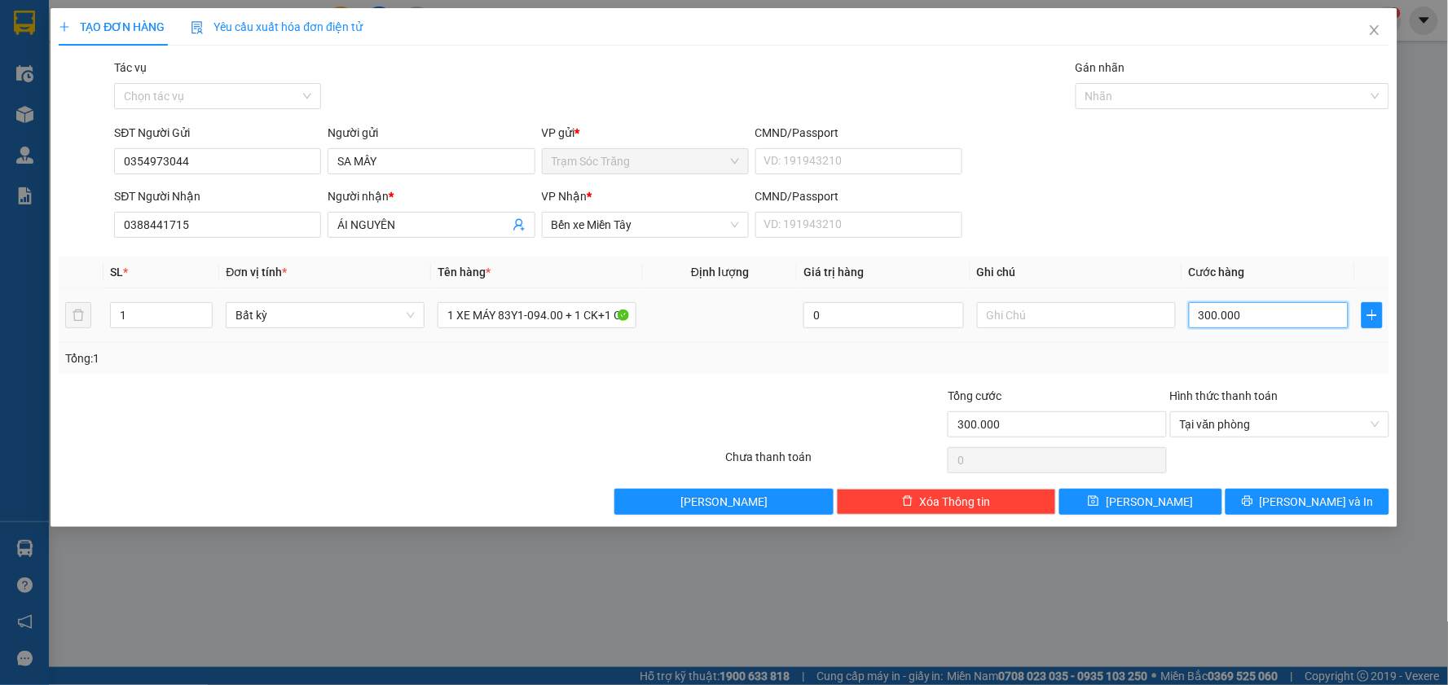
type input "3"
type input "33"
type input "330"
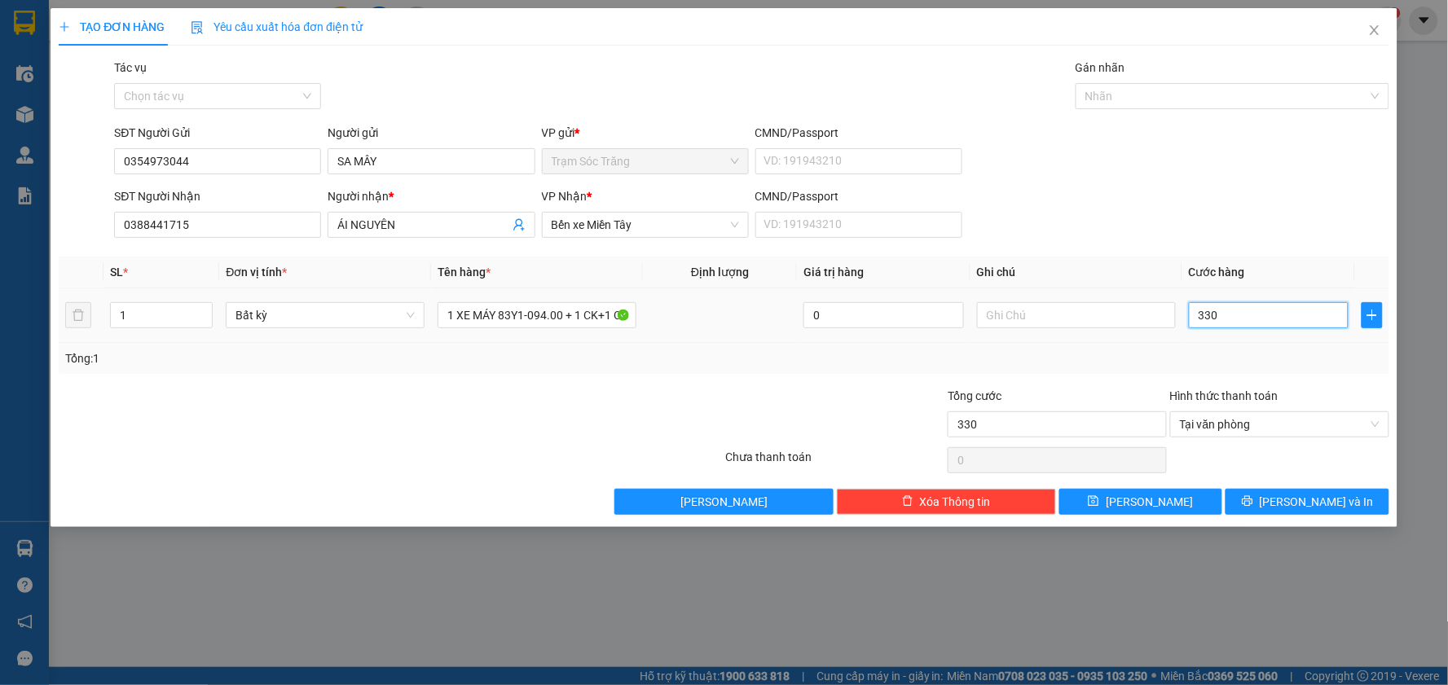
type input "3.300"
type input "33.000"
type input "330.000"
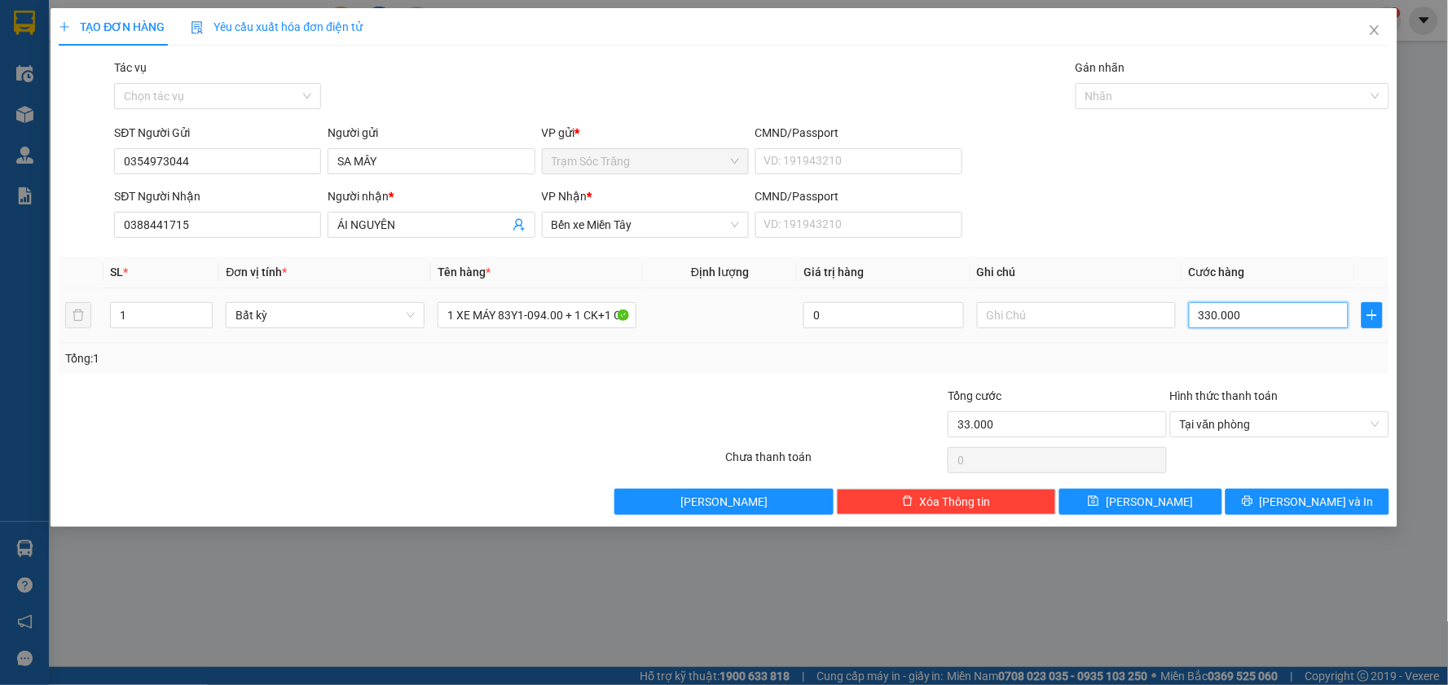
type input "330.000"
click at [1329, 494] on span "[PERSON_NAME] và In" at bounding box center [1316, 502] width 114 height 18
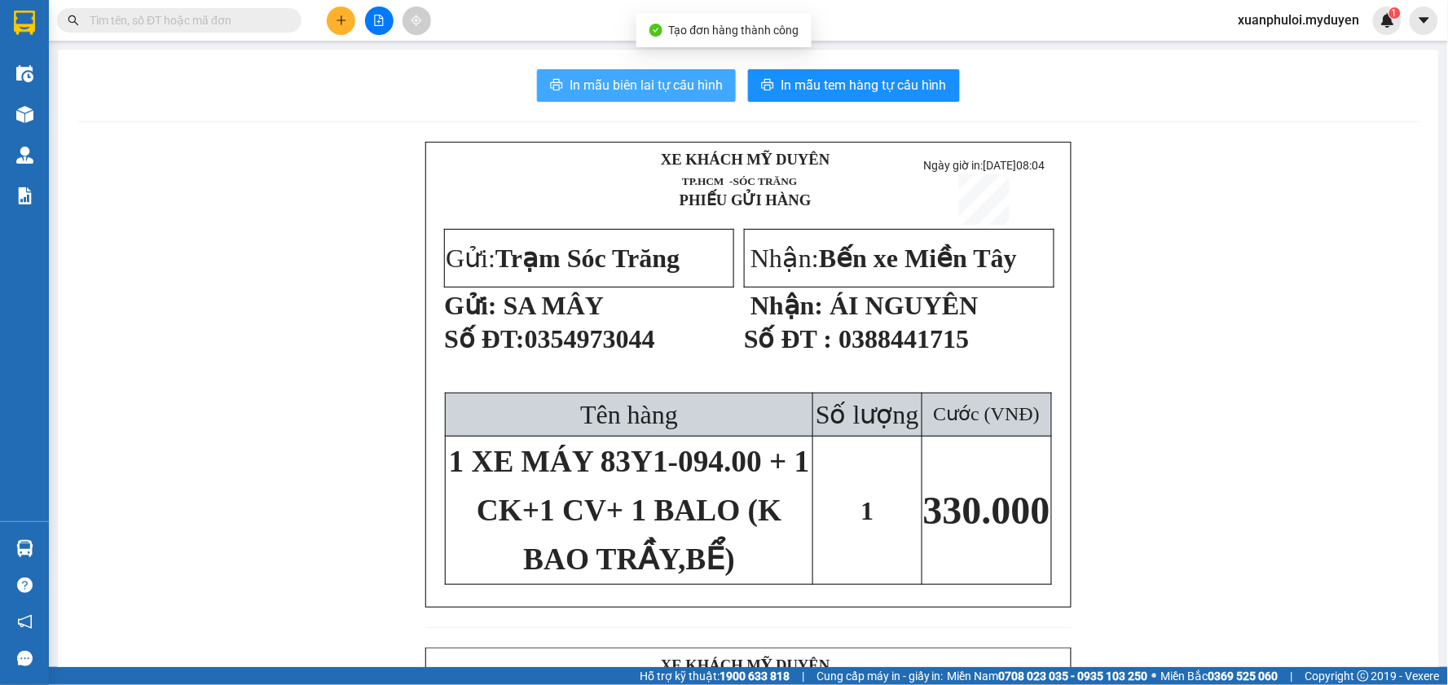
click at [671, 81] on span "In mẫu biên lai tự cấu hình" at bounding box center [645, 85] width 153 height 20
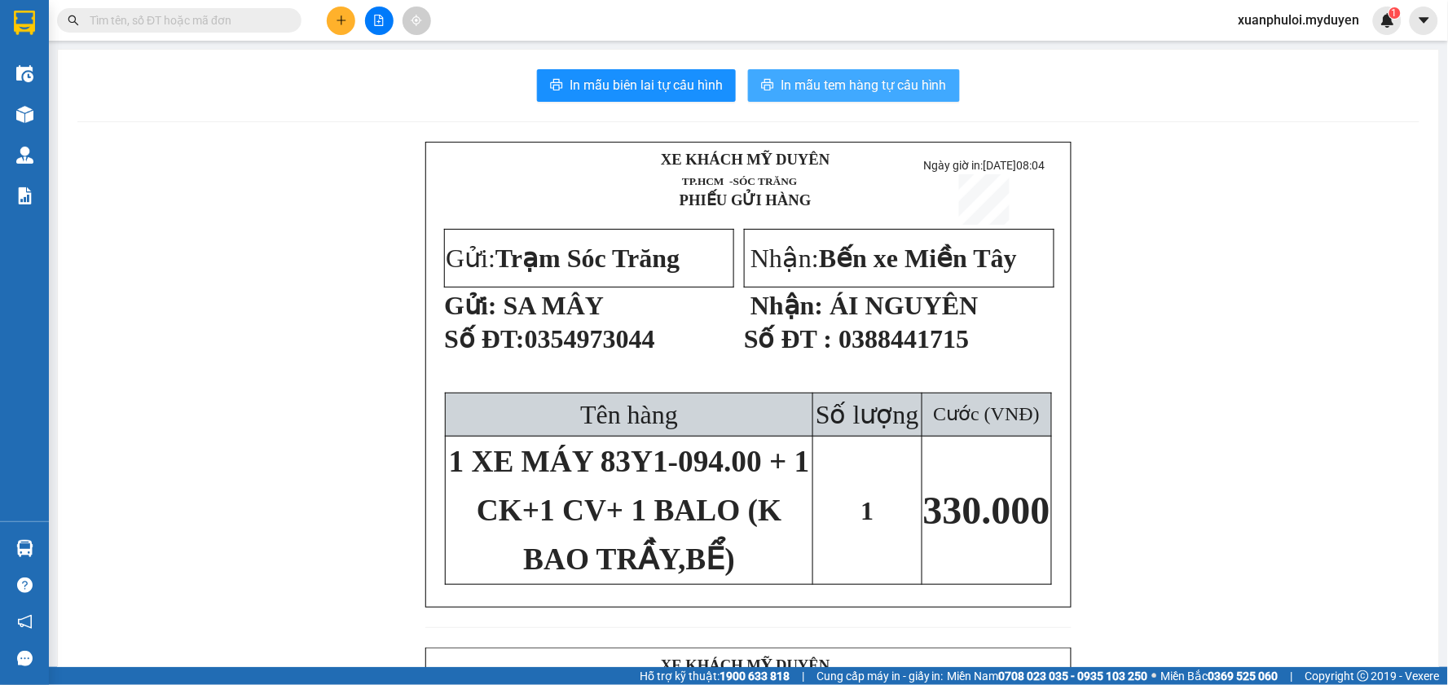
click at [877, 76] on span "In mẫu tem hàng tự cấu hình" at bounding box center [863, 85] width 166 height 20
click at [881, 77] on span "In mẫu tem hàng tự cấu hình" at bounding box center [863, 85] width 166 height 20
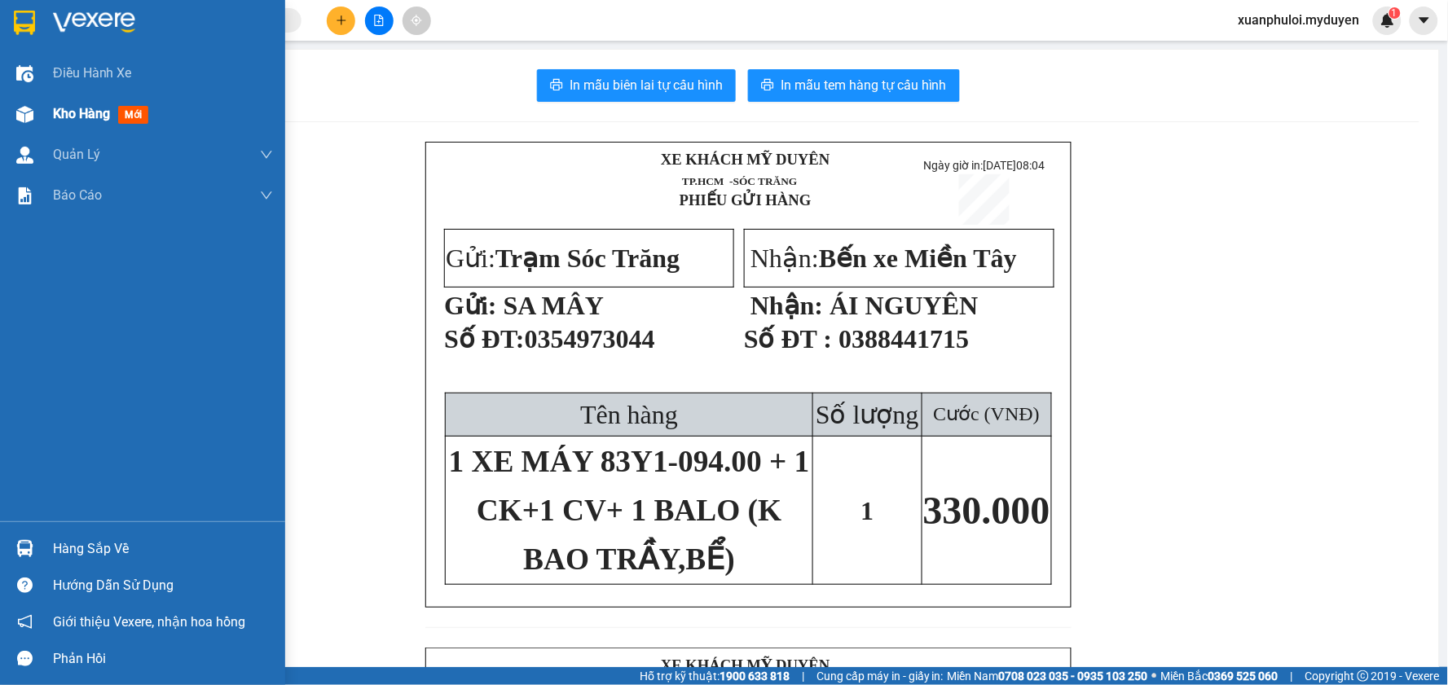
click at [66, 110] on span "Kho hàng" at bounding box center [81, 113] width 57 height 15
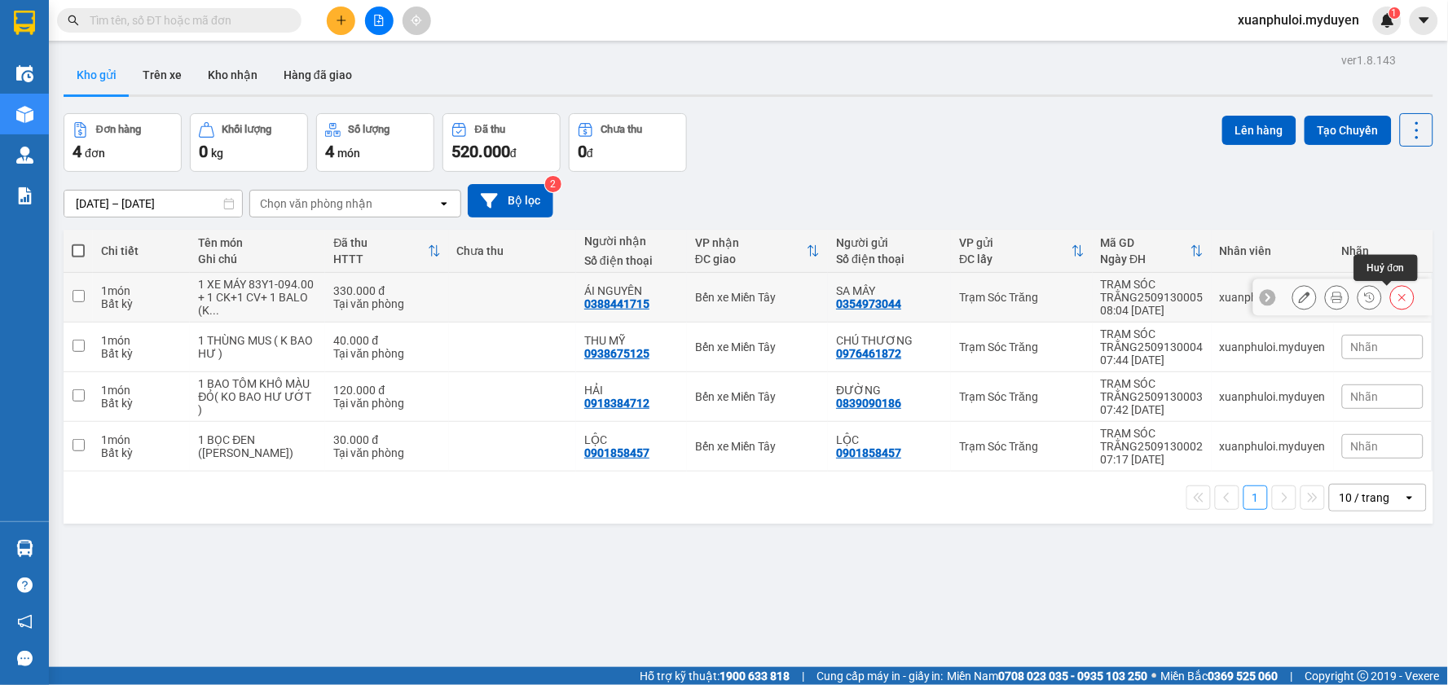
click at [1396, 297] on icon at bounding box center [1401, 297] width 11 height 11
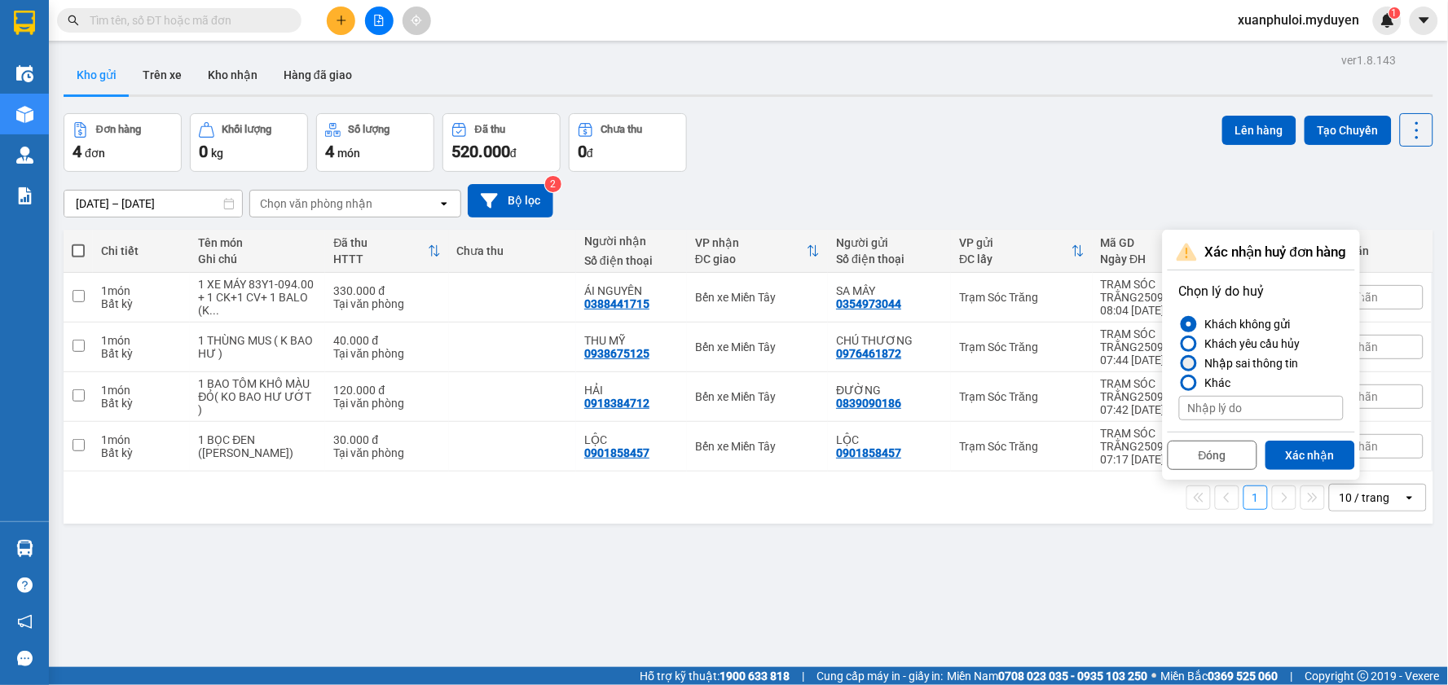
click at [1189, 360] on div at bounding box center [1188, 363] width 11 height 11
click at [1179, 363] on input "Nhập sai thông tin" at bounding box center [1179, 363] width 0 height 0
click at [1316, 456] on button "Xác nhận" at bounding box center [1310, 455] width 90 height 29
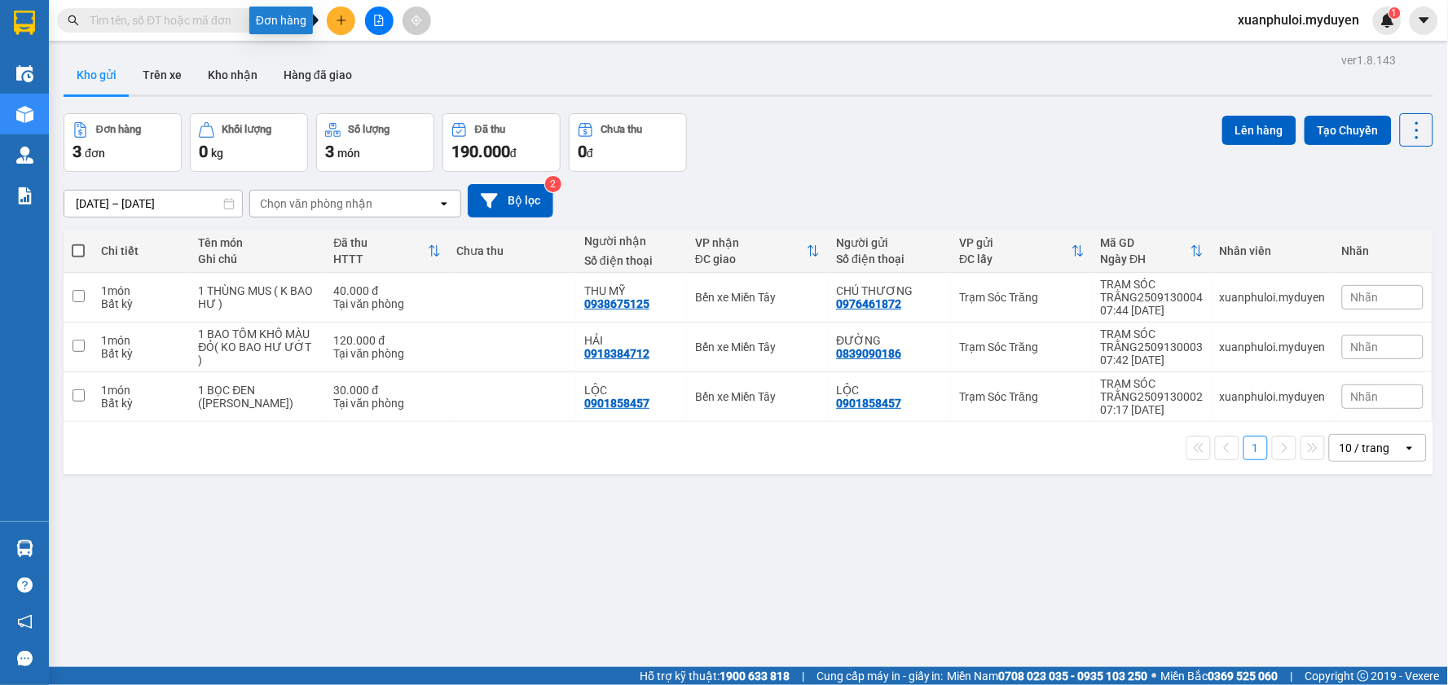
click at [337, 15] on icon "plus" at bounding box center [341, 20] width 11 height 11
click at [373, 59] on div "Tạo đơn hàng" at bounding box center [405, 61] width 71 height 18
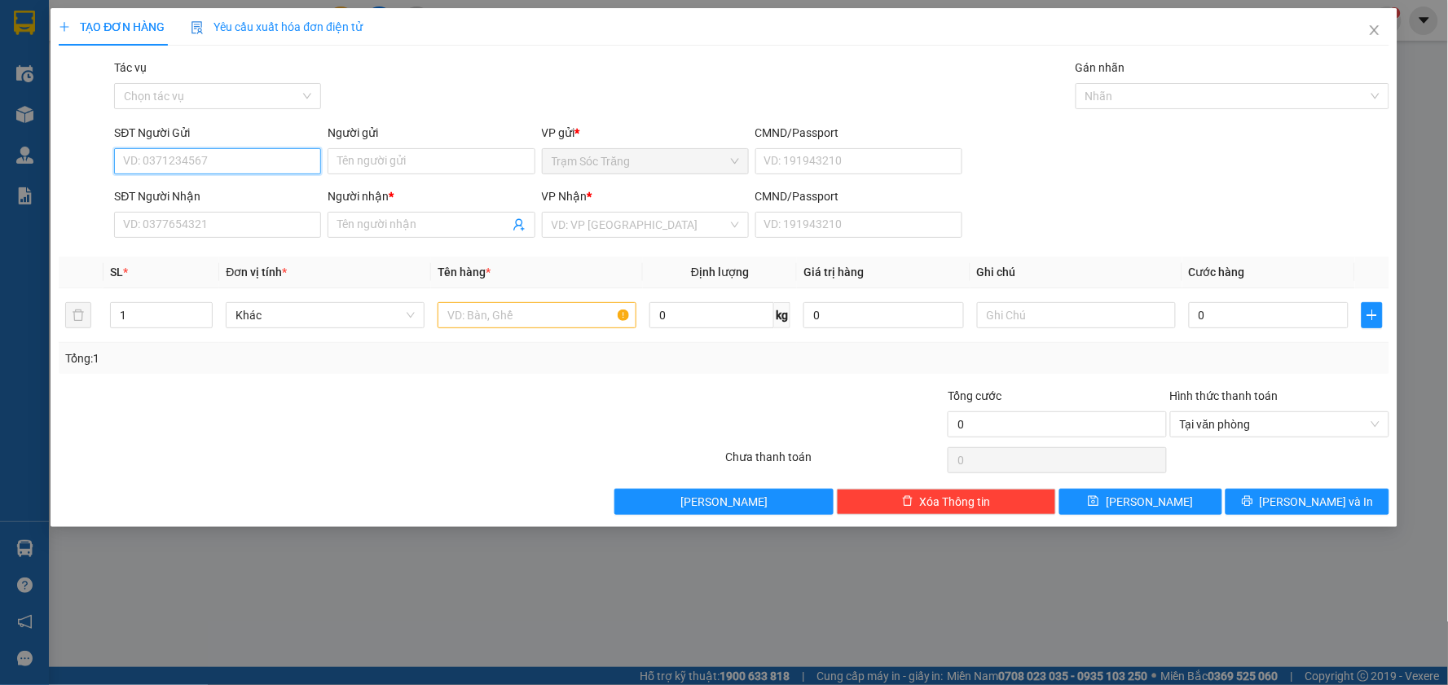
click at [280, 159] on input "SĐT Người Gửi" at bounding box center [217, 161] width 207 height 26
type input "0354973044"
click at [376, 151] on input "Người gửi" at bounding box center [430, 161] width 207 height 26
type input "SA MÂY"
click at [249, 225] on input "SĐT Người Nhận" at bounding box center [217, 225] width 207 height 26
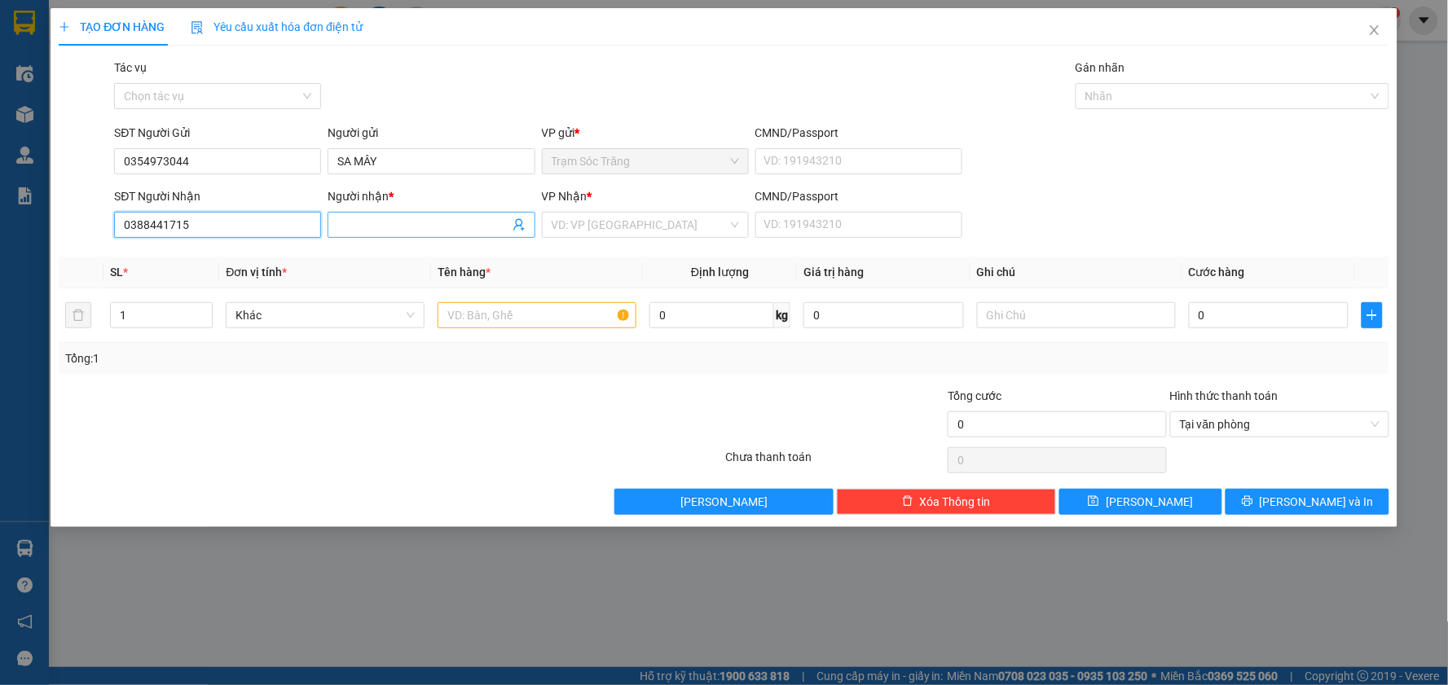
type input "0388441715"
click at [442, 226] on input "Người nhận *" at bounding box center [422, 225] width 171 height 18
type input "A"
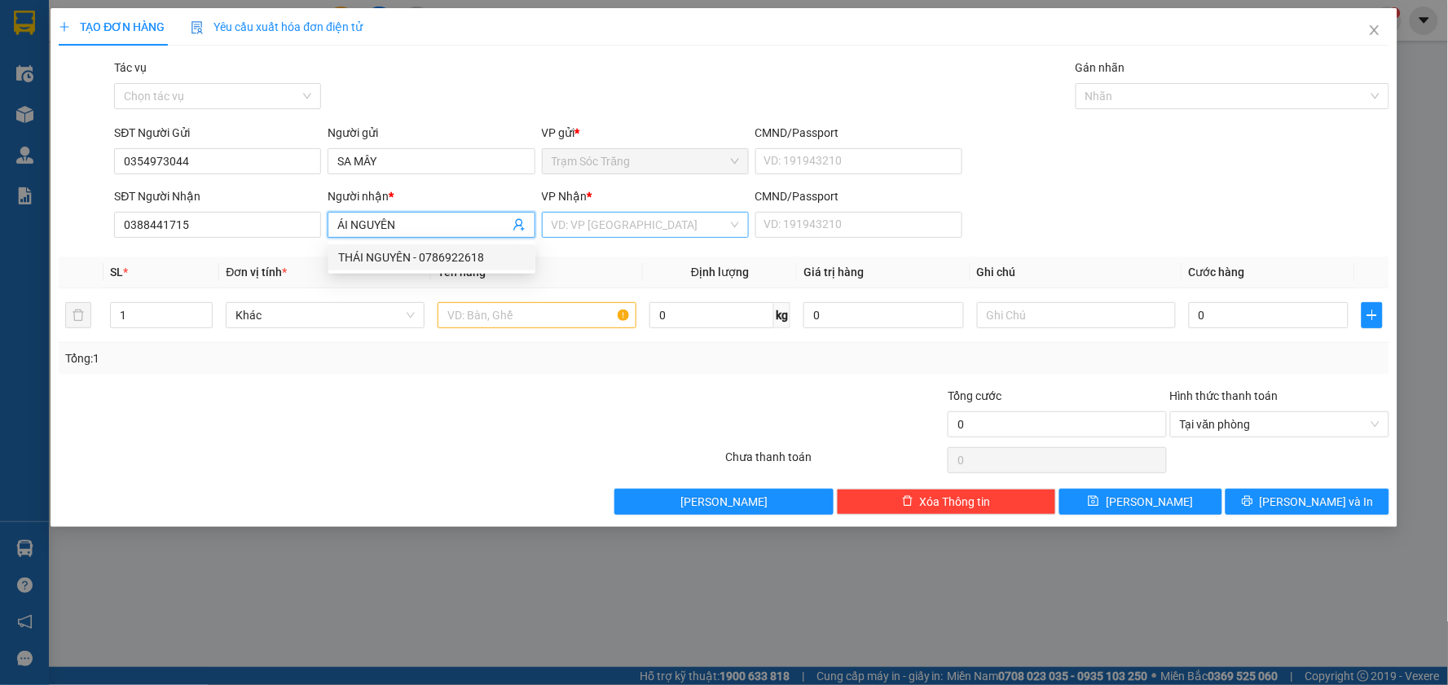
type input "ÁI NGUYÊN"
click at [590, 222] on input "search" at bounding box center [639, 225] width 176 height 24
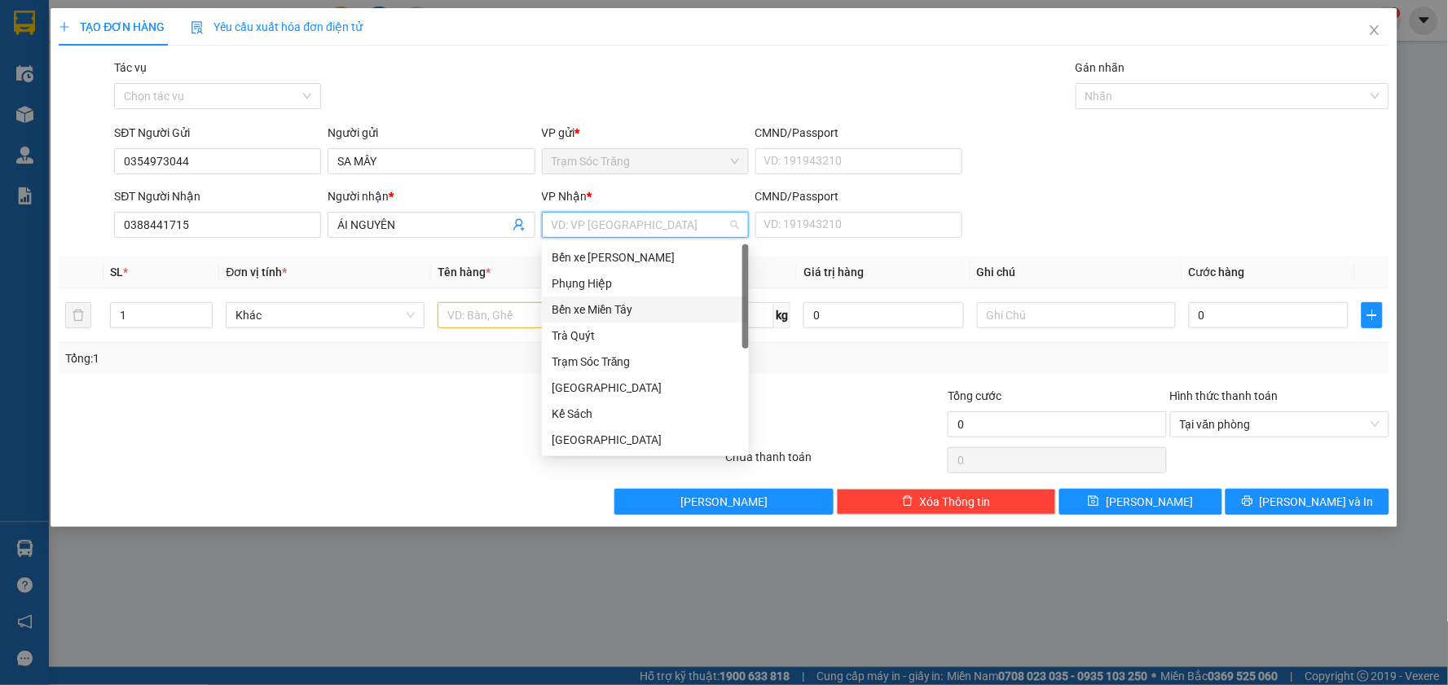
click at [607, 301] on div "Bến xe Miền Tây" at bounding box center [644, 310] width 187 height 18
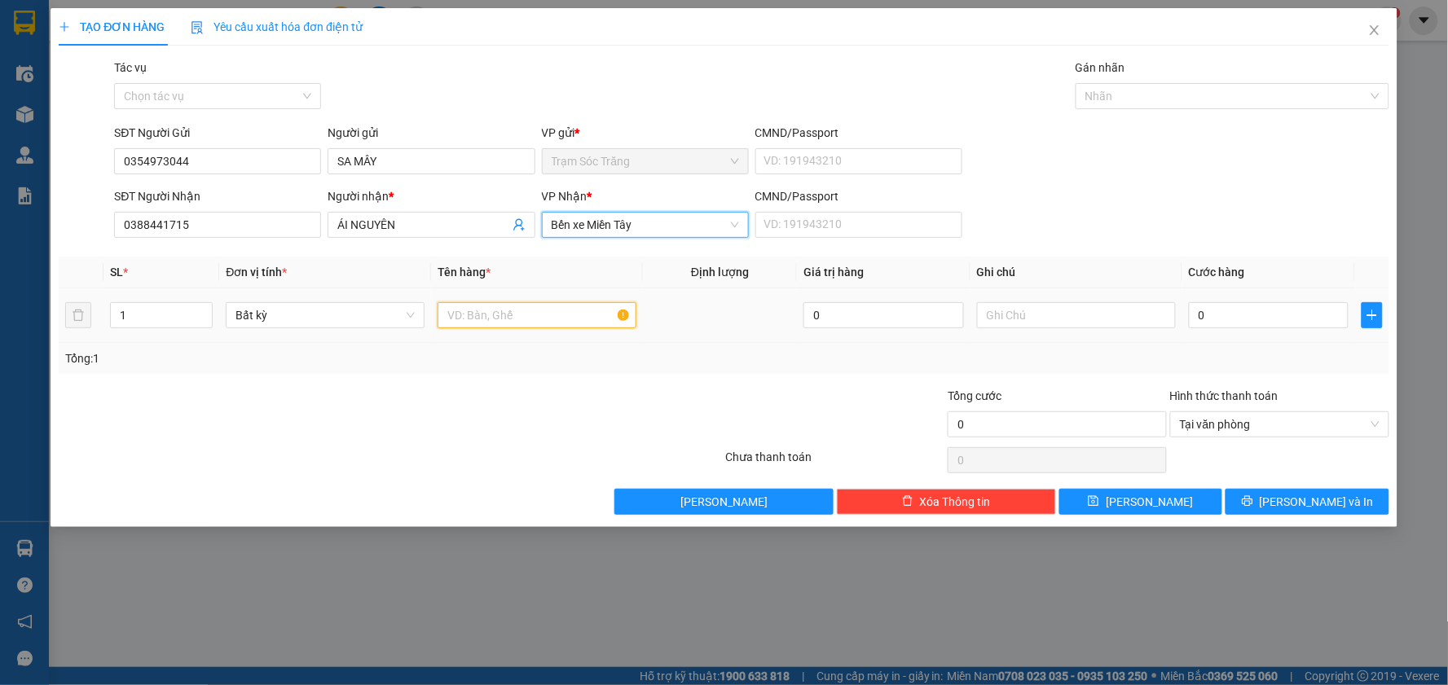
click at [551, 314] on input "text" at bounding box center [536, 315] width 199 height 26
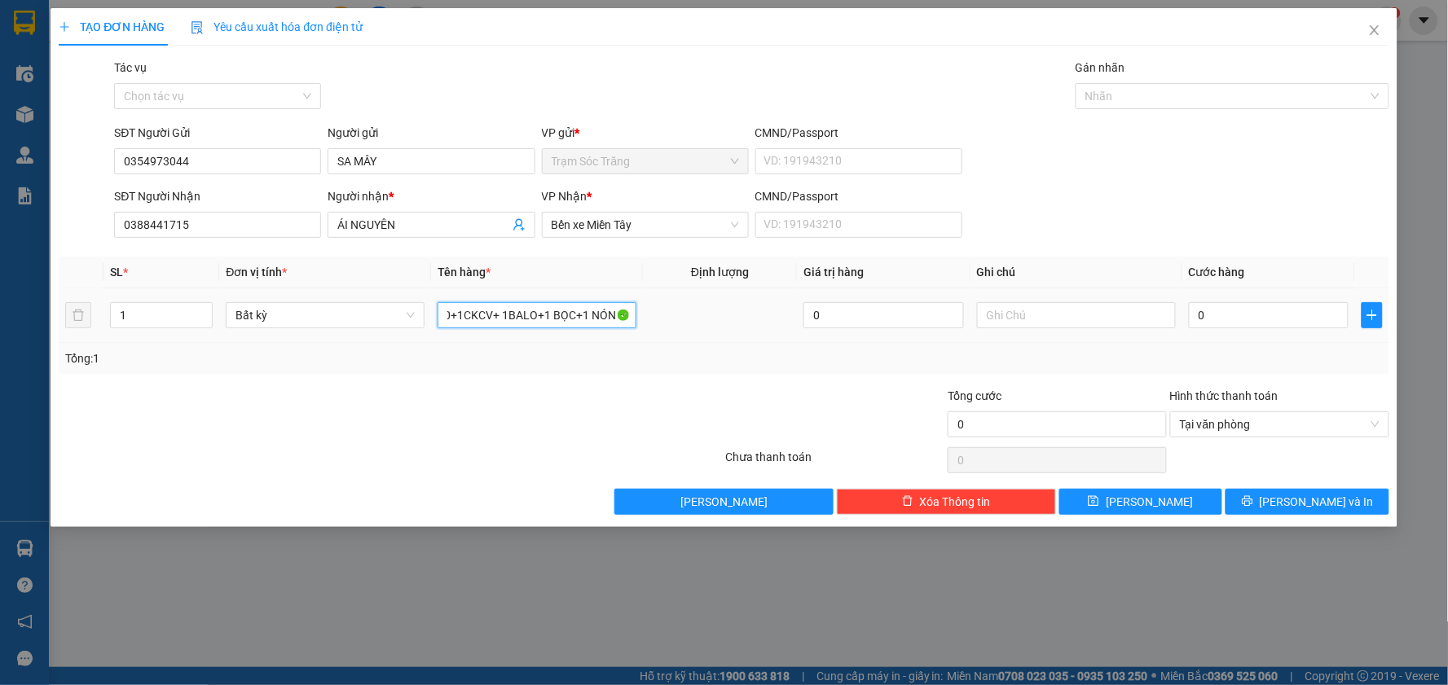
scroll to position [0, 100]
type input "1 XE MÁY 83Y1-094.00+1CKCV CÁI BÓP+ 1BALO+1 BỌC+1 NÓN BẢO HIỂM (K BAO TRẦY BỂ)"
click at [1217, 319] on input "0" at bounding box center [1268, 315] width 160 height 26
type input "3"
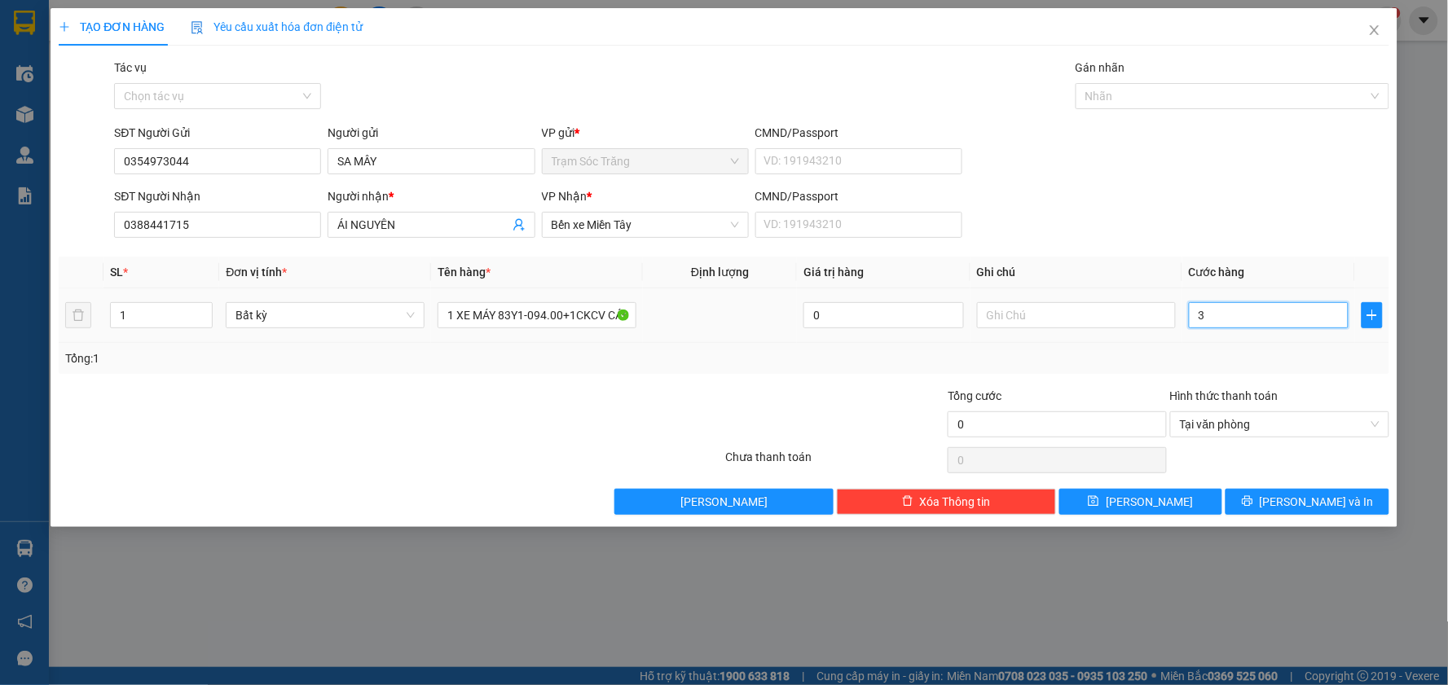
type input "3"
type input "35"
type input "350"
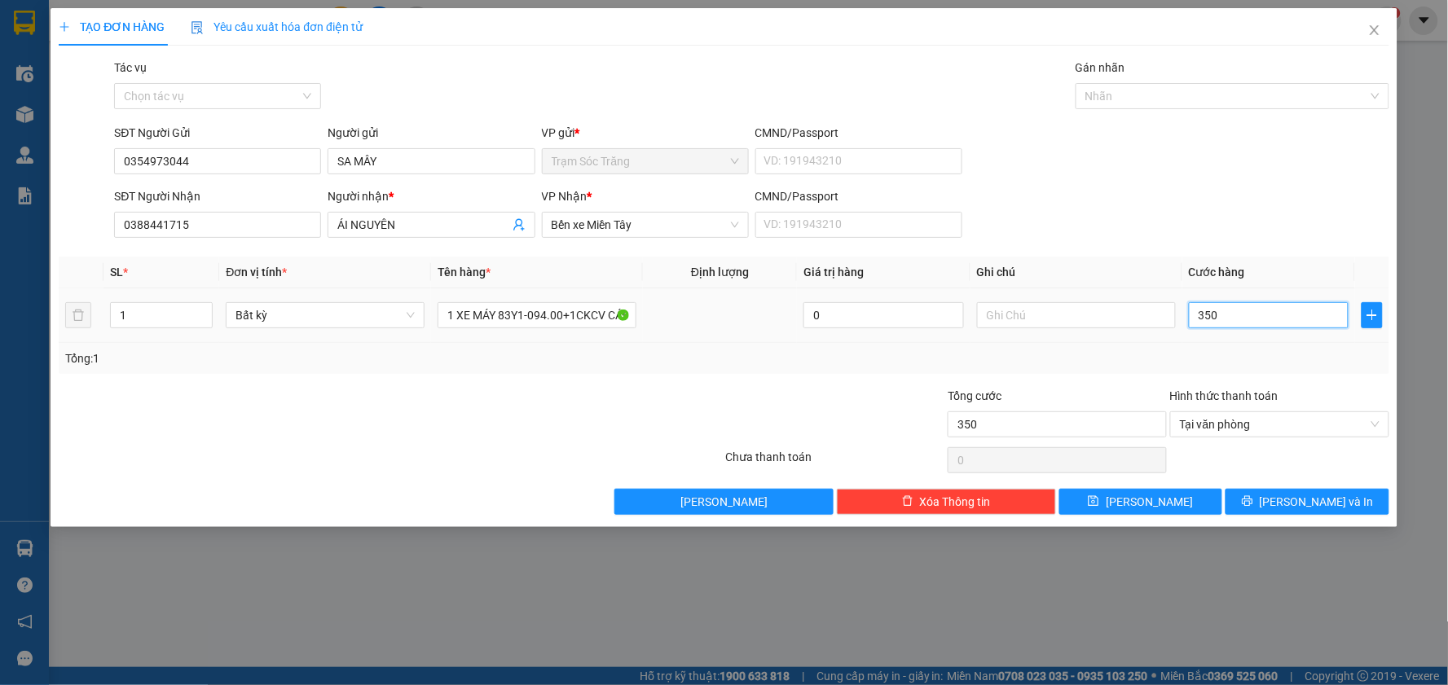
type input "3.500"
type input "35.000"
type input "350.000"
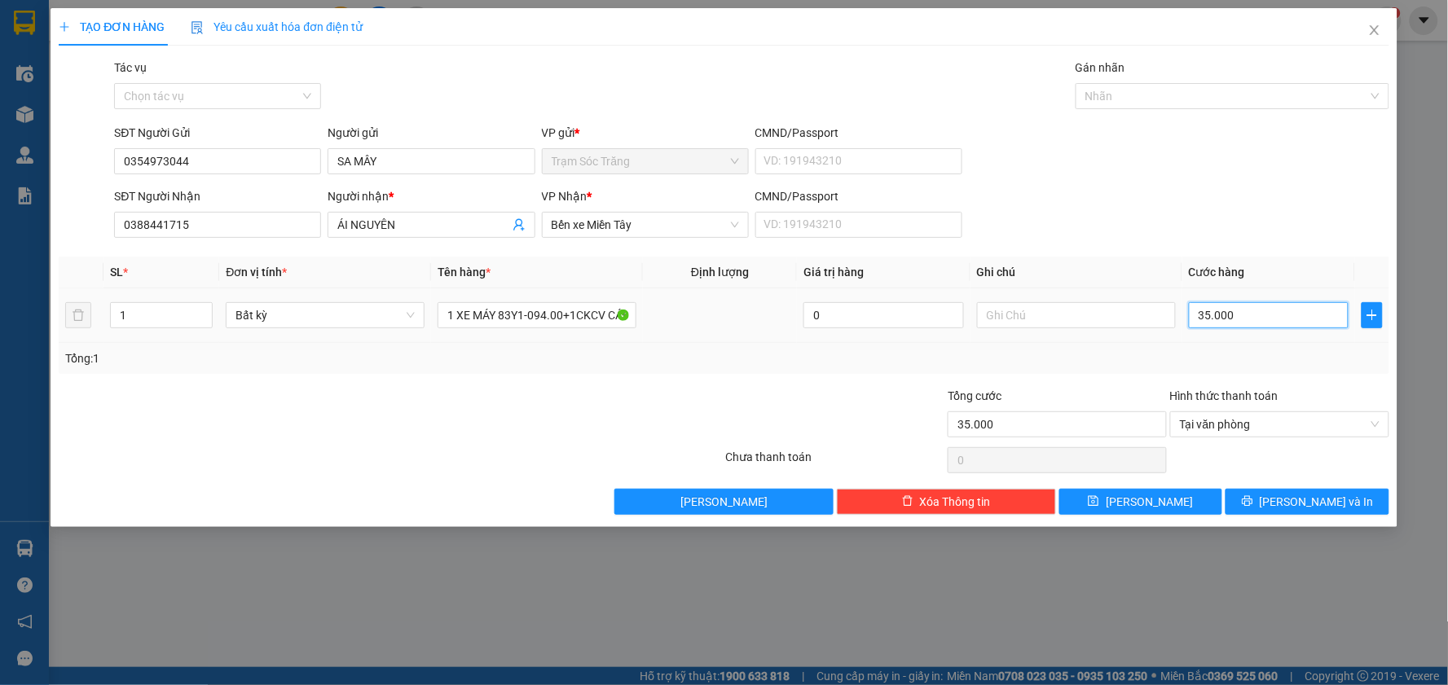
type input "350.000"
click at [1312, 499] on span "[PERSON_NAME] và In" at bounding box center [1316, 502] width 114 height 18
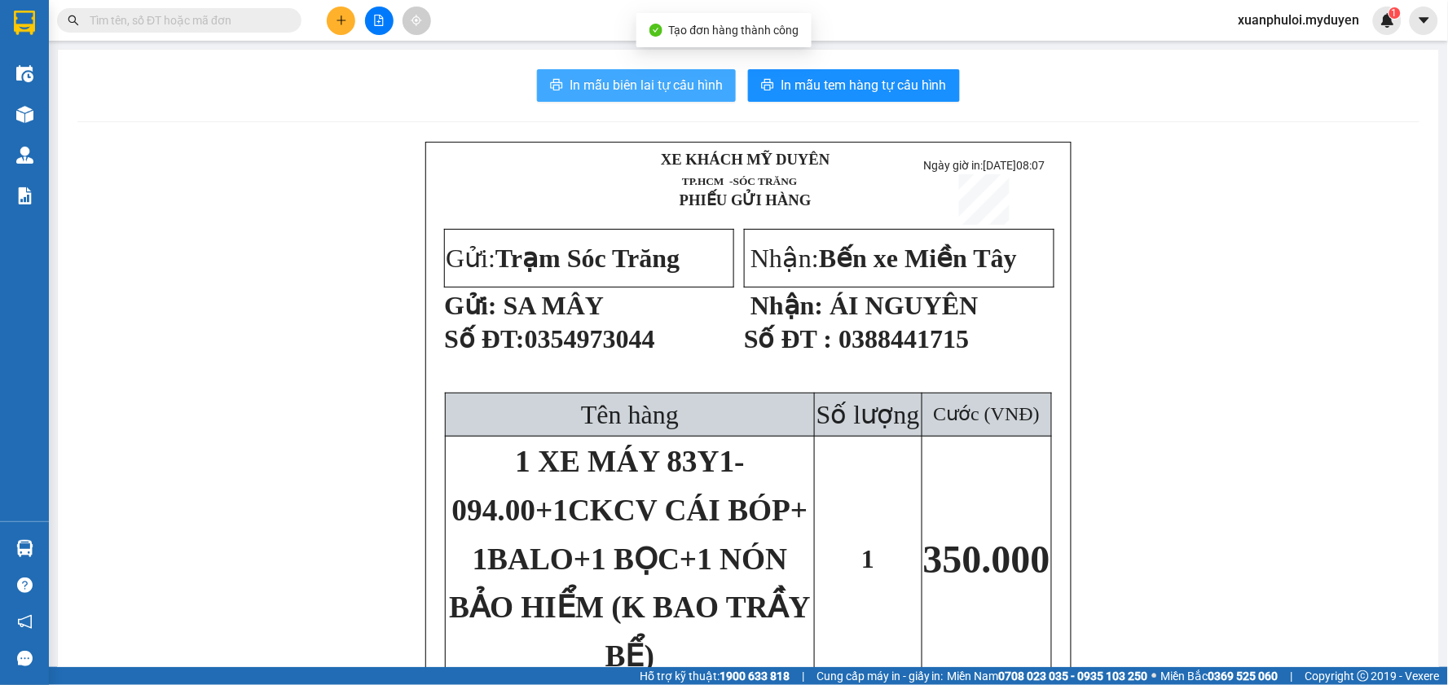
click at [674, 75] on span "In mẫu biên lai tự cấu hình" at bounding box center [645, 85] width 153 height 20
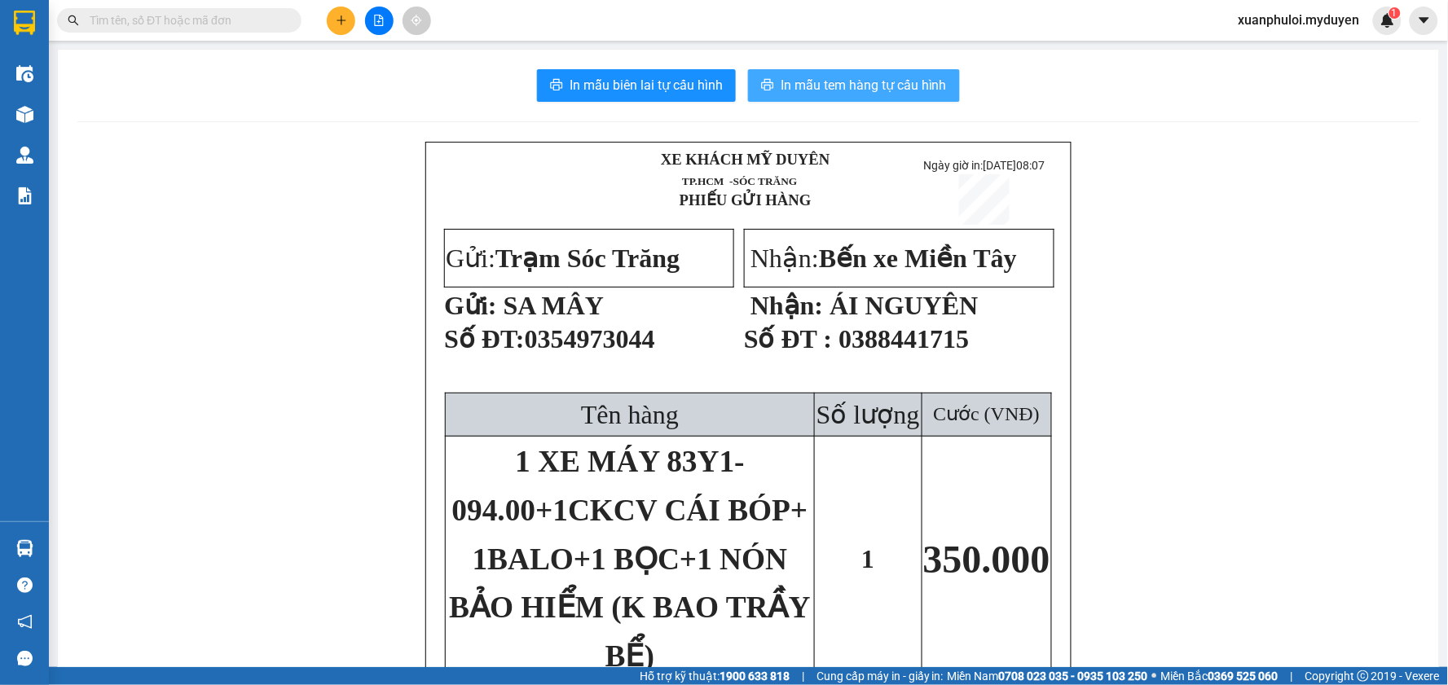
click at [894, 81] on span "In mẫu tem hàng tự cấu hình" at bounding box center [863, 85] width 166 height 20
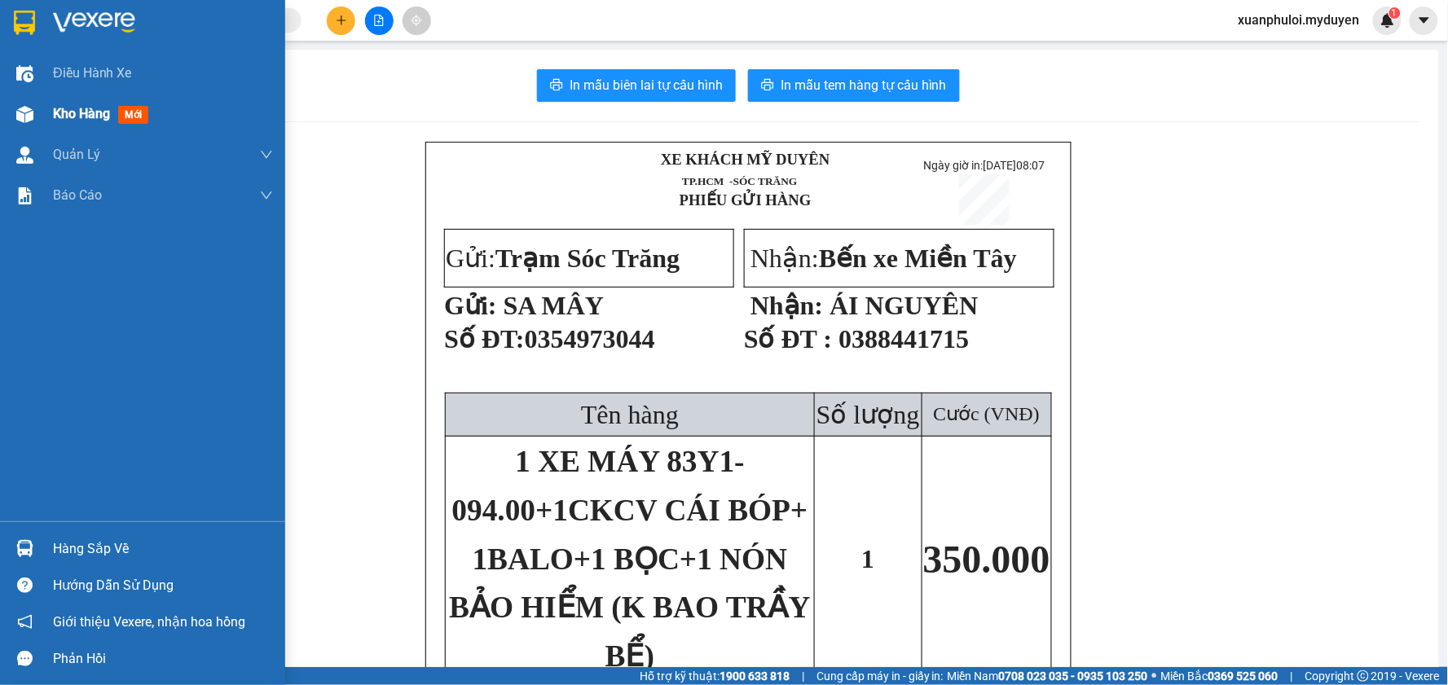
click at [67, 114] on span "Kho hàng" at bounding box center [81, 113] width 57 height 15
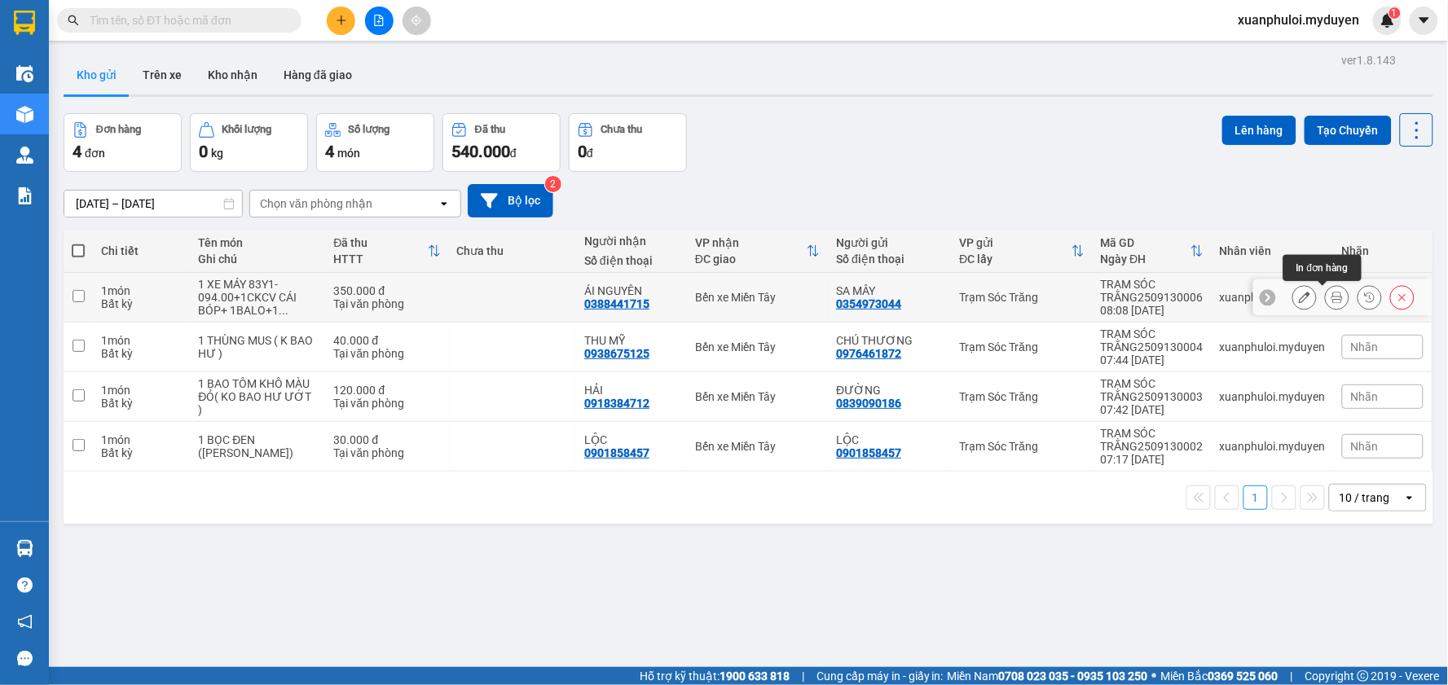
click at [1328, 301] on button at bounding box center [1336, 297] width 23 height 29
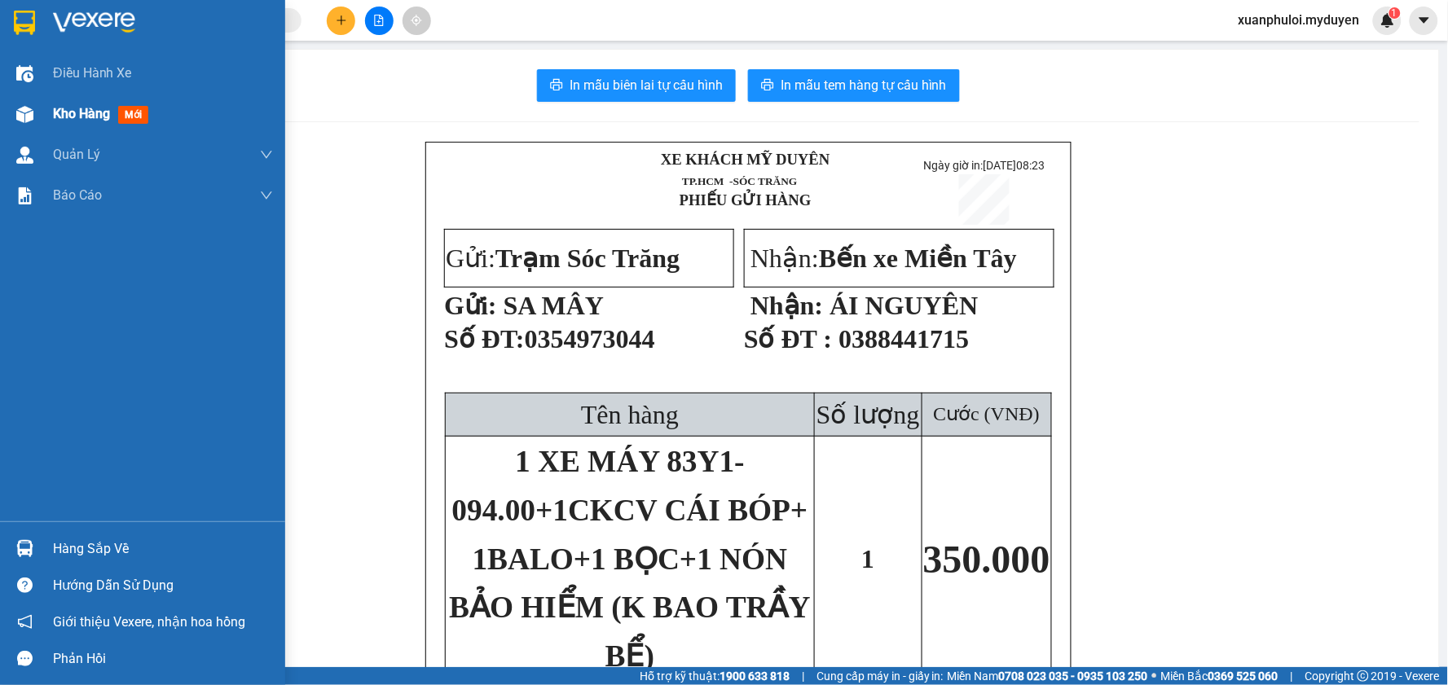
click at [68, 112] on span "Kho hàng" at bounding box center [81, 113] width 57 height 15
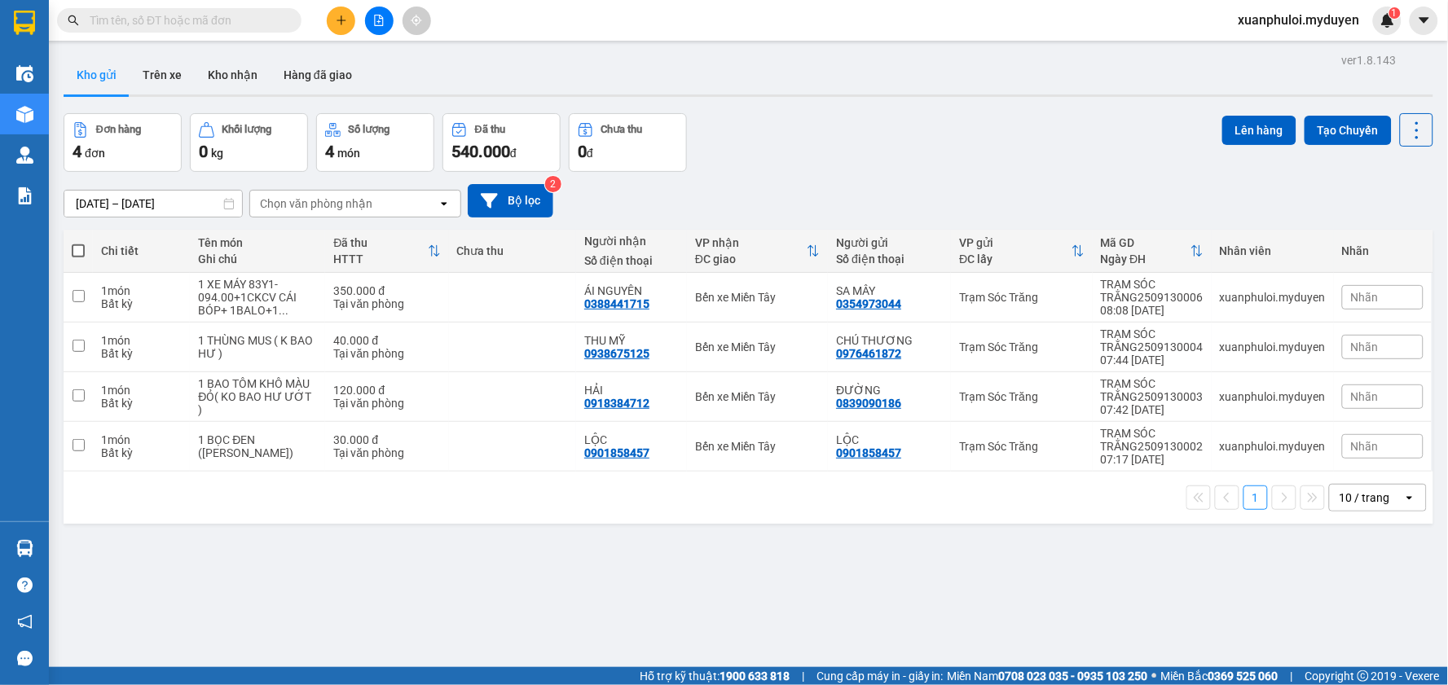
click at [79, 248] on span at bounding box center [78, 250] width 13 height 13
click at [78, 243] on input "checkbox" at bounding box center [78, 243] width 0 height 0
checkbox input "true"
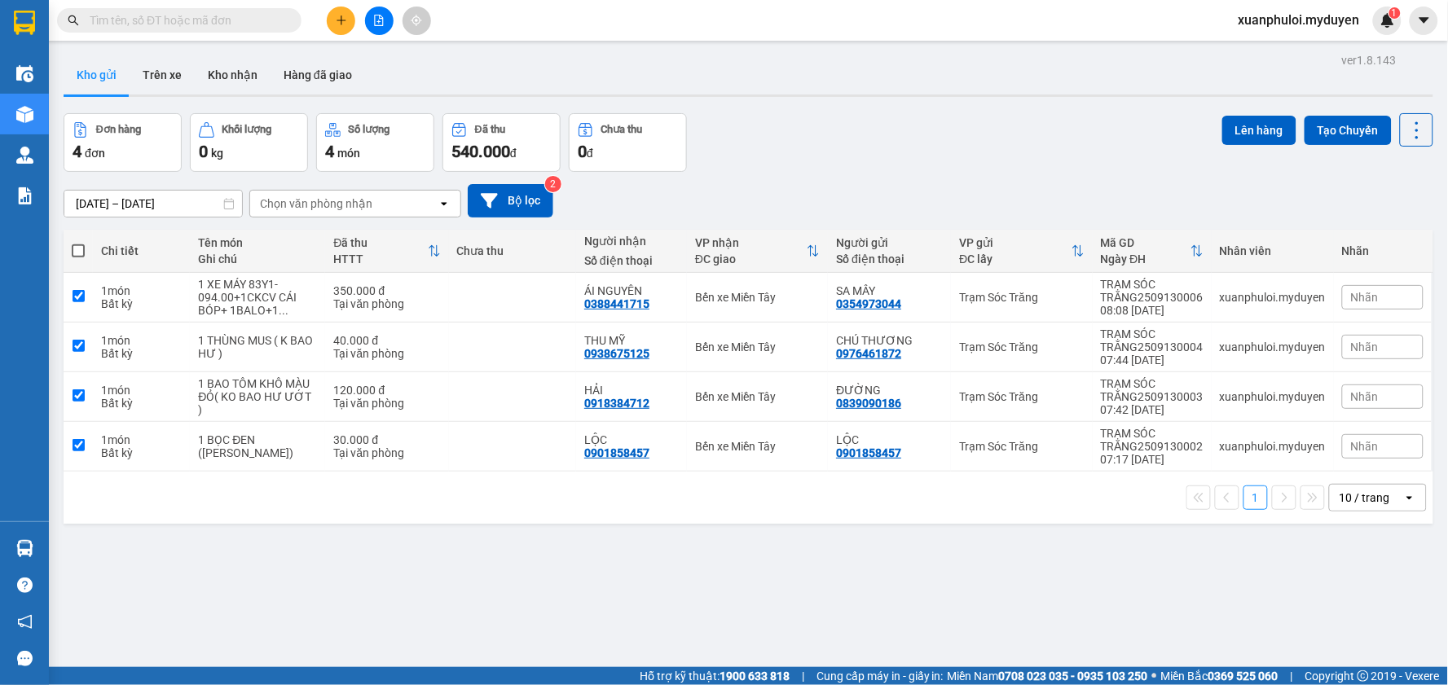
checkbox input "true"
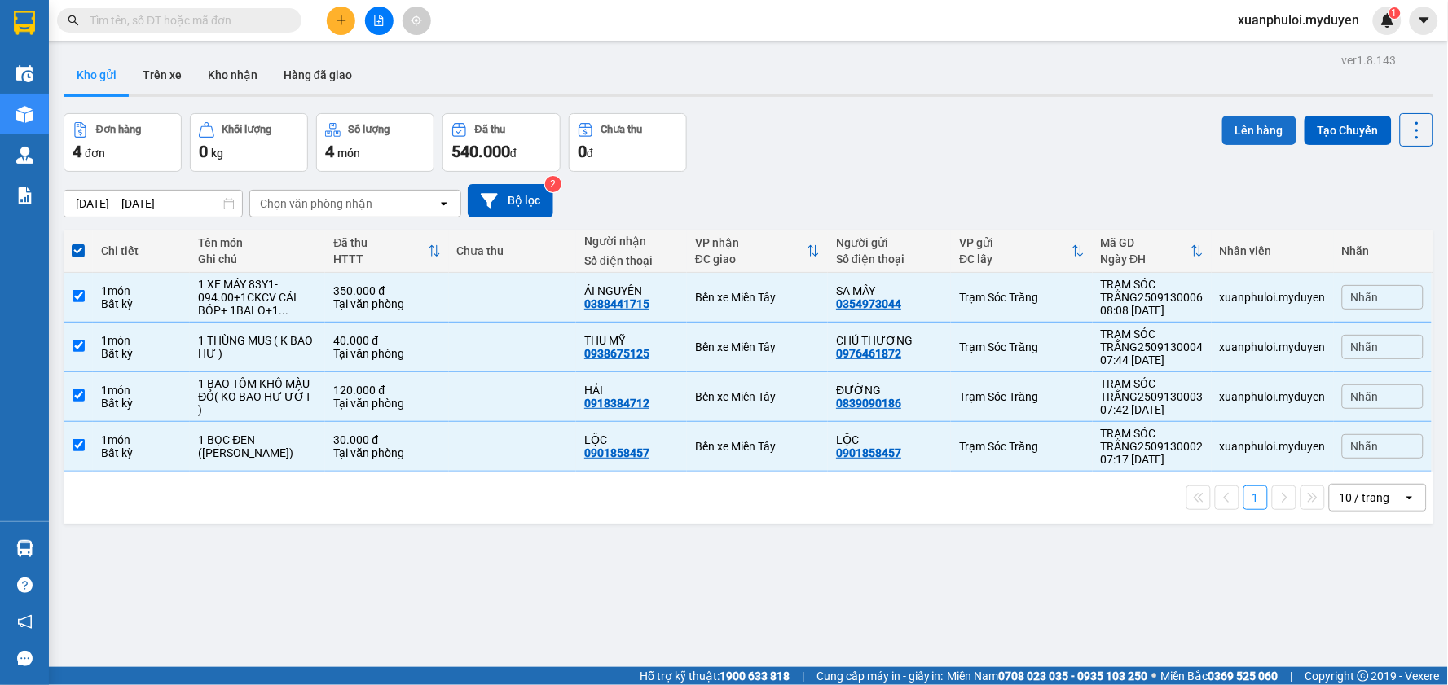
click at [1272, 124] on button "Lên hàng" at bounding box center [1259, 130] width 74 height 29
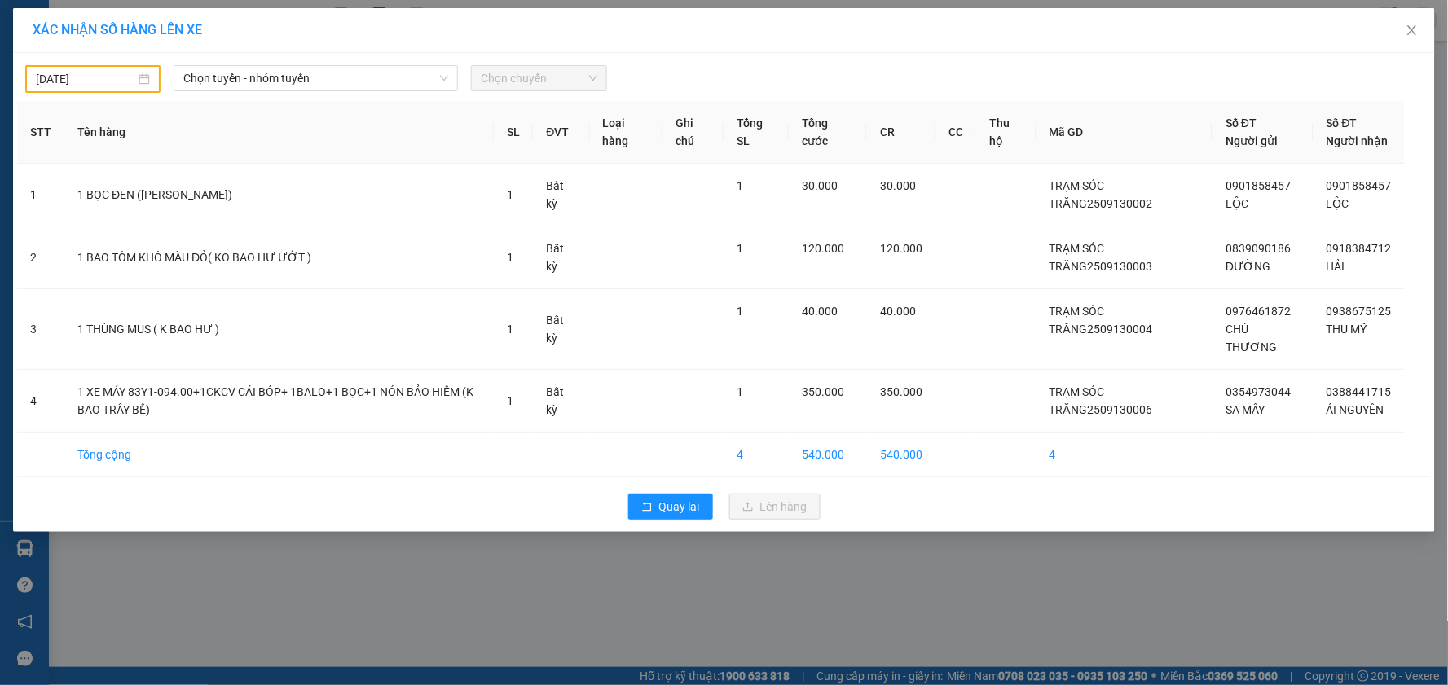
click at [71, 78] on input "[DATE]" at bounding box center [85, 79] width 99 height 18
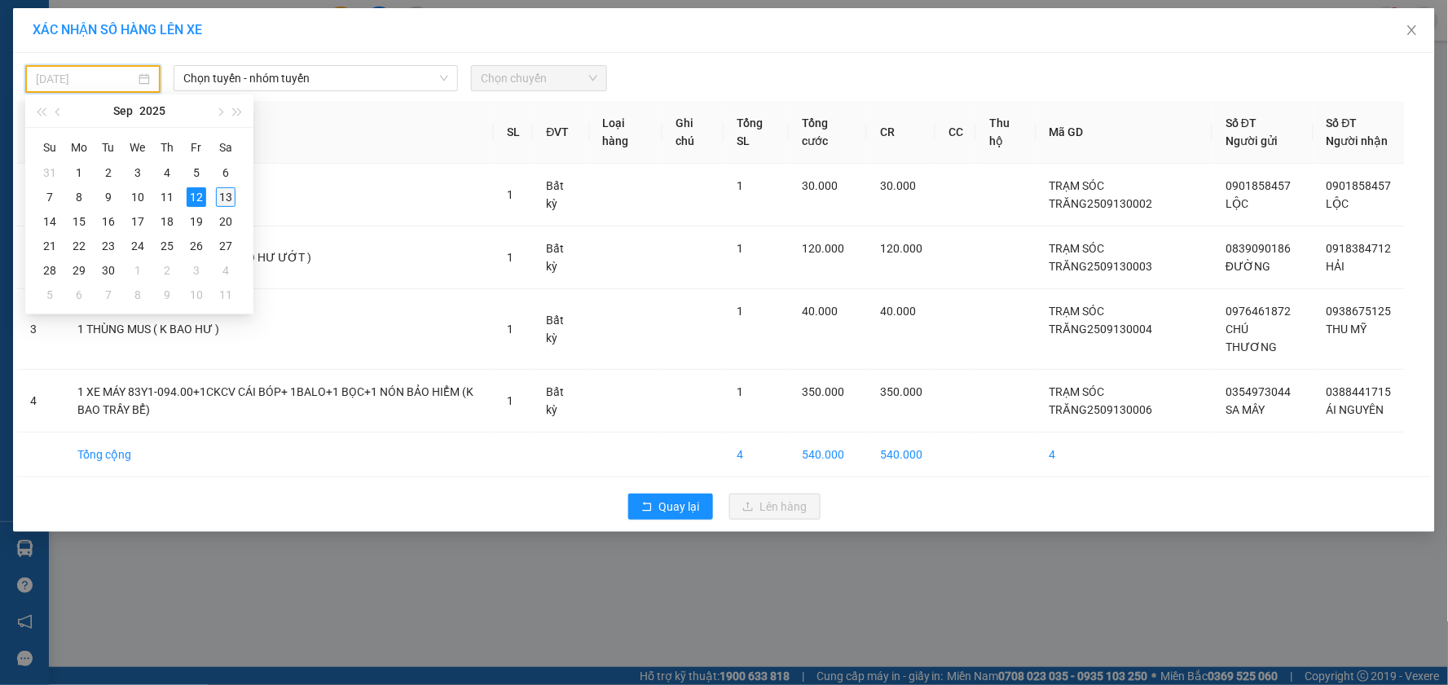
click at [216, 193] on div "13" at bounding box center [226, 197] width 20 height 20
type input "[DATE]"
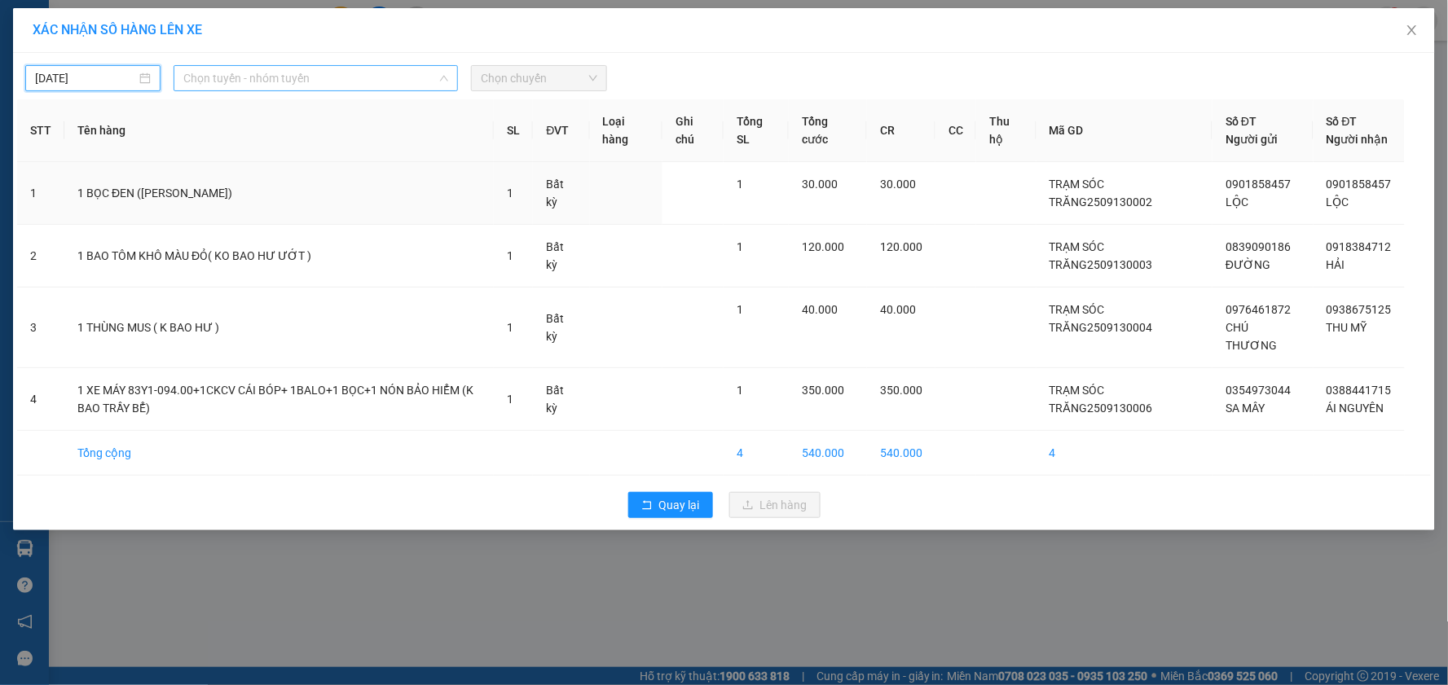
click at [321, 81] on span "Chọn tuyến - nhóm tuyến" at bounding box center [315, 78] width 265 height 24
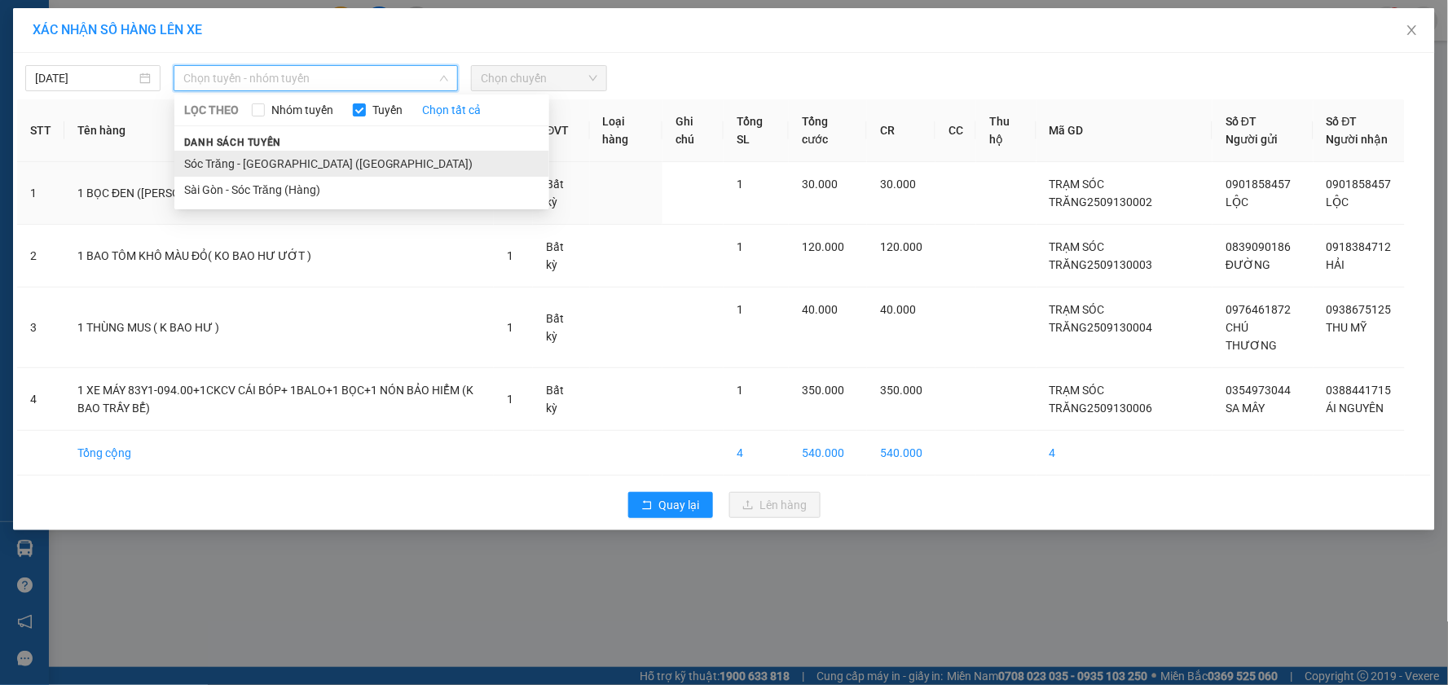
click at [297, 158] on li "Sóc Trăng - [GEOGRAPHIC_DATA] ([GEOGRAPHIC_DATA])" at bounding box center [361, 164] width 375 height 26
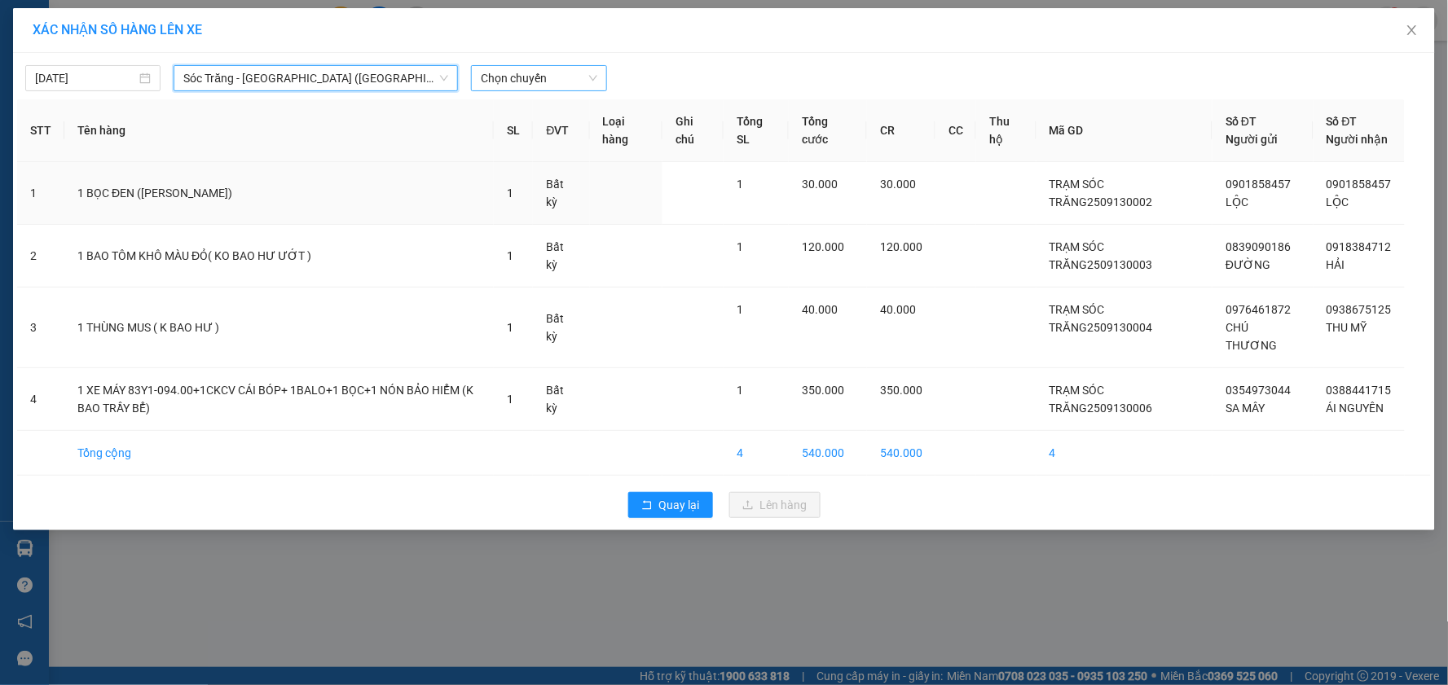
click at [555, 76] on span "Chọn chuyến" at bounding box center [539, 78] width 116 height 24
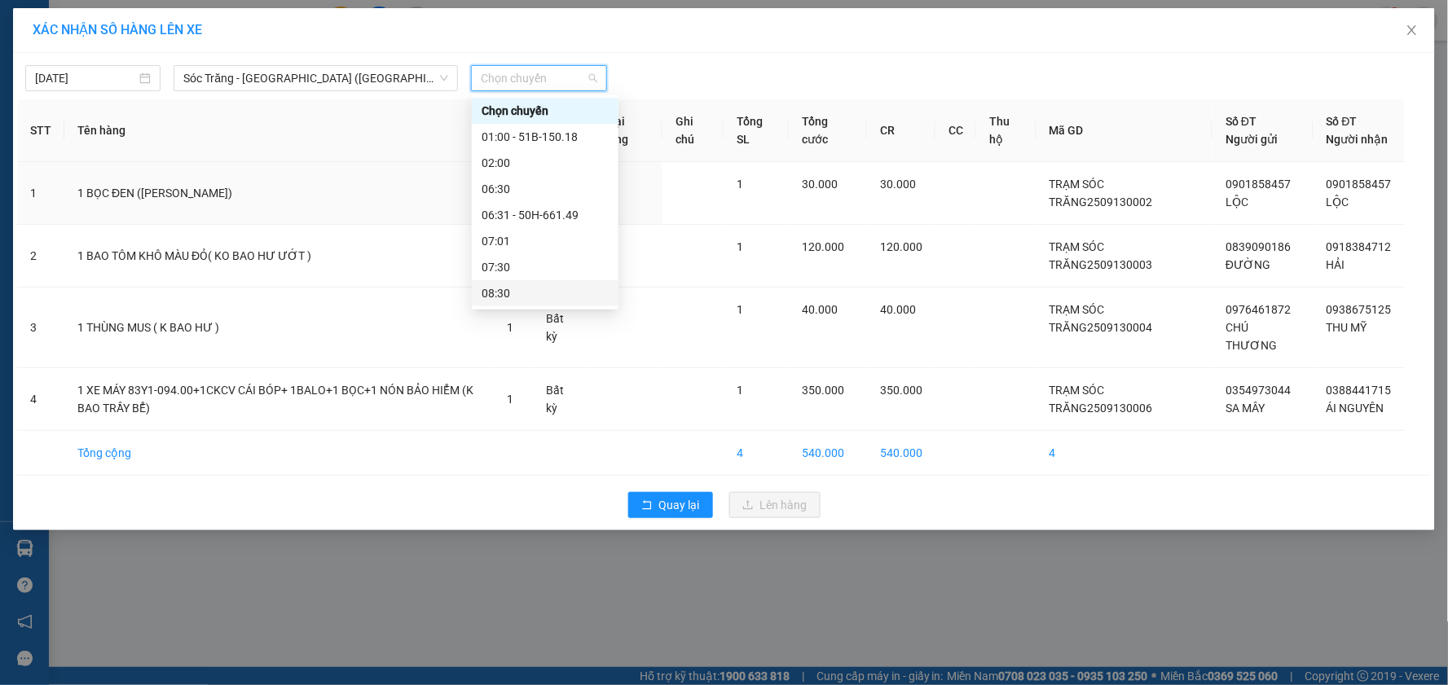
click at [535, 288] on div "08:30" at bounding box center [544, 293] width 127 height 18
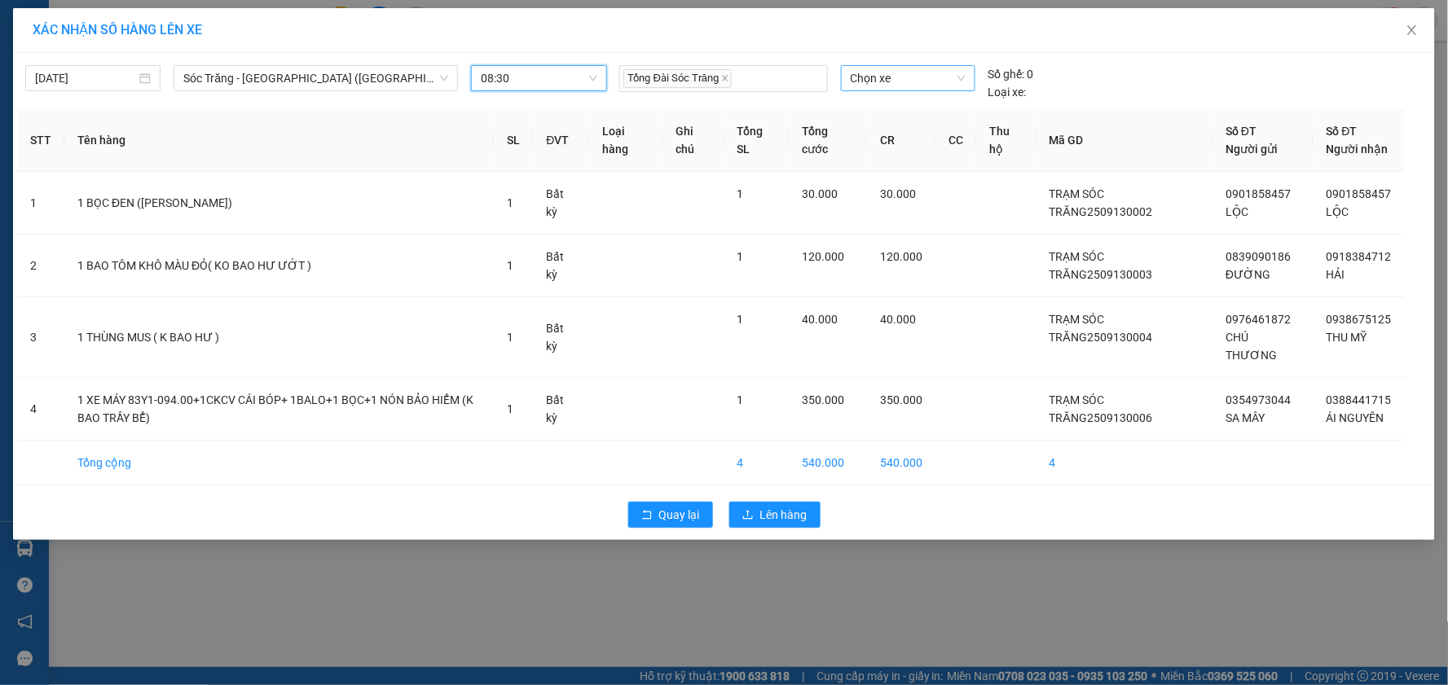
click at [891, 76] on span "Chọn xe" at bounding box center [907, 78] width 115 height 24
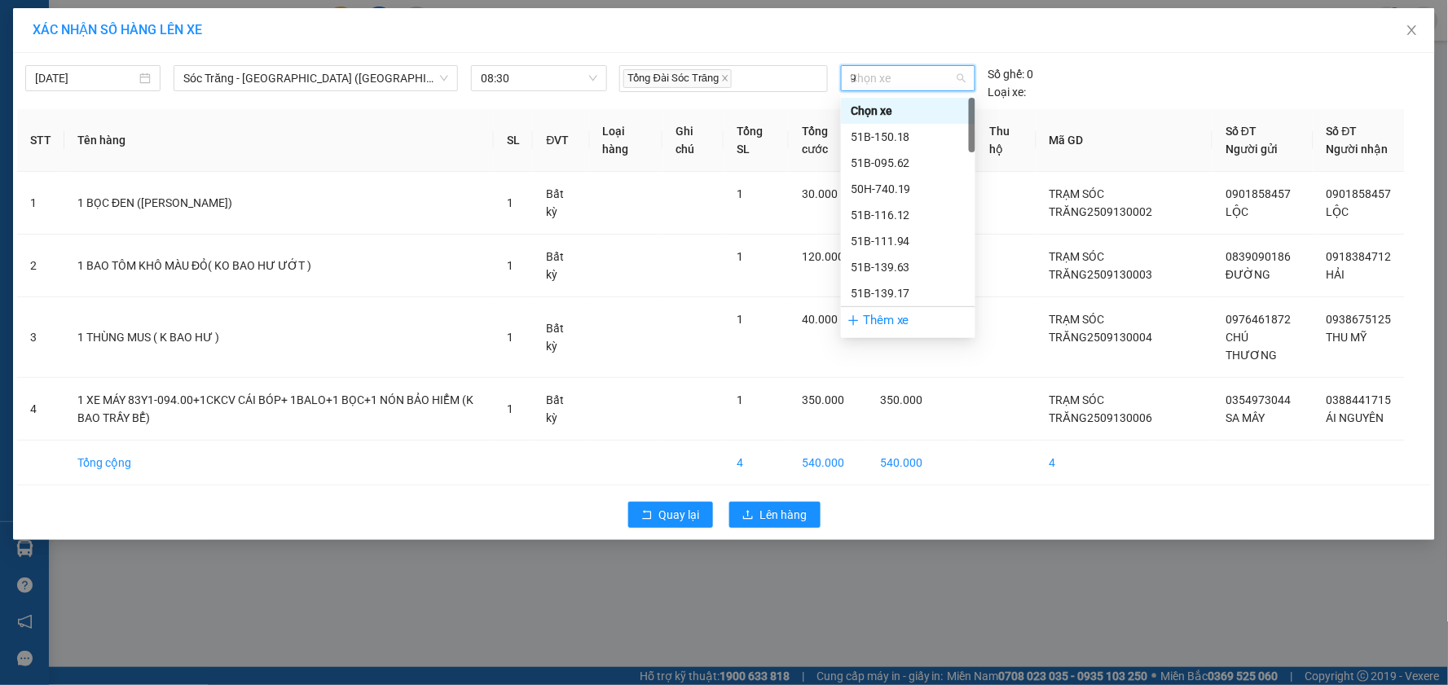
type input "90"
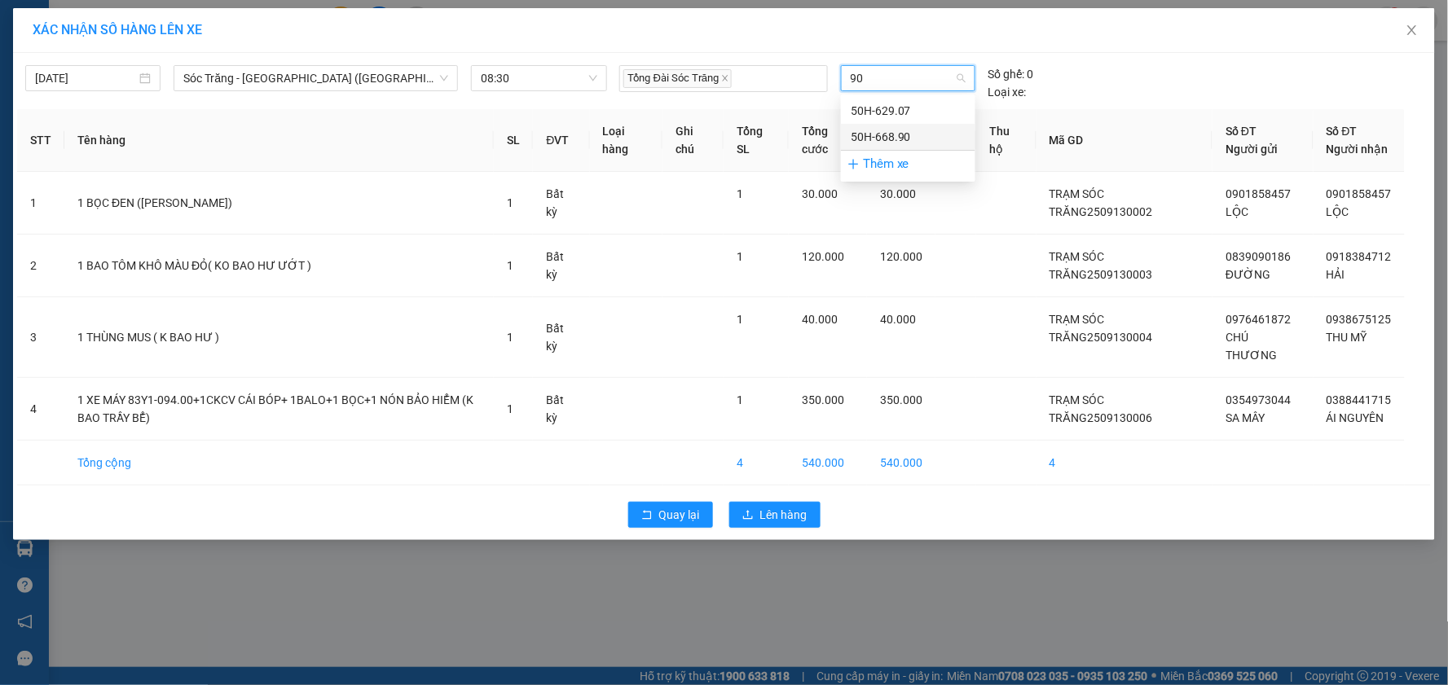
click at [876, 135] on div "50H-668.90" at bounding box center [907, 137] width 115 height 18
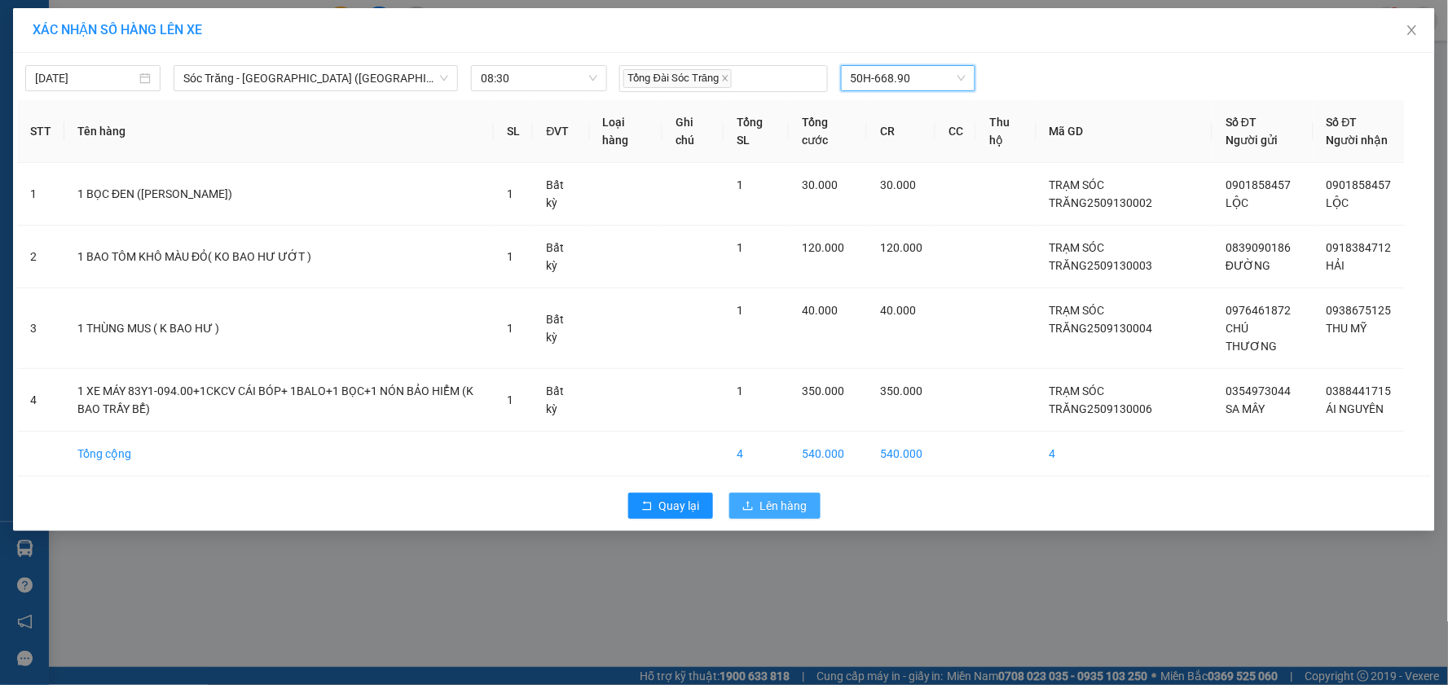
click at [793, 515] on span "Lên hàng" at bounding box center [783, 506] width 47 height 18
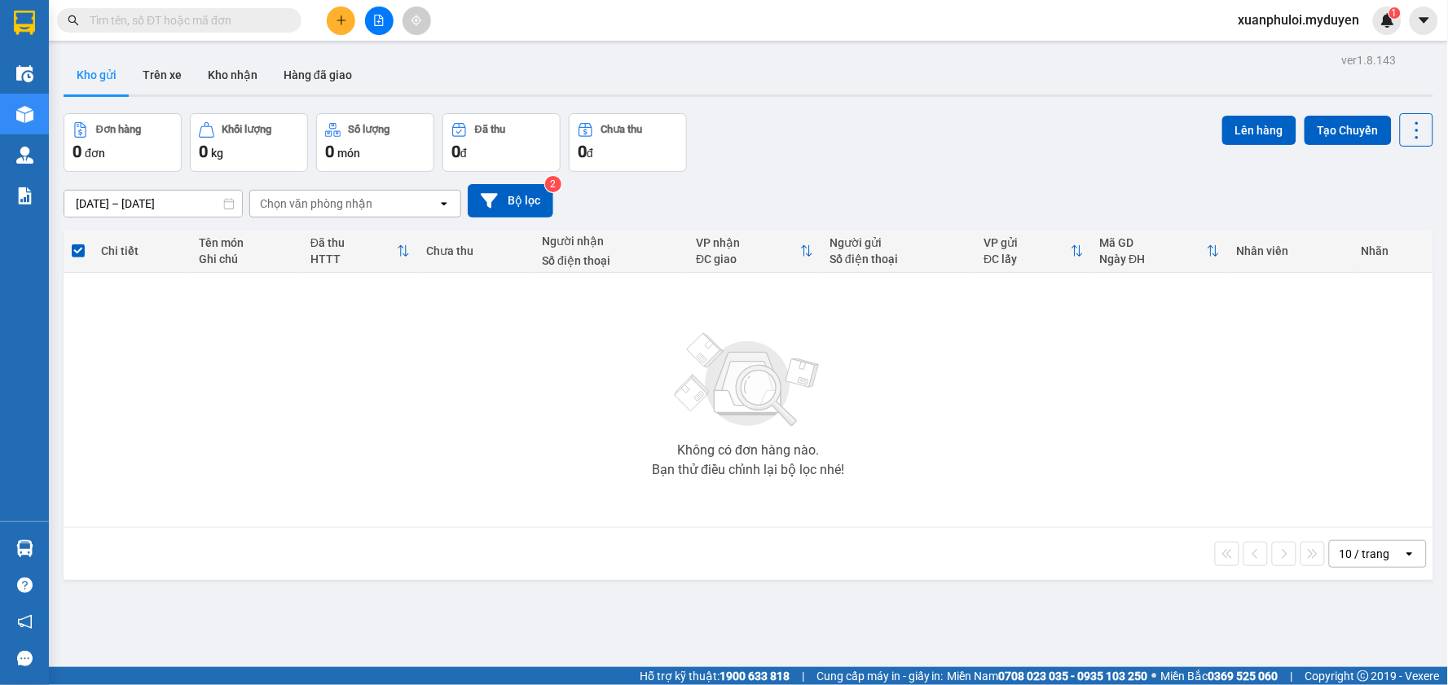
click at [338, 16] on icon "plus" at bounding box center [341, 20] width 11 height 11
click at [367, 62] on div "Tạo đơn hàng" at bounding box center [397, 61] width 122 height 31
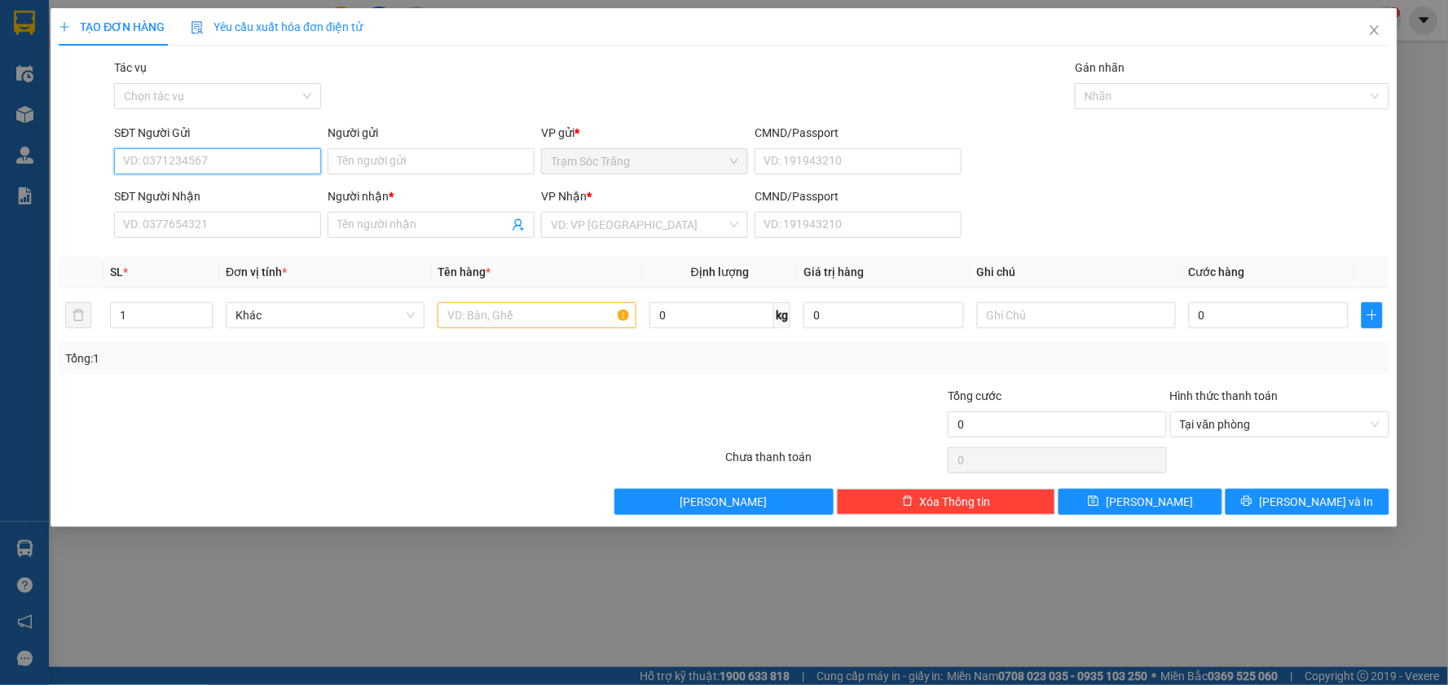
click at [209, 157] on input "SĐT Người Gửi" at bounding box center [217, 161] width 207 height 26
type input "0939109204"
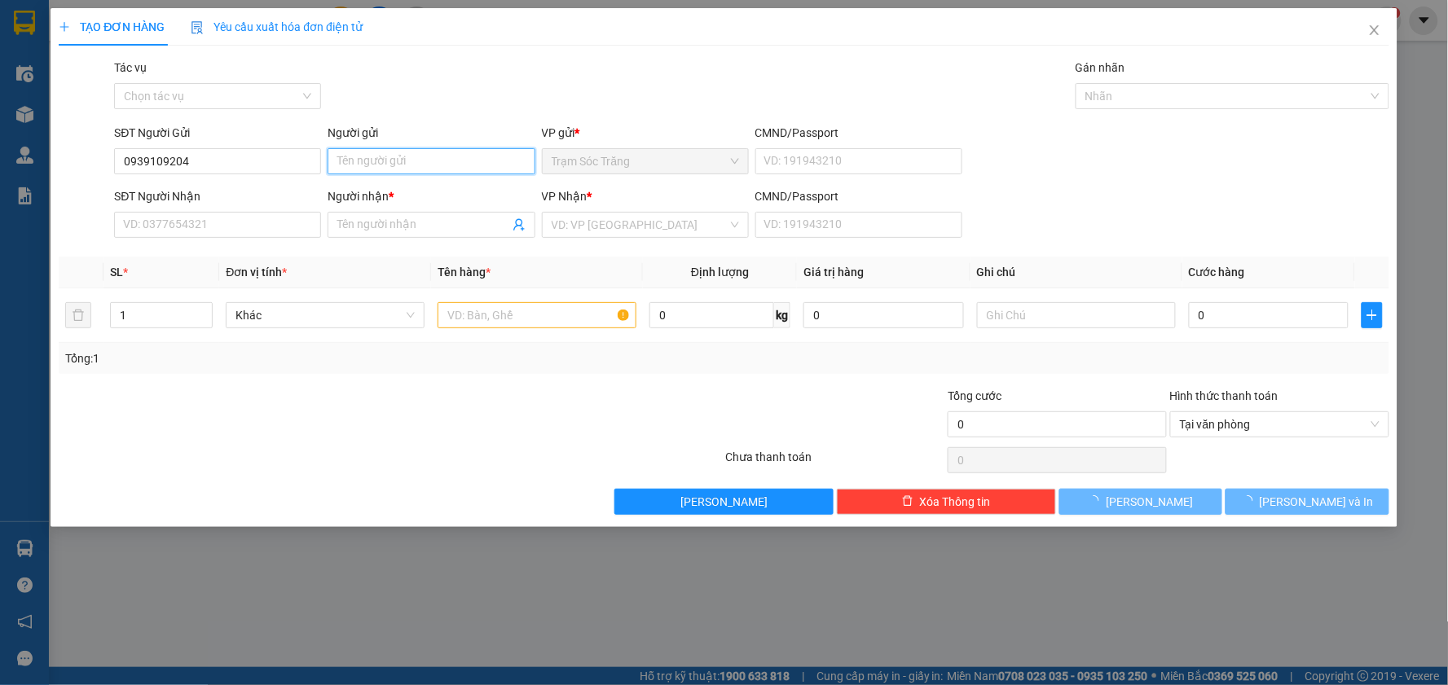
click at [372, 165] on input "Người gửi" at bounding box center [430, 161] width 207 height 26
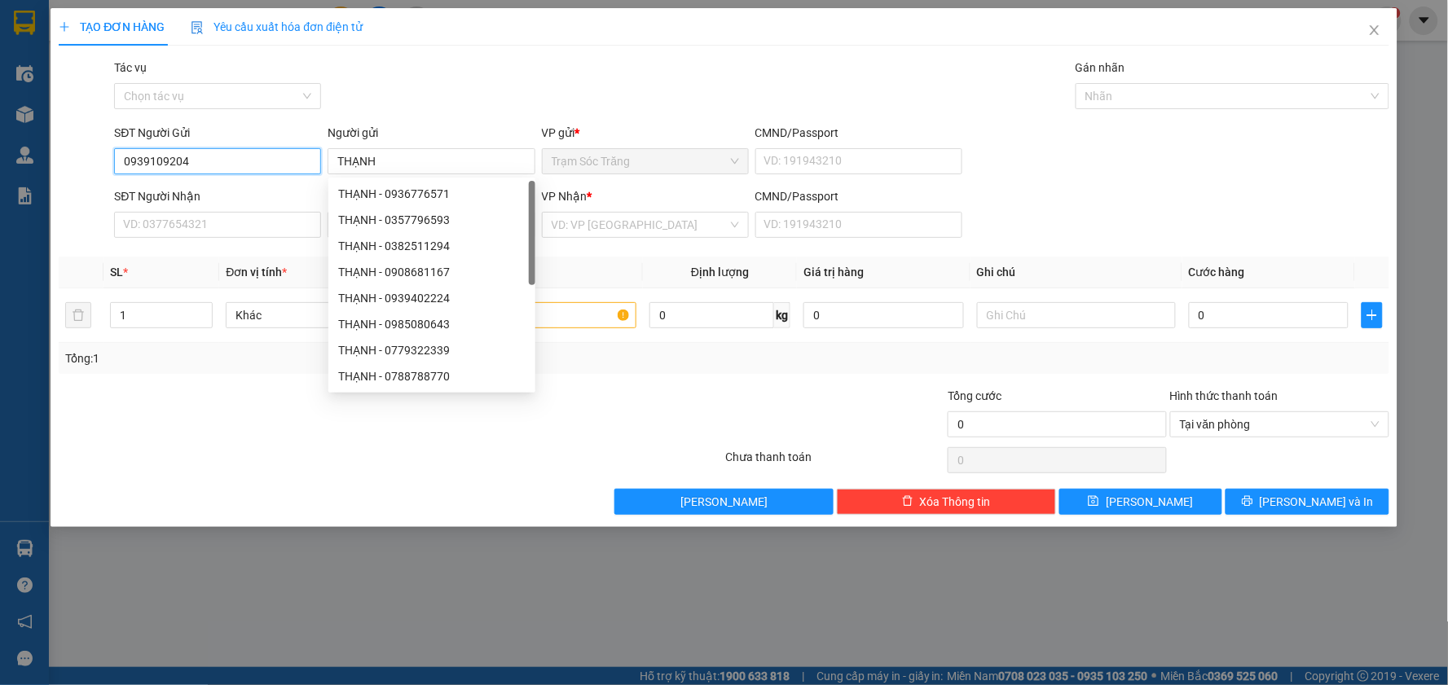
click at [261, 153] on input "0939109204" at bounding box center [217, 161] width 207 height 26
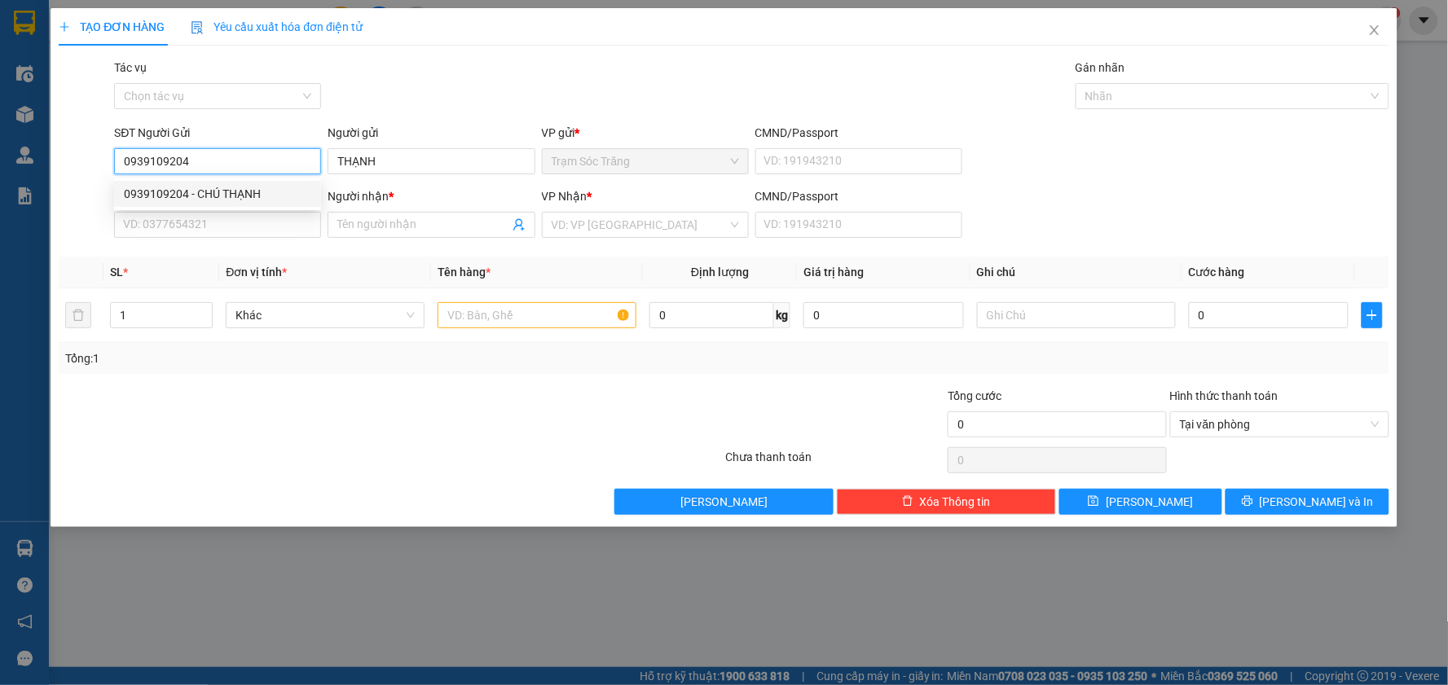
click at [213, 192] on div "0939109204 - CHÚ THẠNH" at bounding box center [217, 194] width 187 height 18
type input "CHÚ THẠNH"
type input "0784942550"
type input "HIẾU"
type input "40.000"
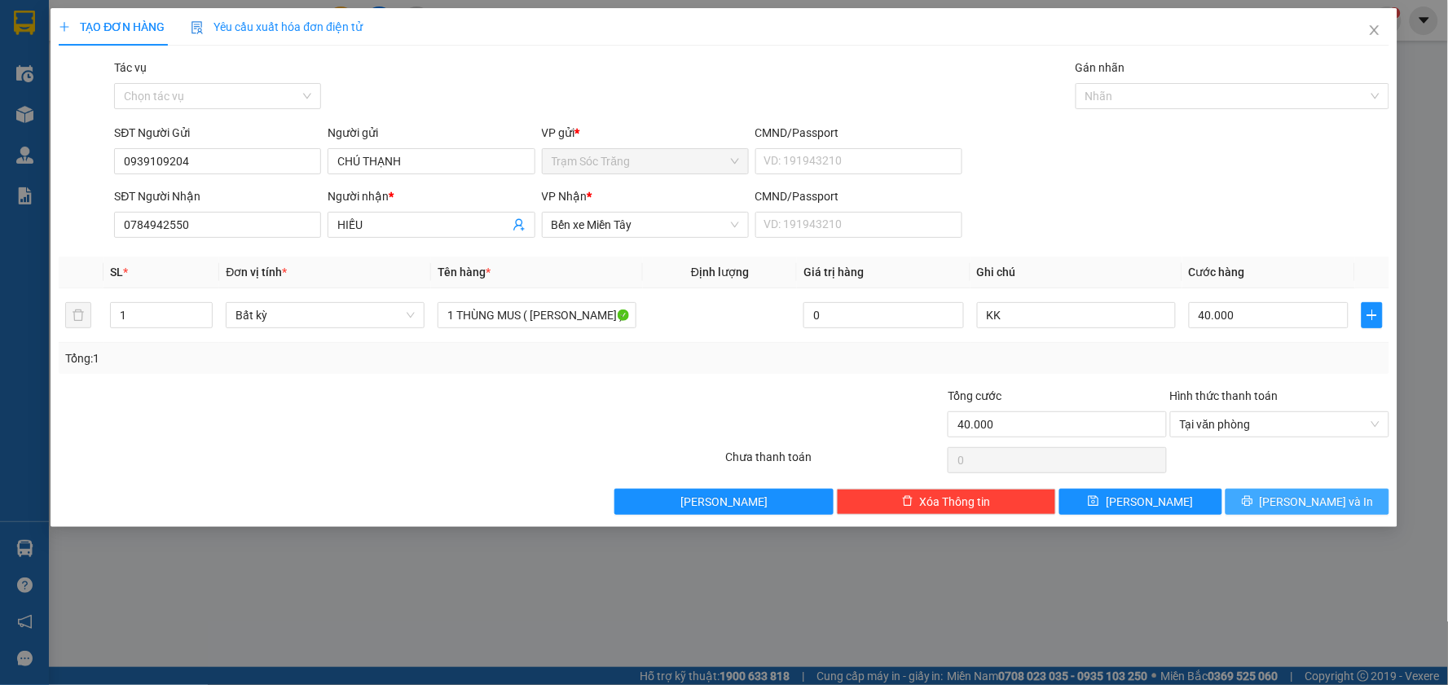
click at [1298, 505] on span "[PERSON_NAME] và In" at bounding box center [1316, 502] width 114 height 18
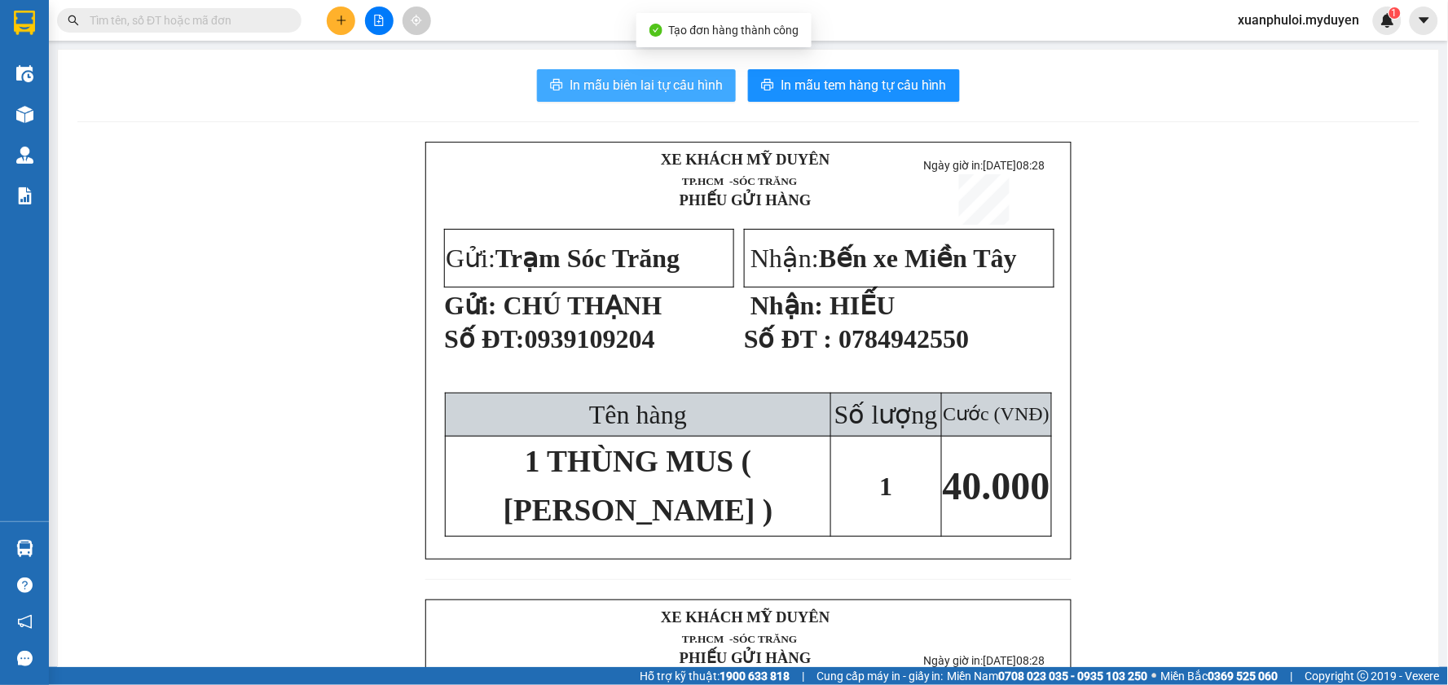
click at [671, 83] on span "In mẫu biên lai tự cấu hình" at bounding box center [645, 85] width 153 height 20
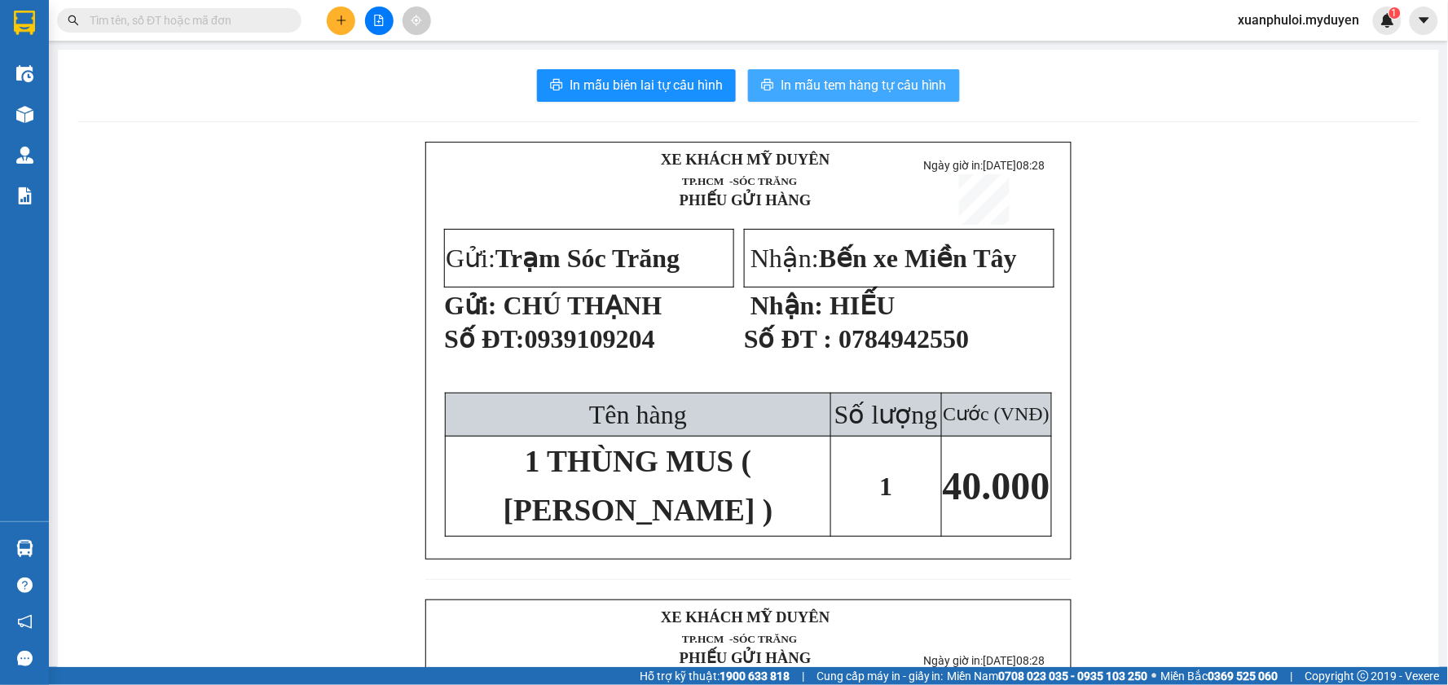
click at [850, 86] on span "In mẫu tem hàng tự cấu hình" at bounding box center [863, 85] width 166 height 20
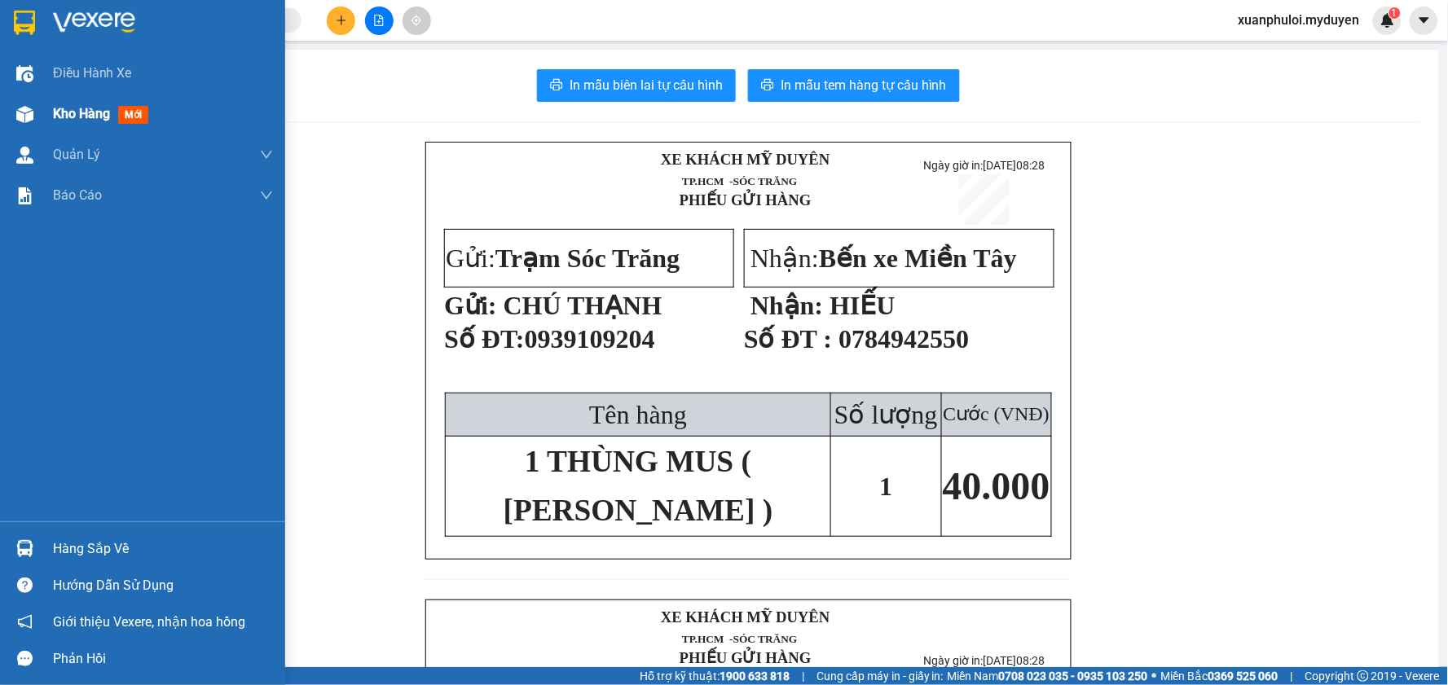
click at [69, 116] on span "Kho hàng" at bounding box center [81, 113] width 57 height 15
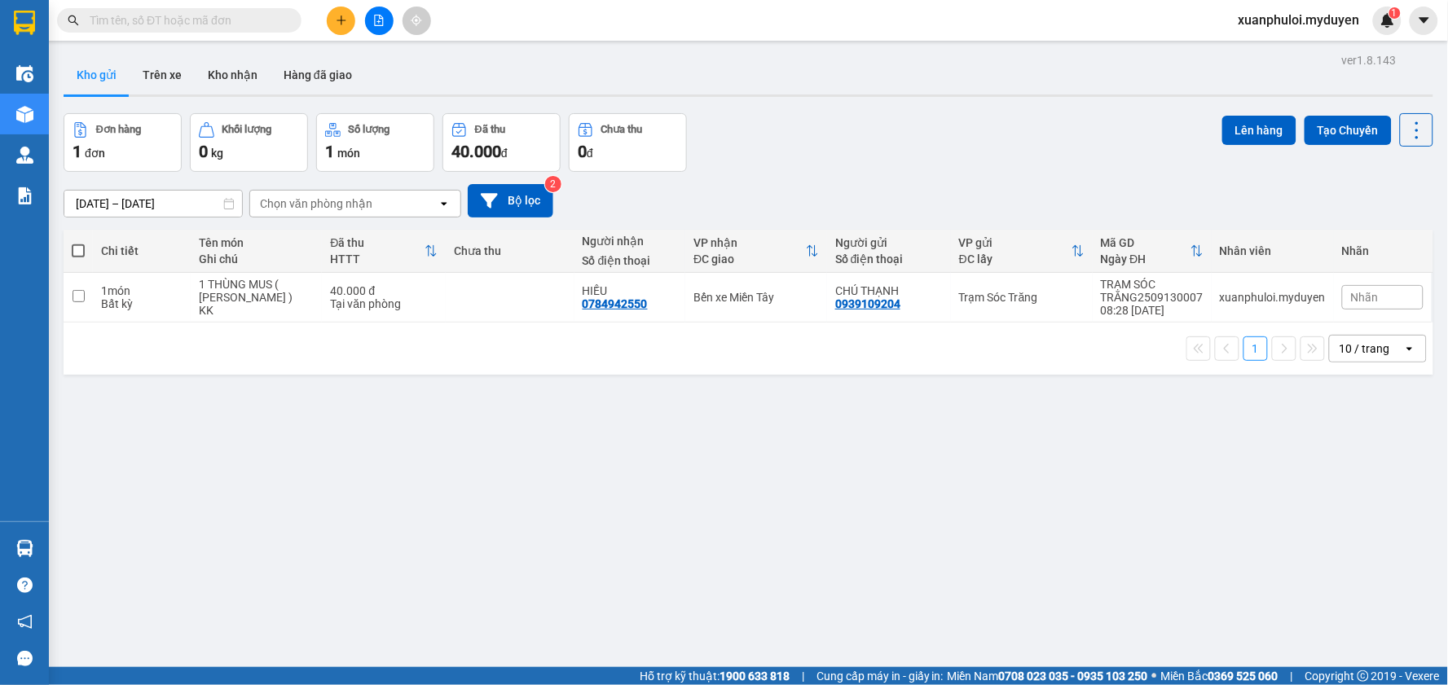
click at [75, 253] on span at bounding box center [78, 250] width 13 height 13
click at [78, 243] on input "checkbox" at bounding box center [78, 243] width 0 height 0
checkbox input "true"
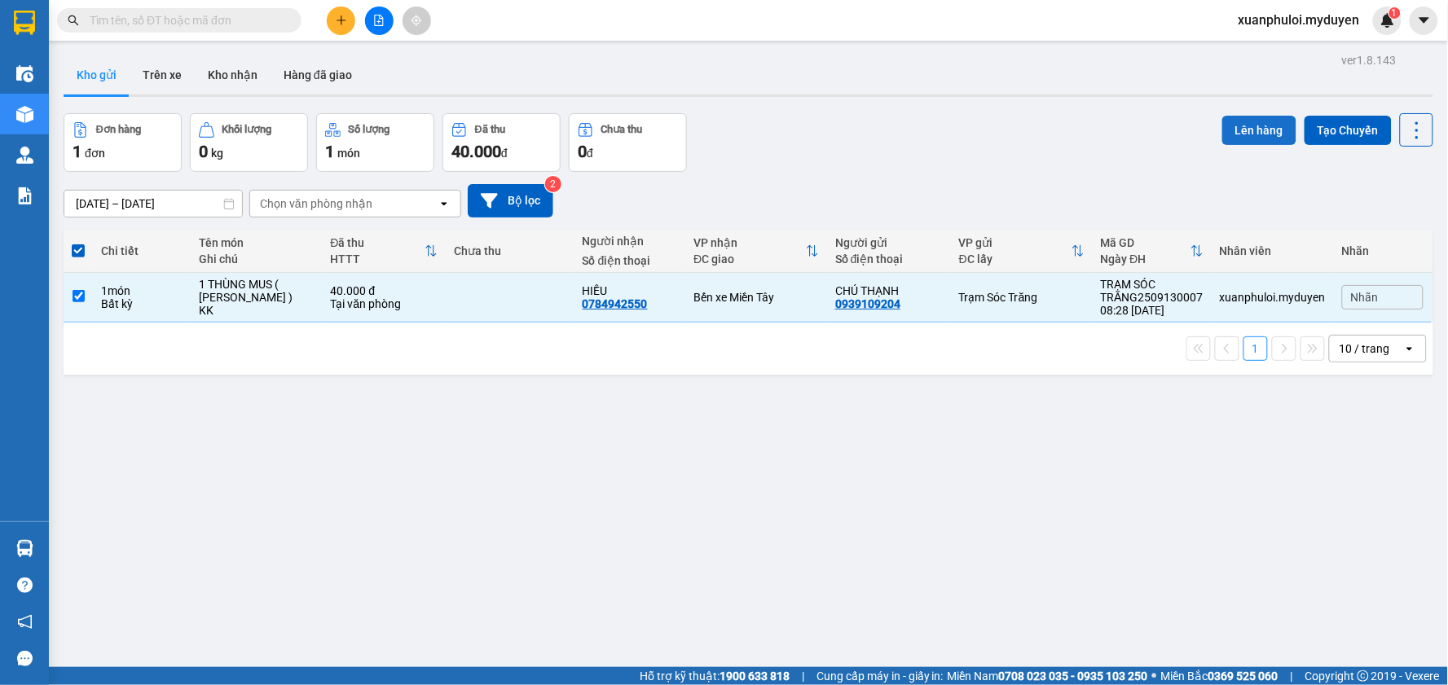
click at [1228, 133] on button "Lên hàng" at bounding box center [1259, 130] width 74 height 29
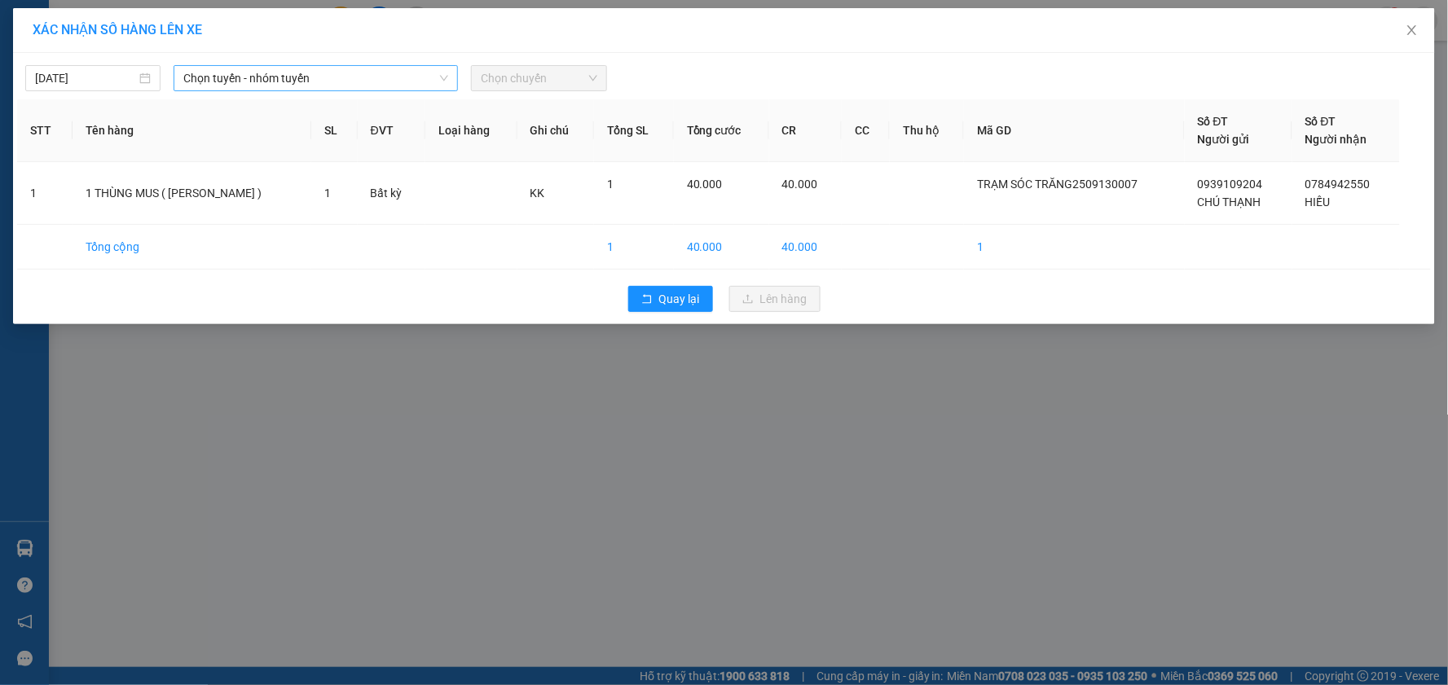
click at [266, 69] on span "Chọn tuyến - nhóm tuyến" at bounding box center [315, 78] width 265 height 24
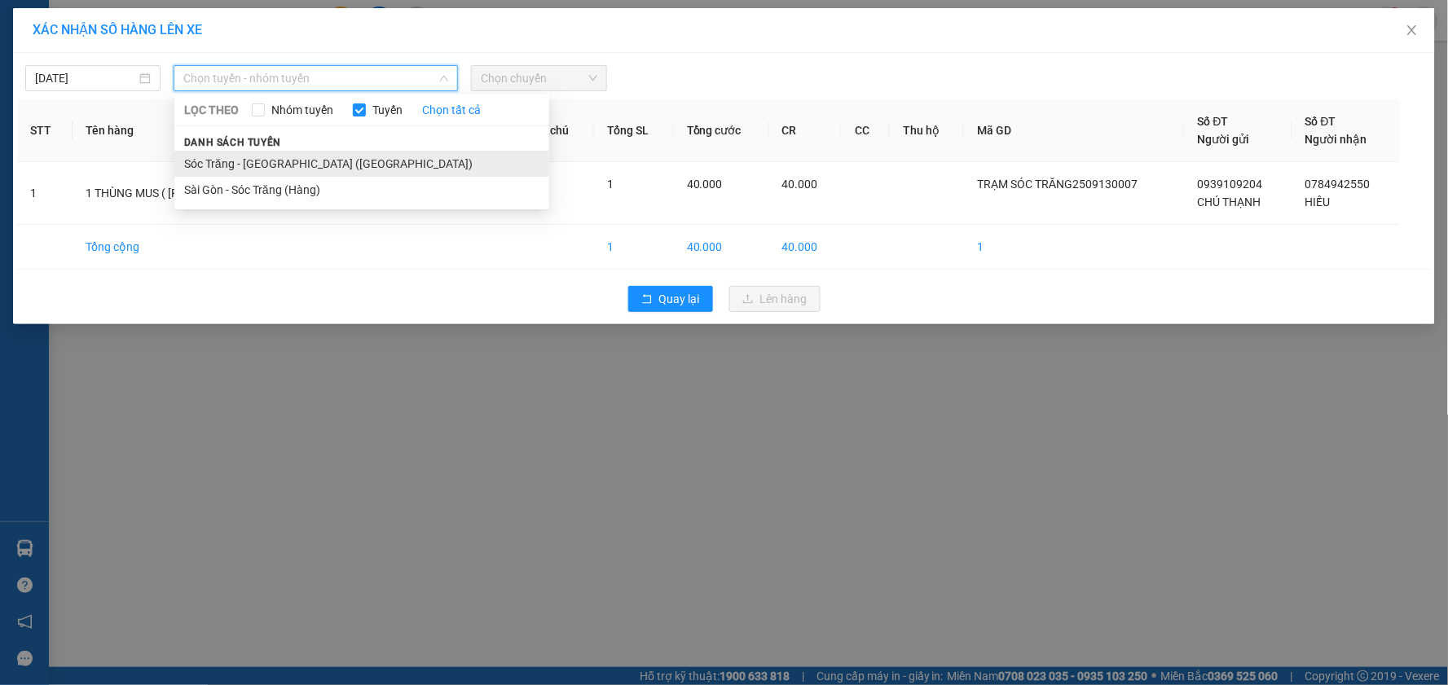
click at [270, 157] on li "Sóc Trăng - [GEOGRAPHIC_DATA] ([GEOGRAPHIC_DATA])" at bounding box center [361, 164] width 375 height 26
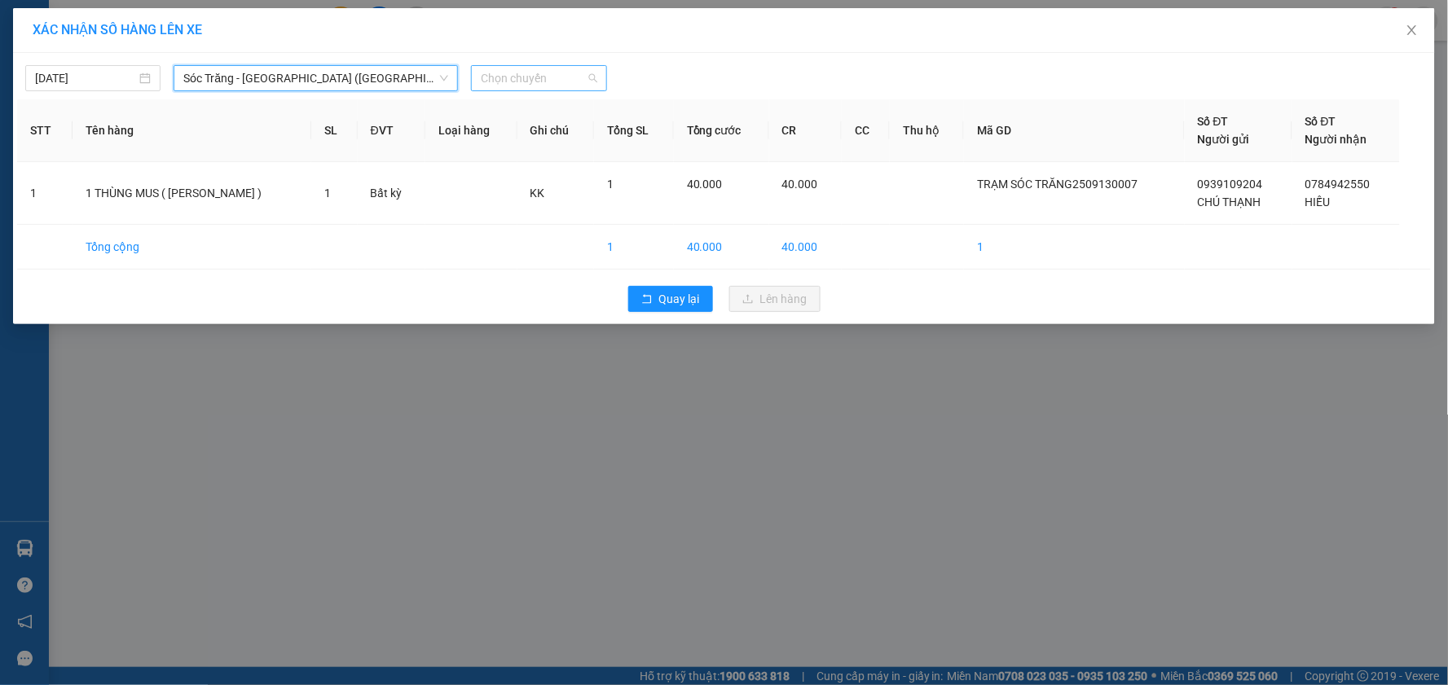
click at [560, 75] on span "Chọn chuyến" at bounding box center [539, 78] width 116 height 24
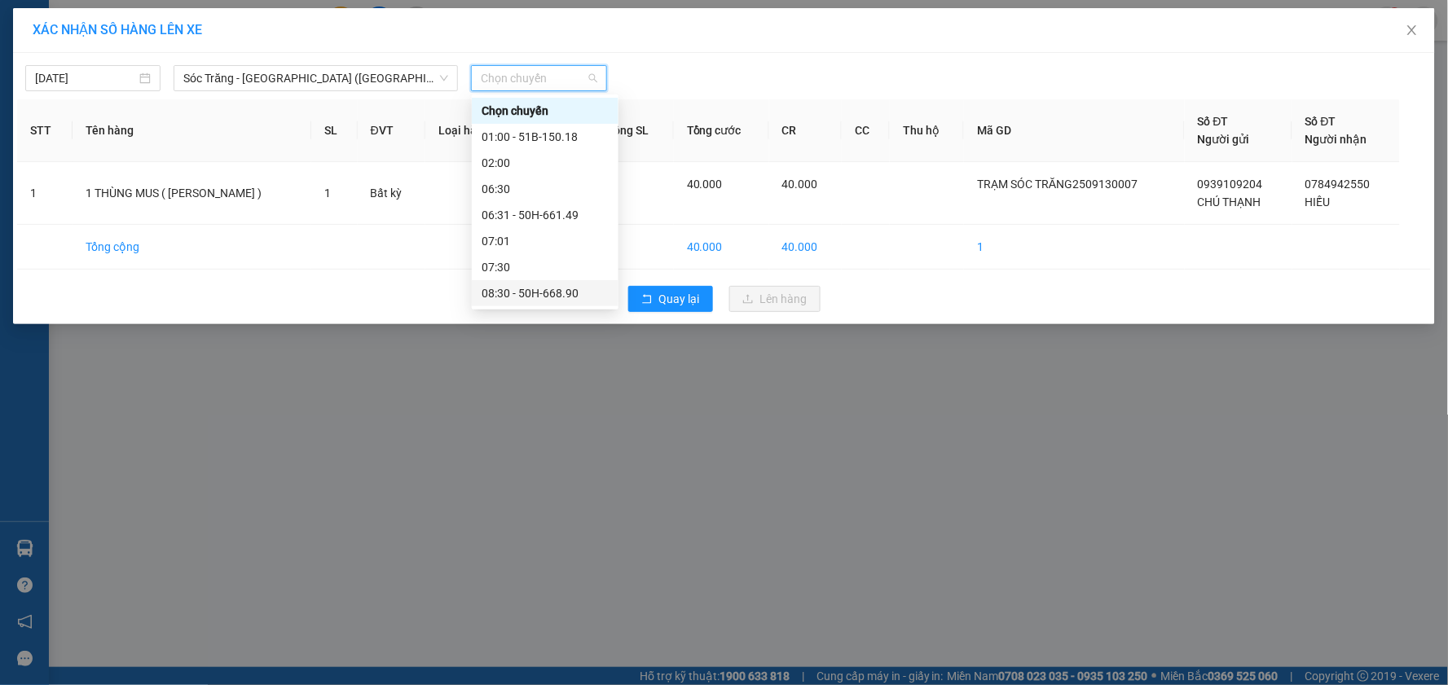
click at [560, 290] on div "08:30 - 50H-668.90" at bounding box center [544, 293] width 127 height 18
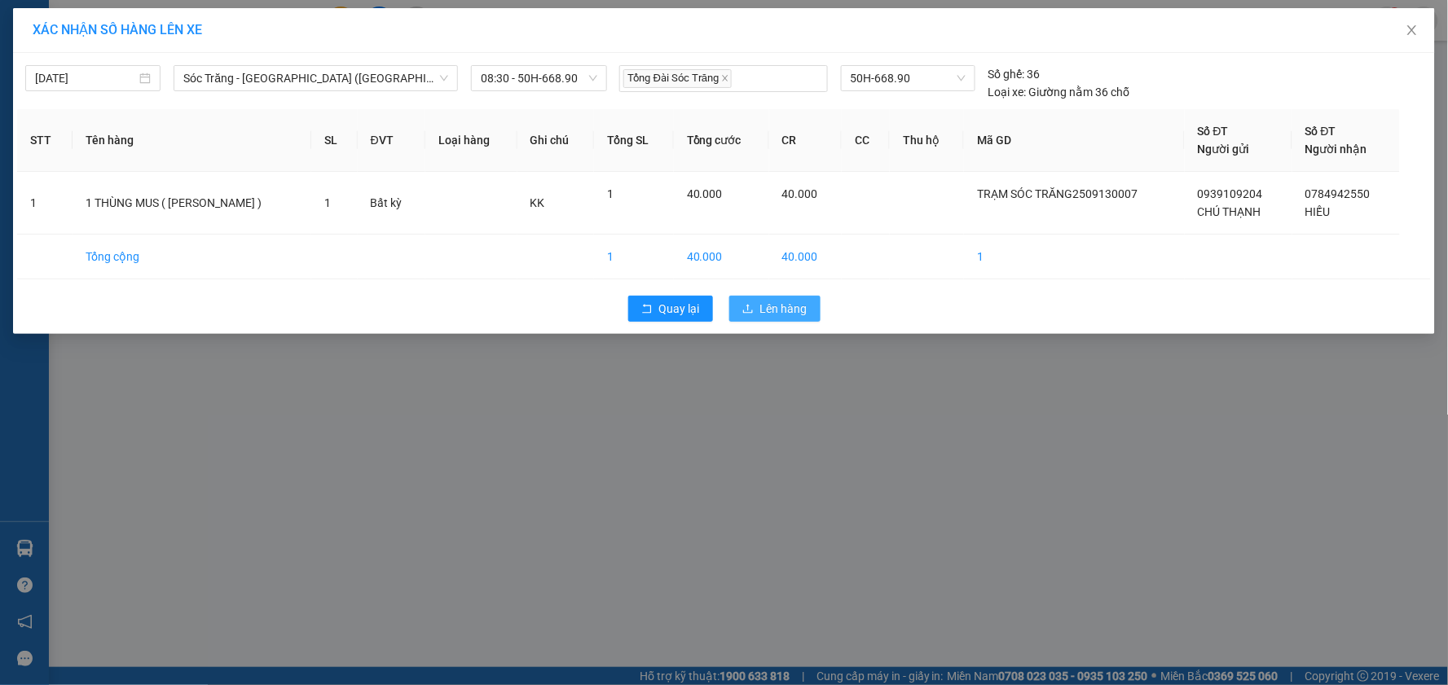
click at [797, 312] on span "Lên hàng" at bounding box center [783, 309] width 47 height 18
